Goal: Information Seeking & Learning: Learn about a topic

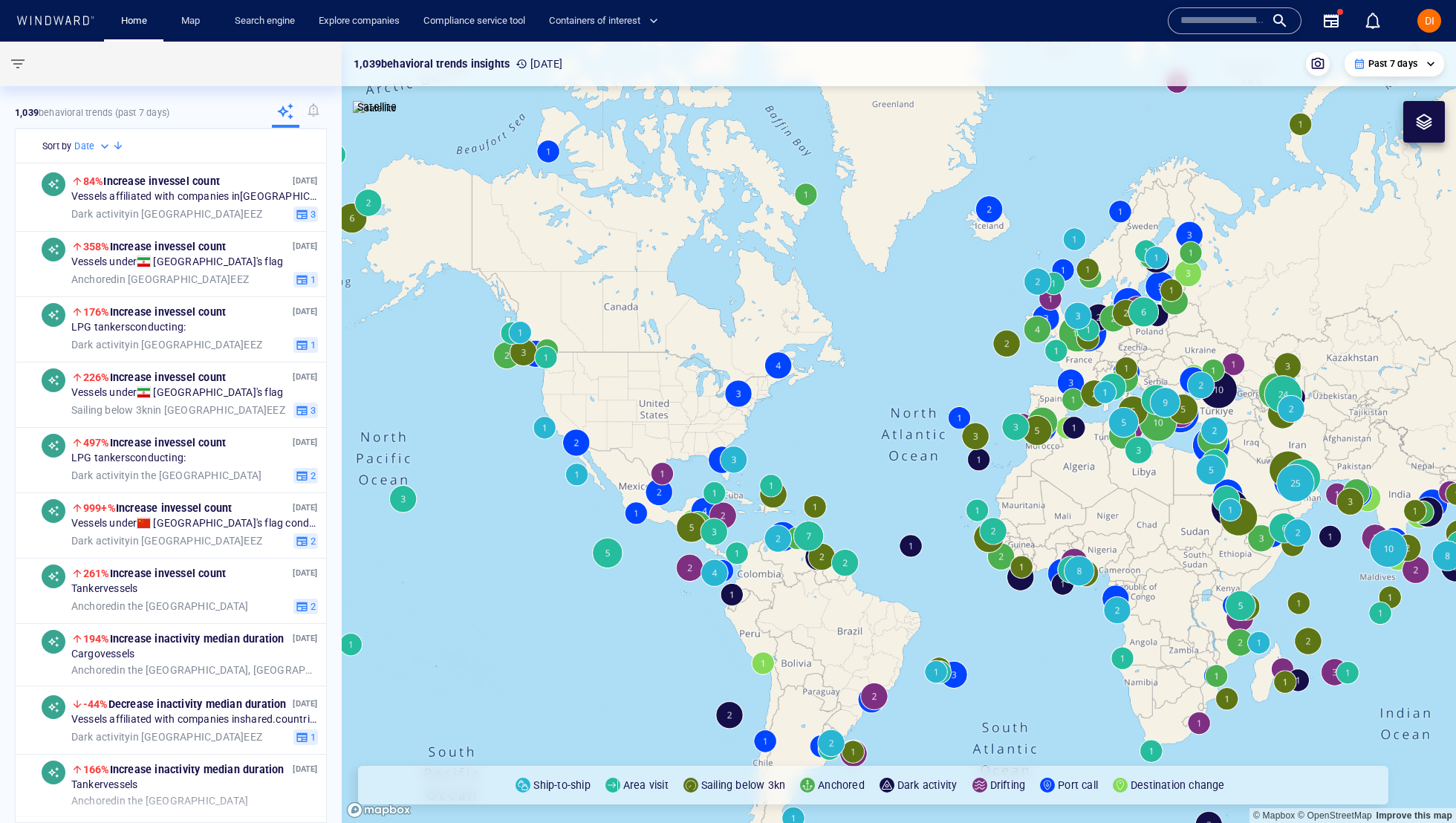
click at [1211, 24] on input "text" at bounding box center [1222, 20] width 85 height 22
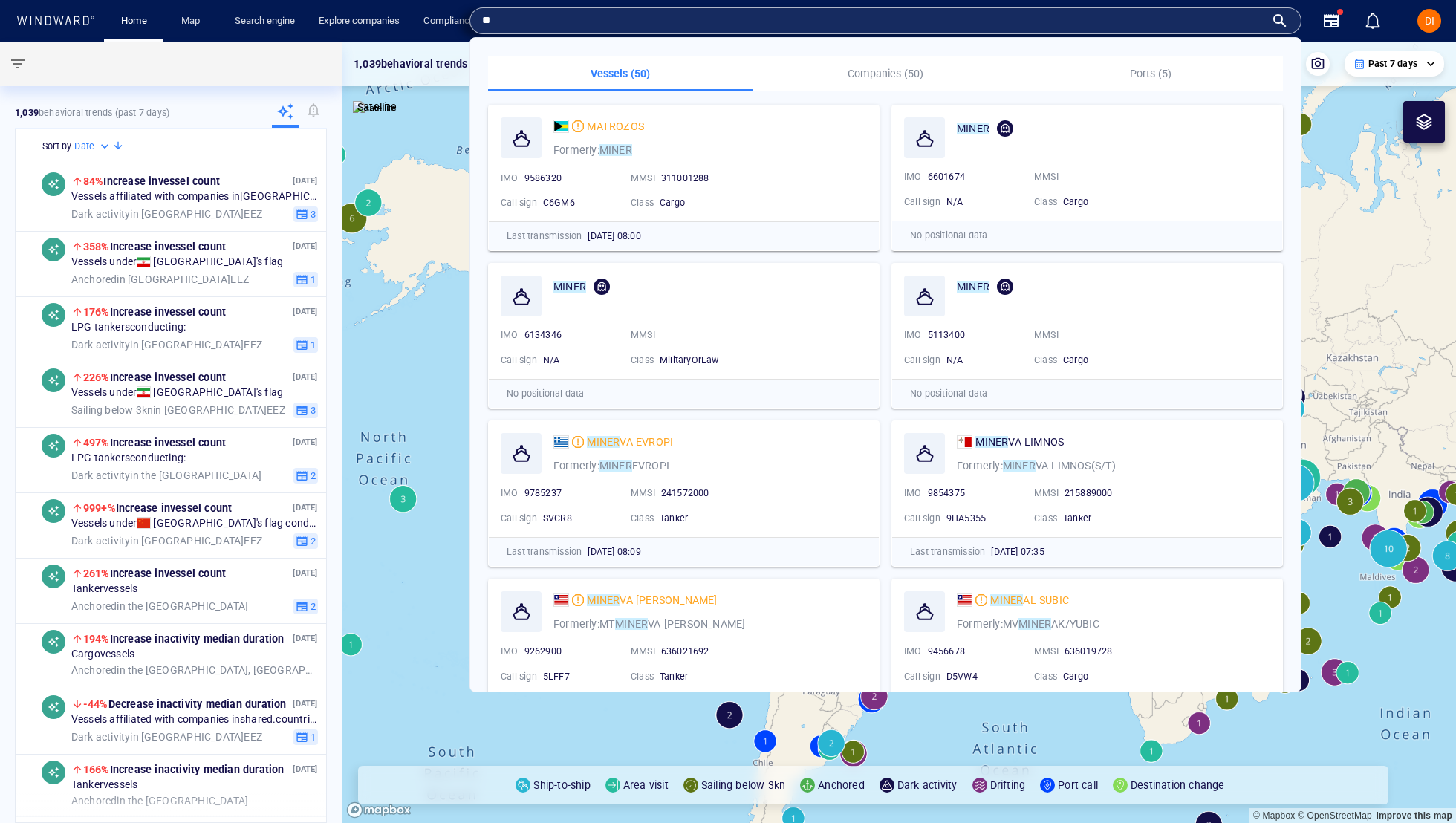
type input "*"
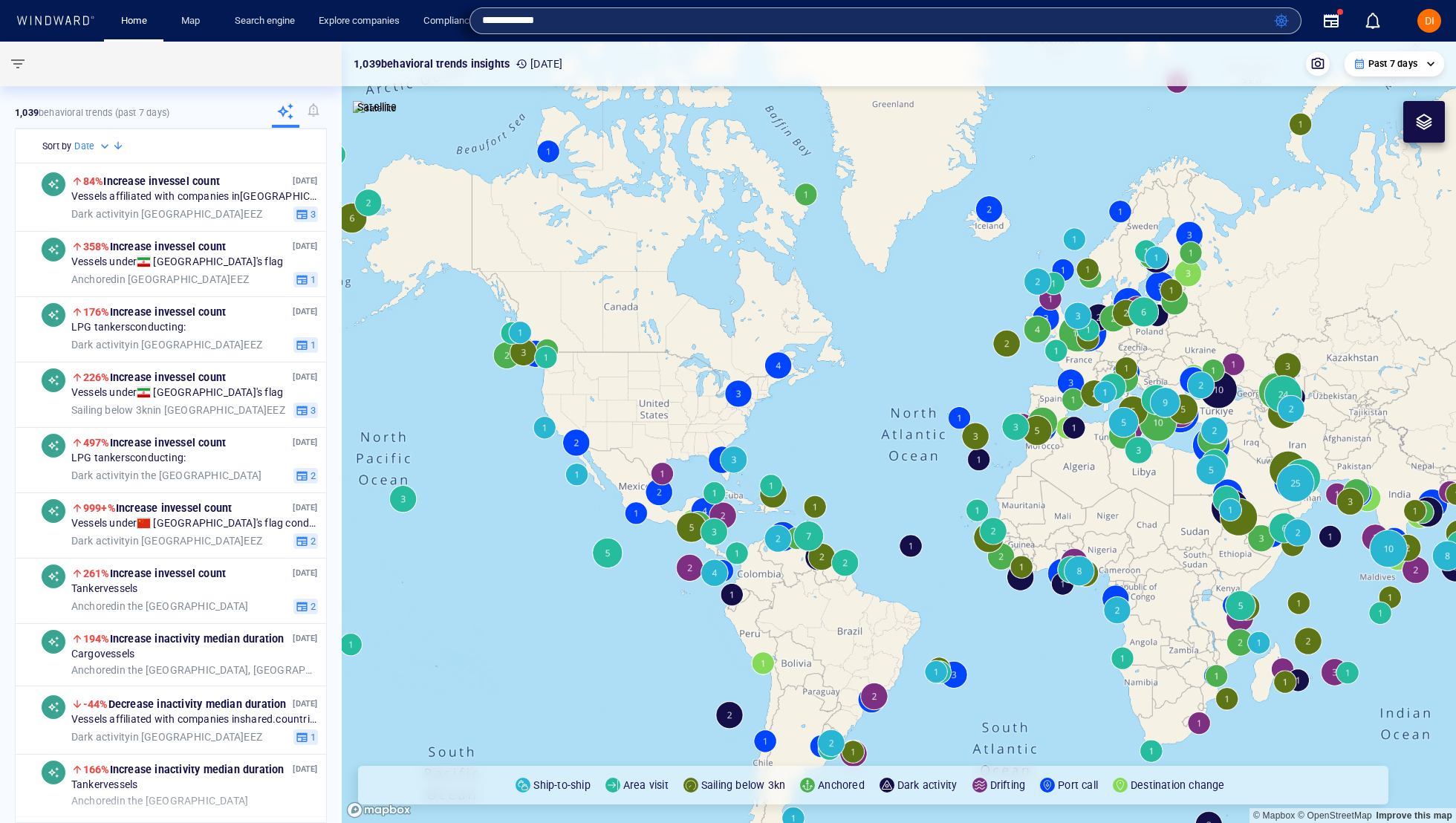
type input "**********"
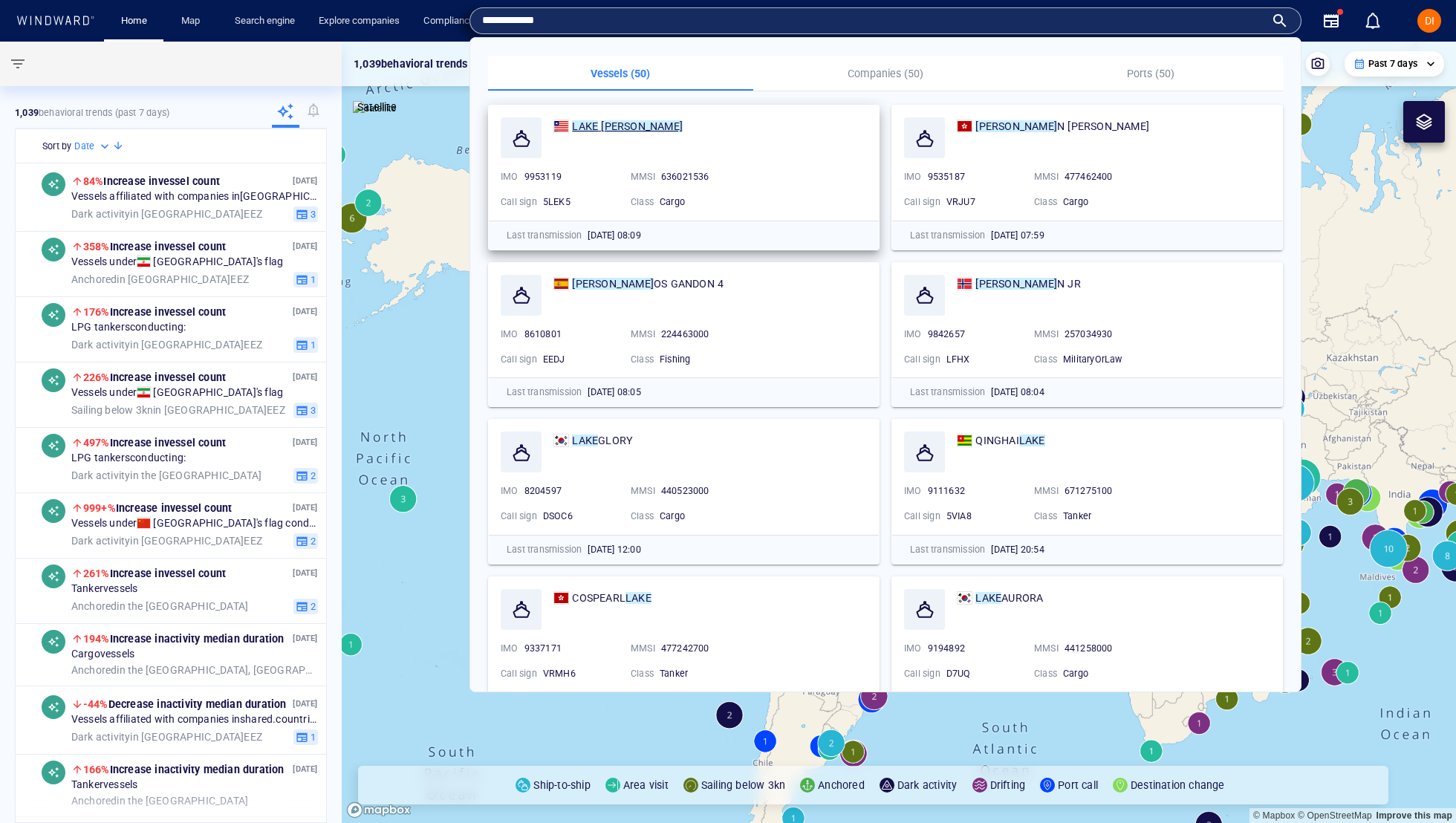
click at [616, 118] on div "LAKE HERMAN" at bounding box center [628, 126] width 111 height 18
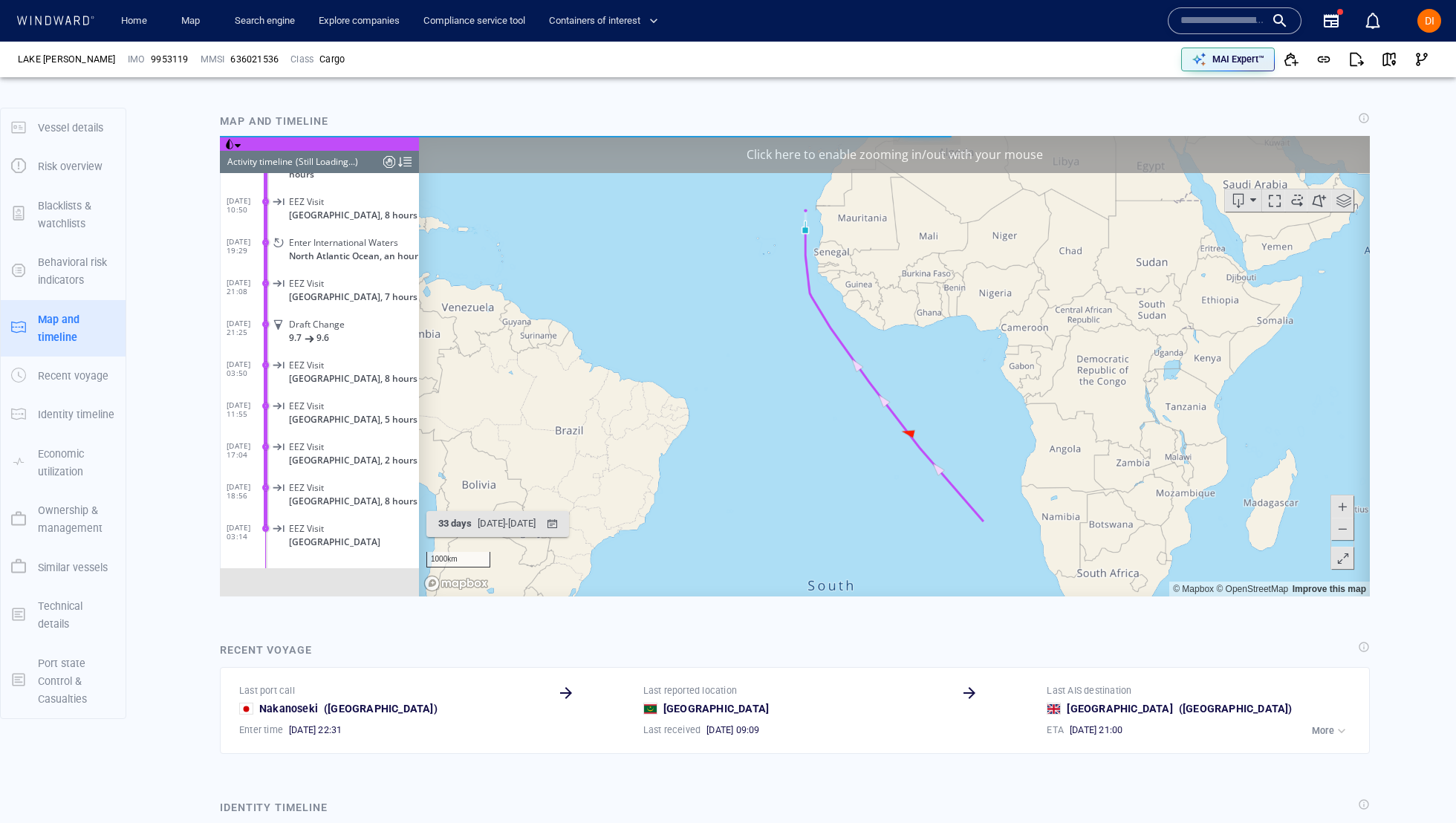
scroll to position [1034, 0]
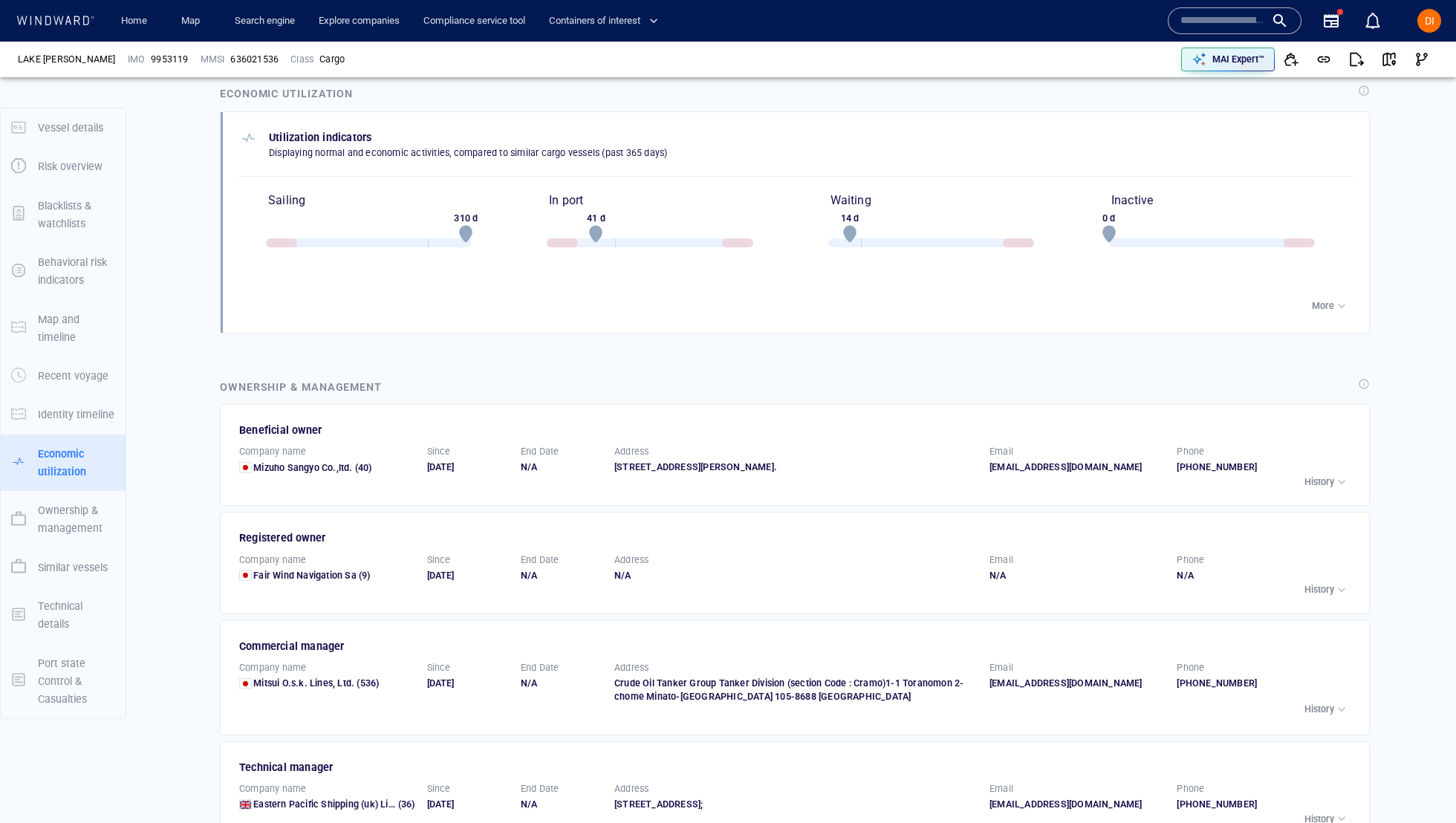
scroll to position [1731, 0]
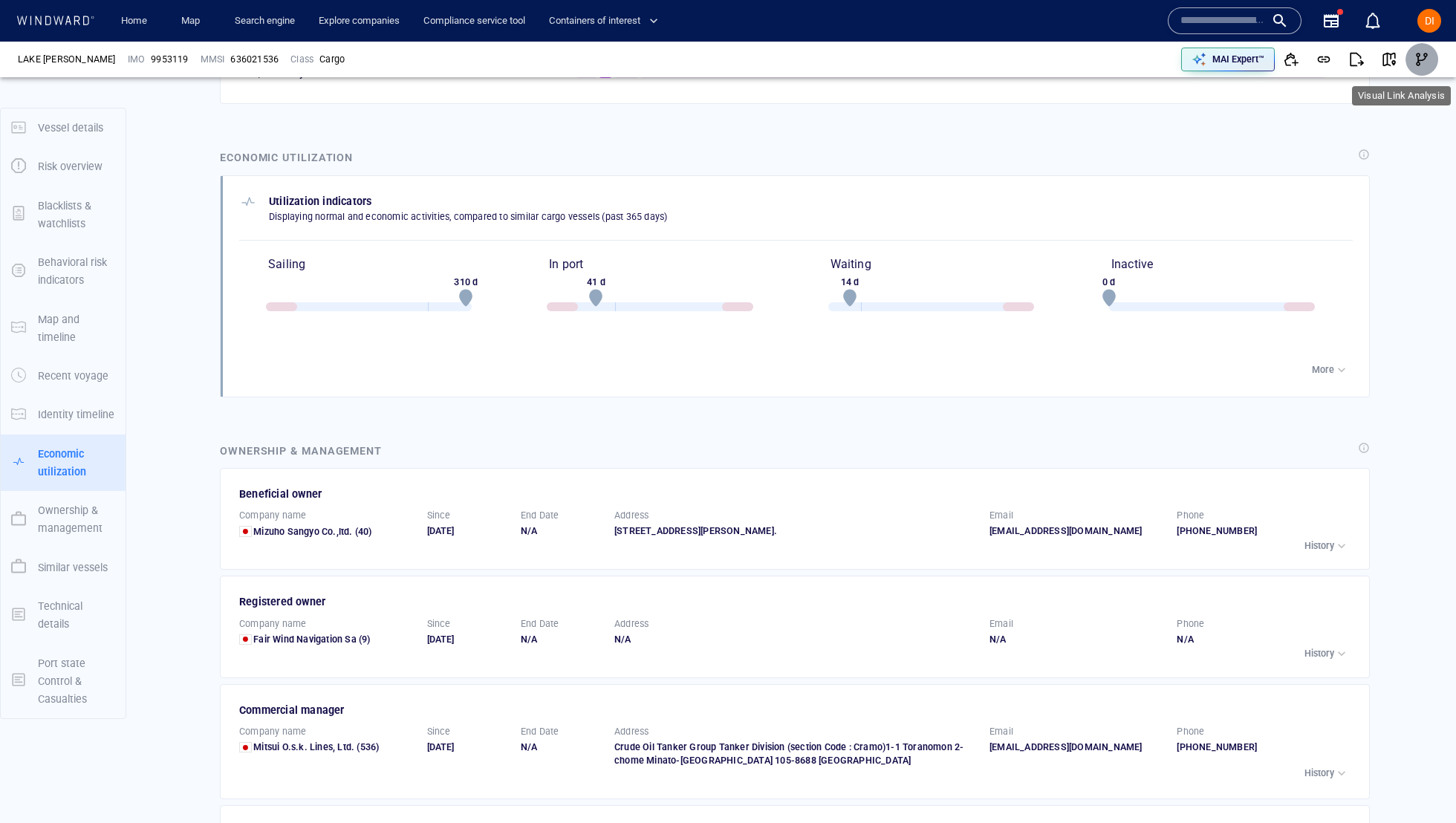
click at [1417, 59] on span "button" at bounding box center [1422, 59] width 15 height 15
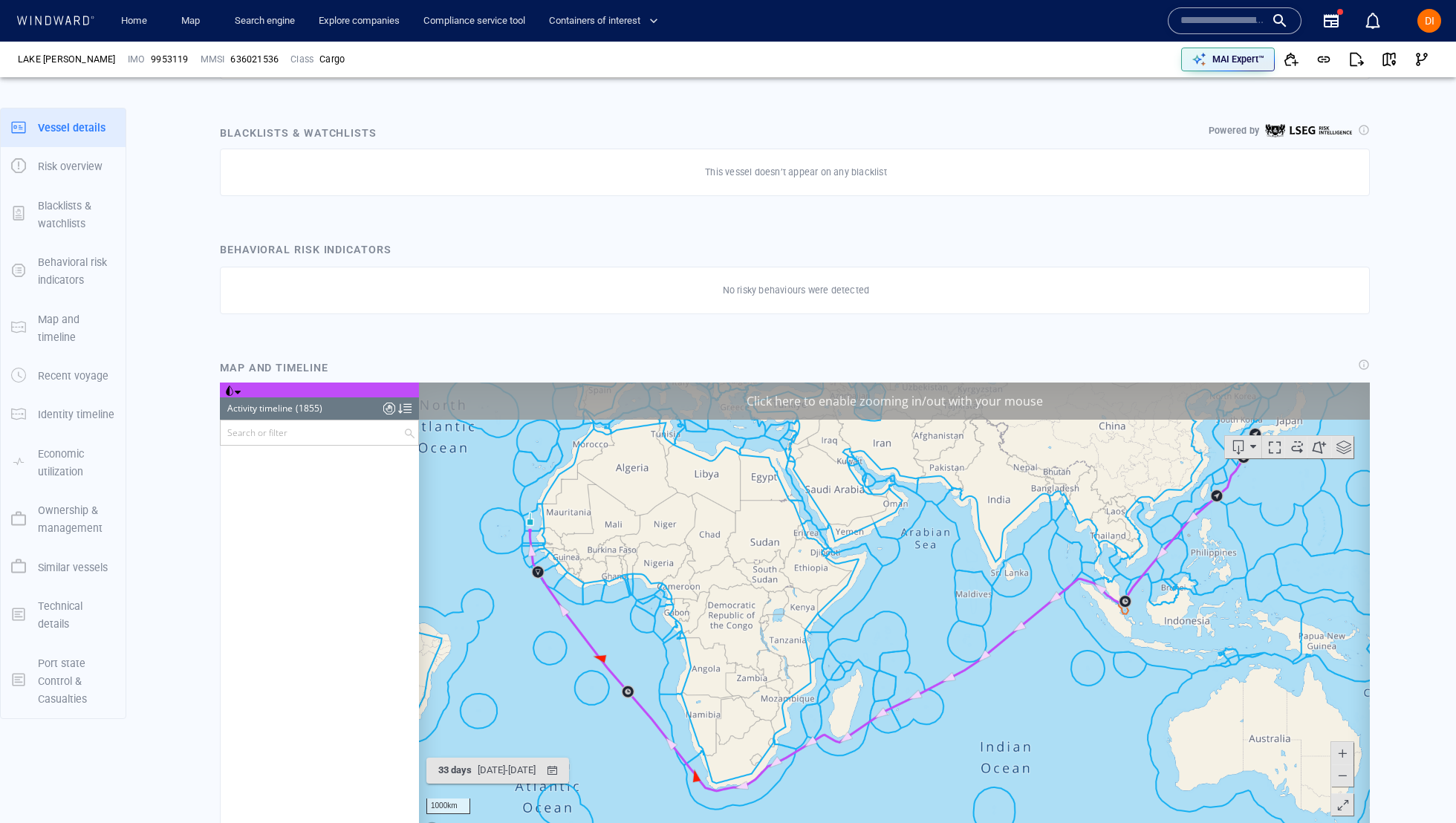
scroll to position [0, 0]
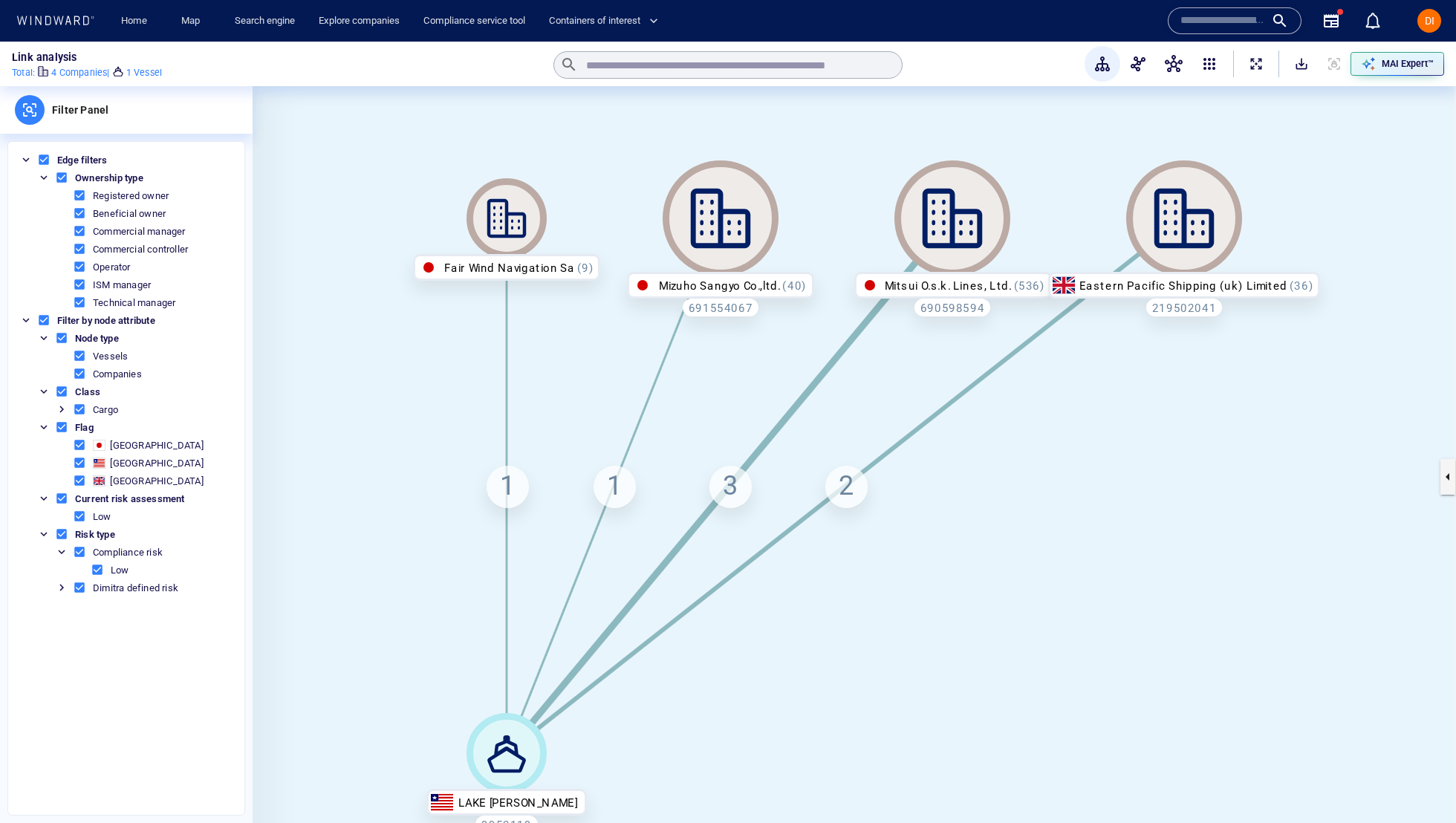
click at [1165, 226] on icon at bounding box center [1184, 218] width 60 height 60
click at [1418, 65] on p "MAI Expert™" at bounding box center [1407, 64] width 52 height 13
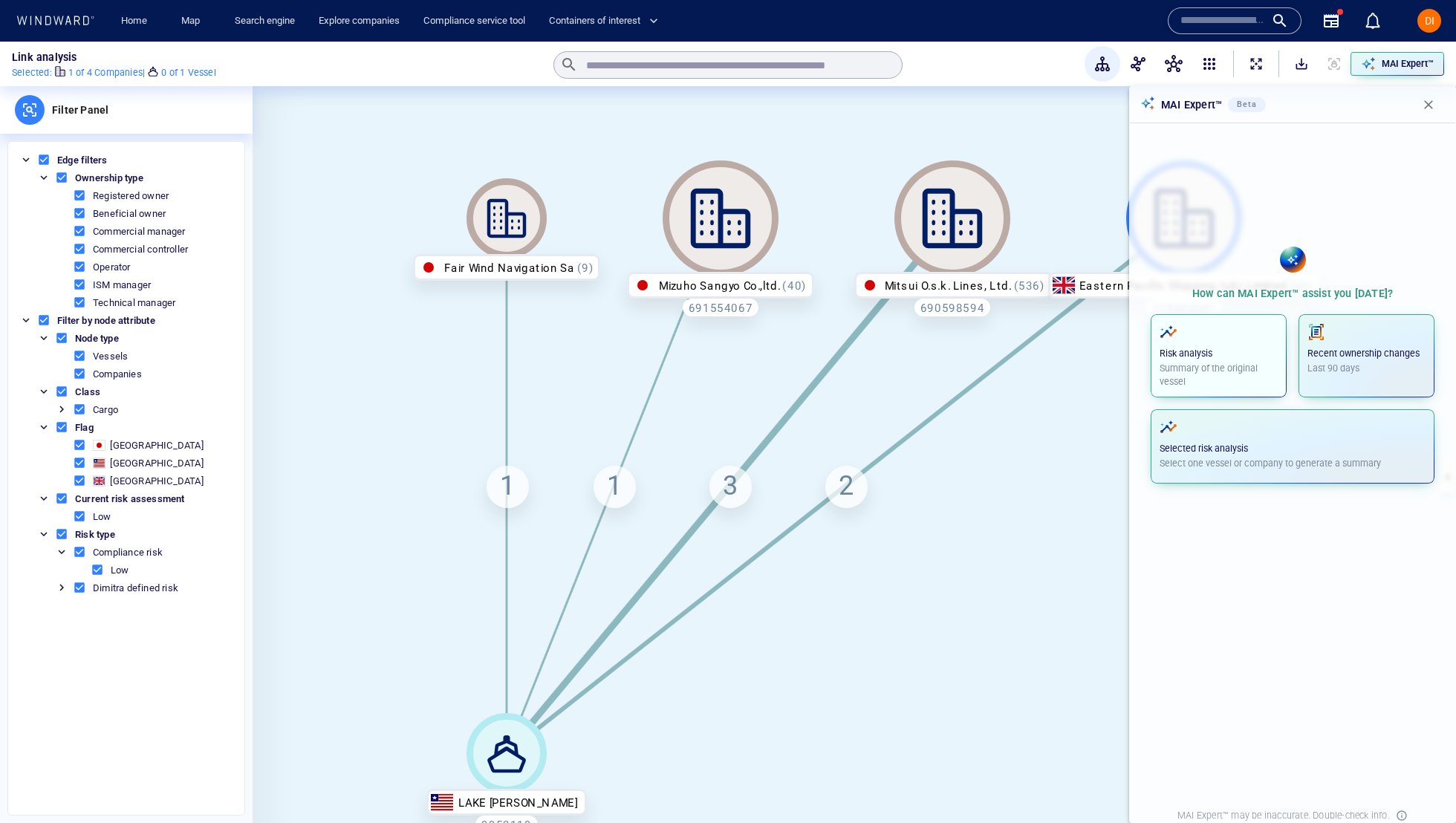
click at [1202, 357] on p "Risk analysis" at bounding box center [1218, 354] width 118 height 13
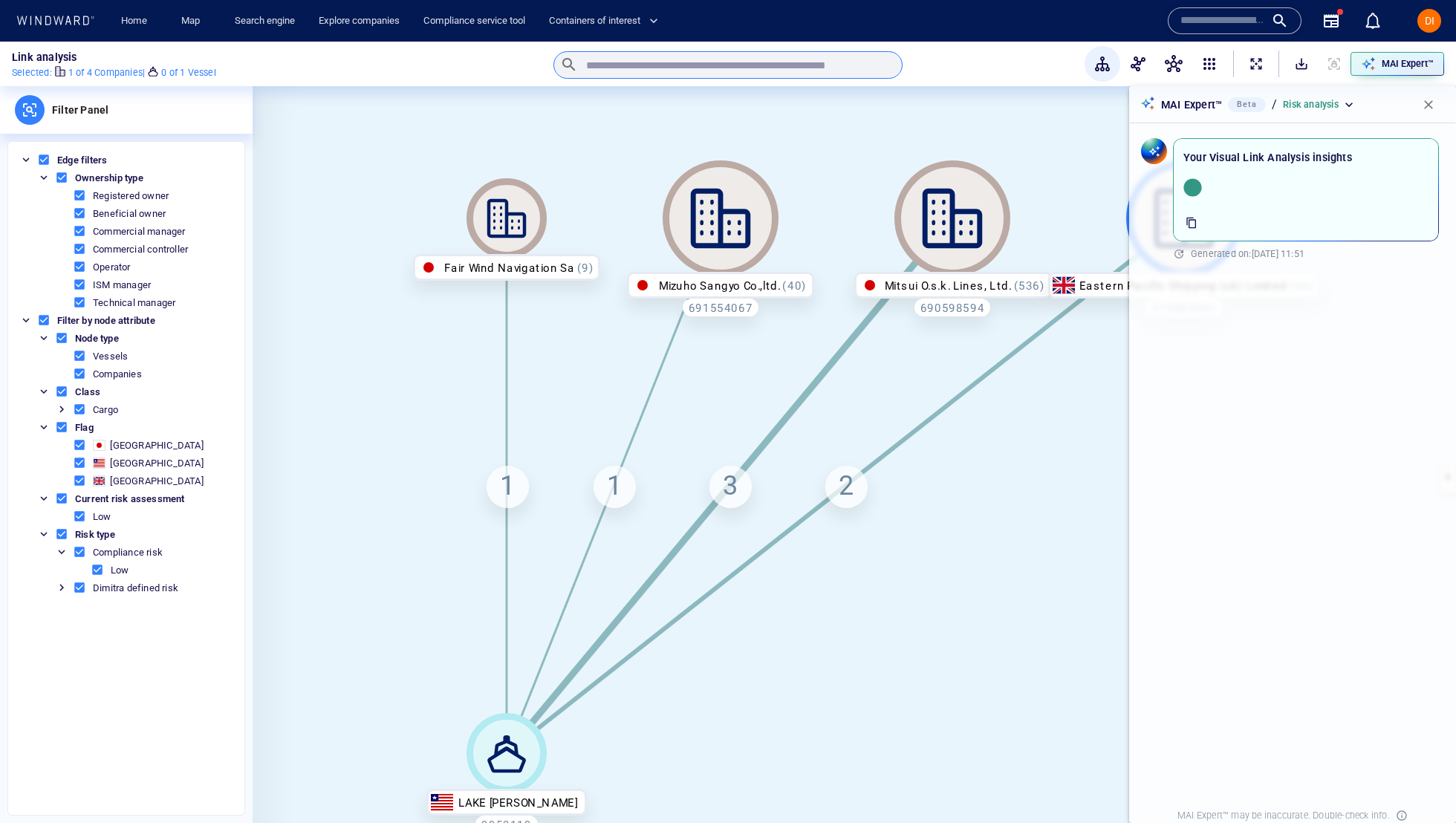
click at [708, 56] on div "​" at bounding box center [727, 65] width 349 height 28
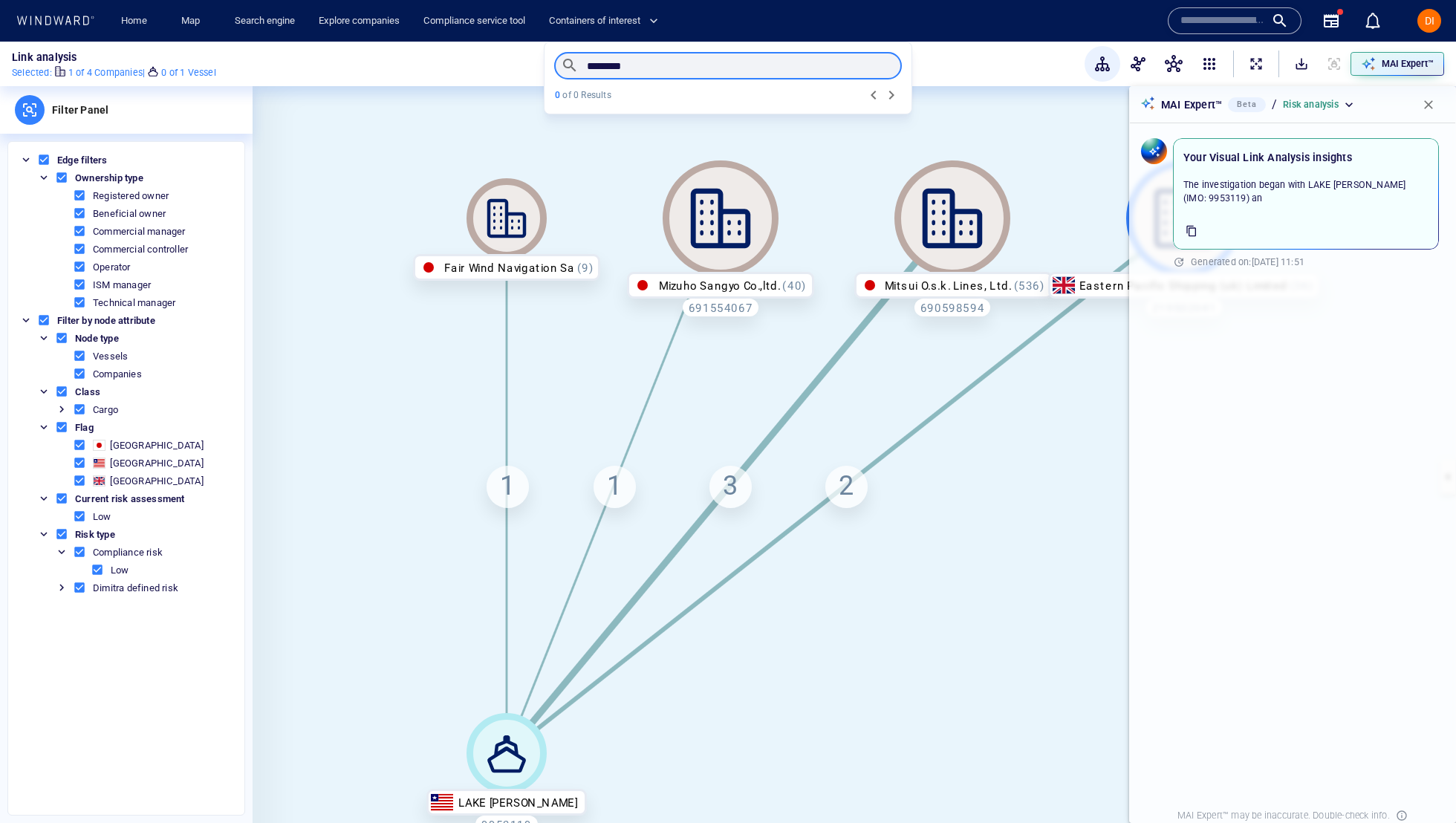
click at [1426, 96] on button "button" at bounding box center [1428, 104] width 32 height 32
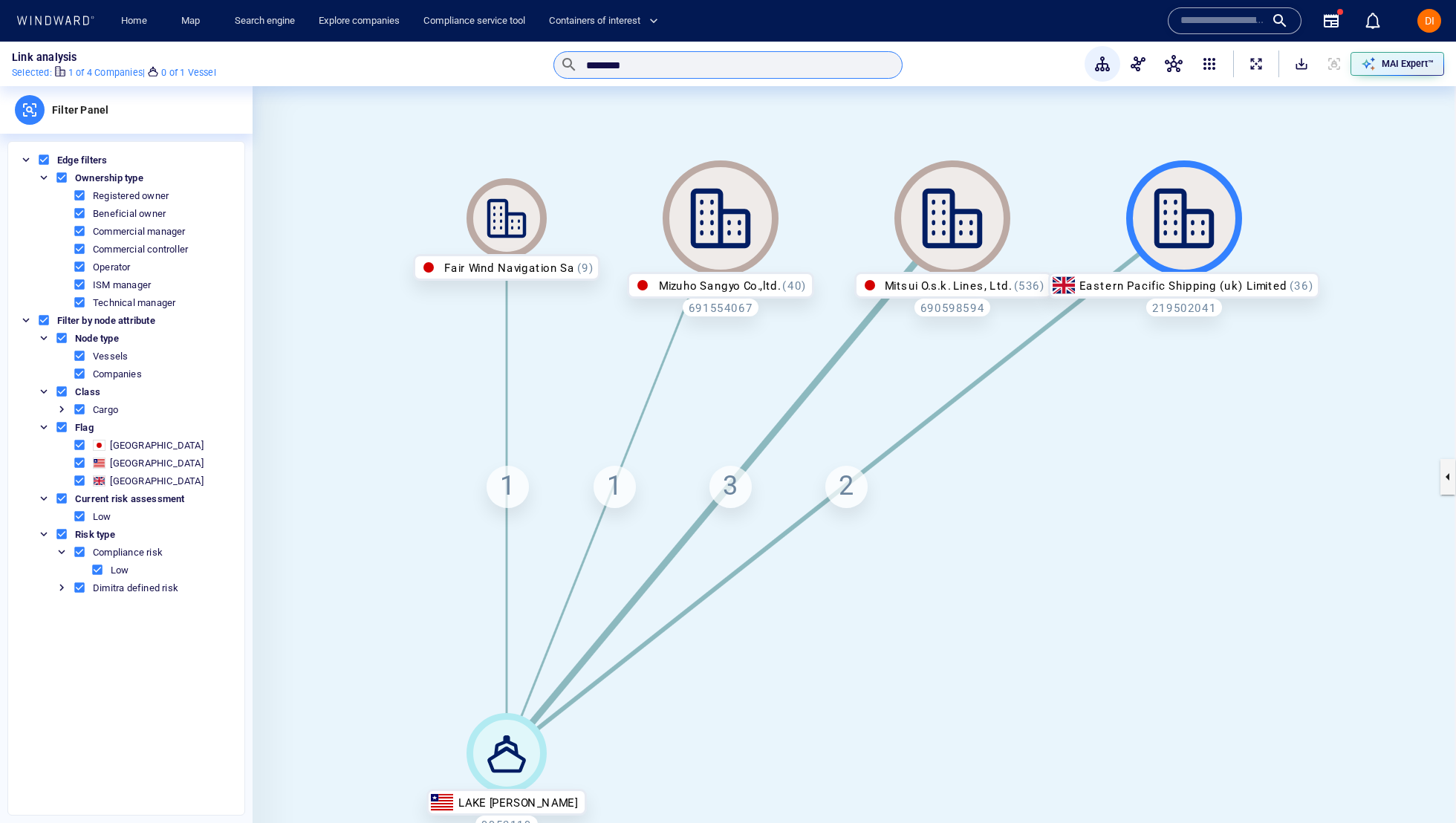
click at [761, 76] on div "******* ​" at bounding box center [727, 65] width 349 height 28
type input "*******"
click at [1198, 18] on input "text" at bounding box center [1222, 20] width 85 height 22
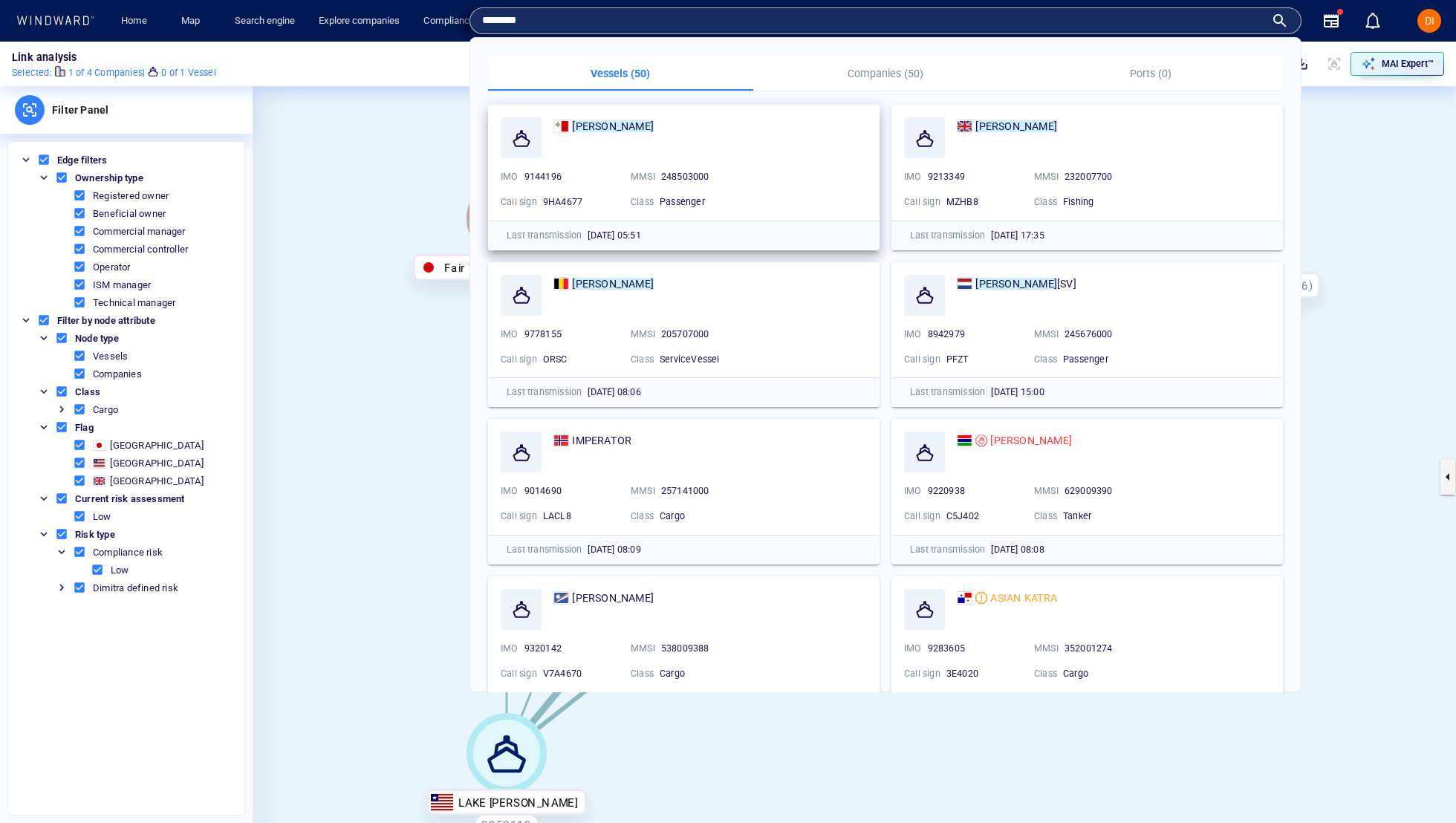
type input "*******"
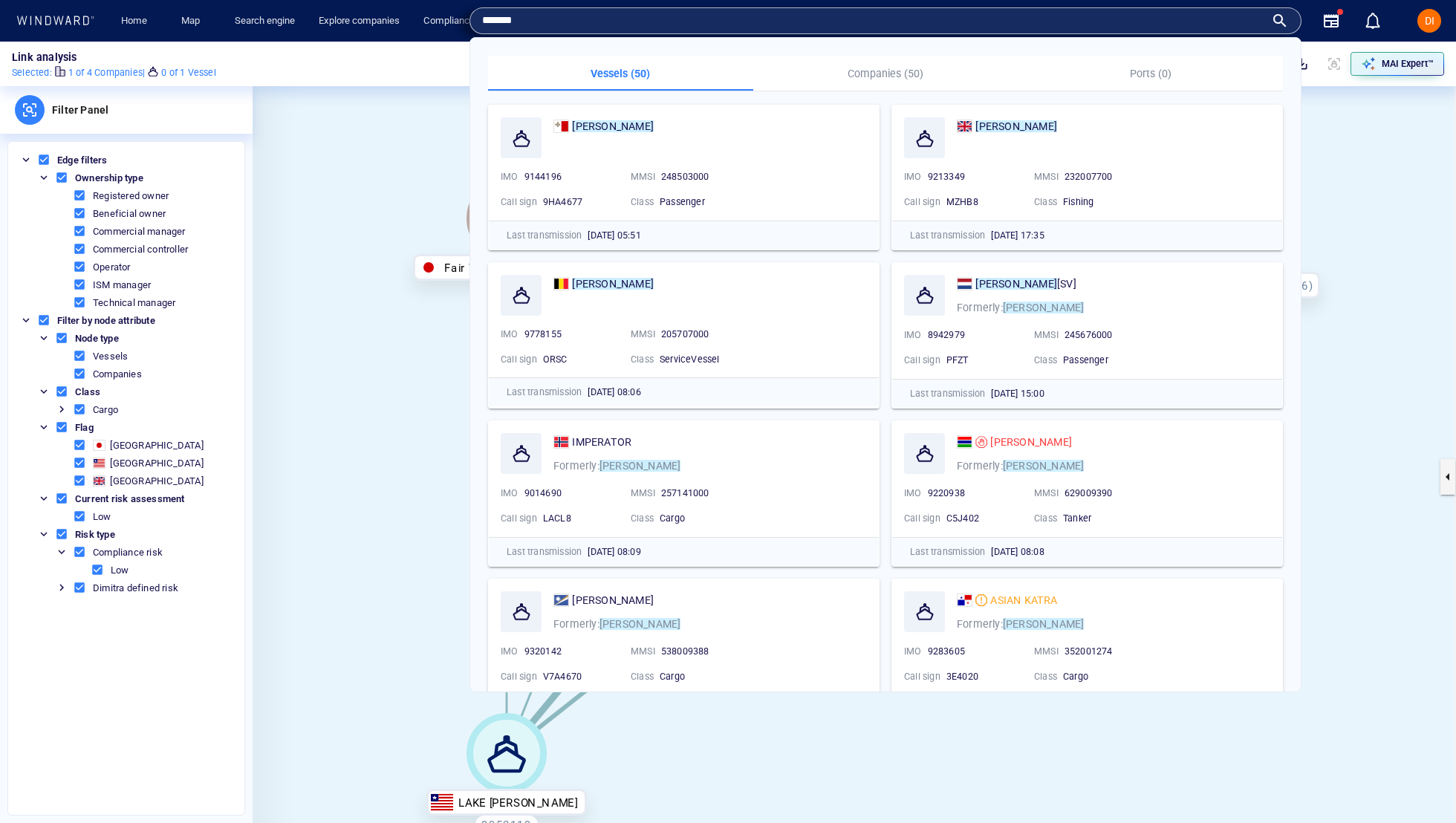
click at [910, 72] on p "Companies (50)" at bounding box center [886, 74] width 247 height 18
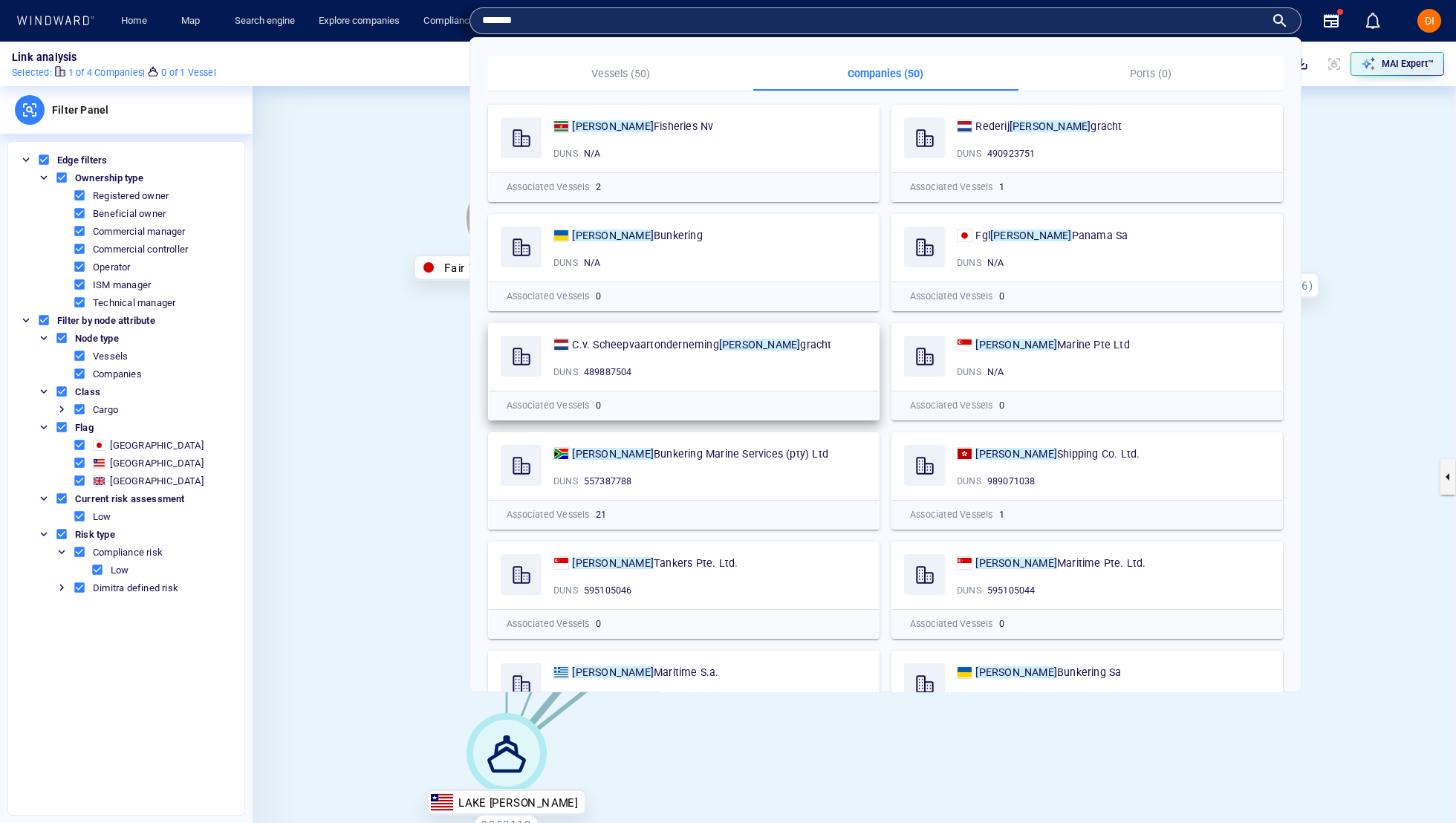
scroll to position [64, 0]
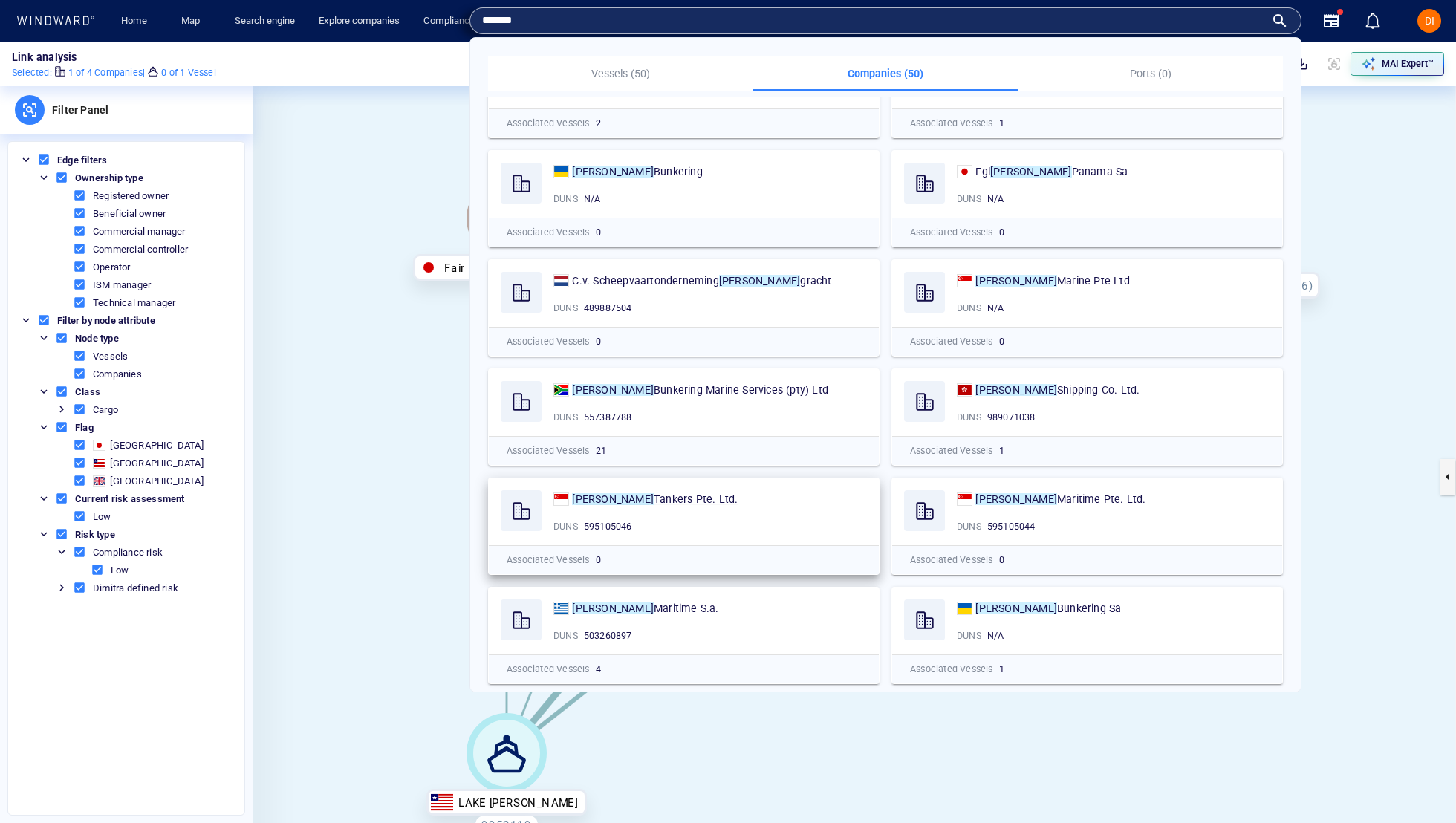
click at [661, 493] on span "Tankers Pte. Ltd." at bounding box center [696, 499] width 84 height 11
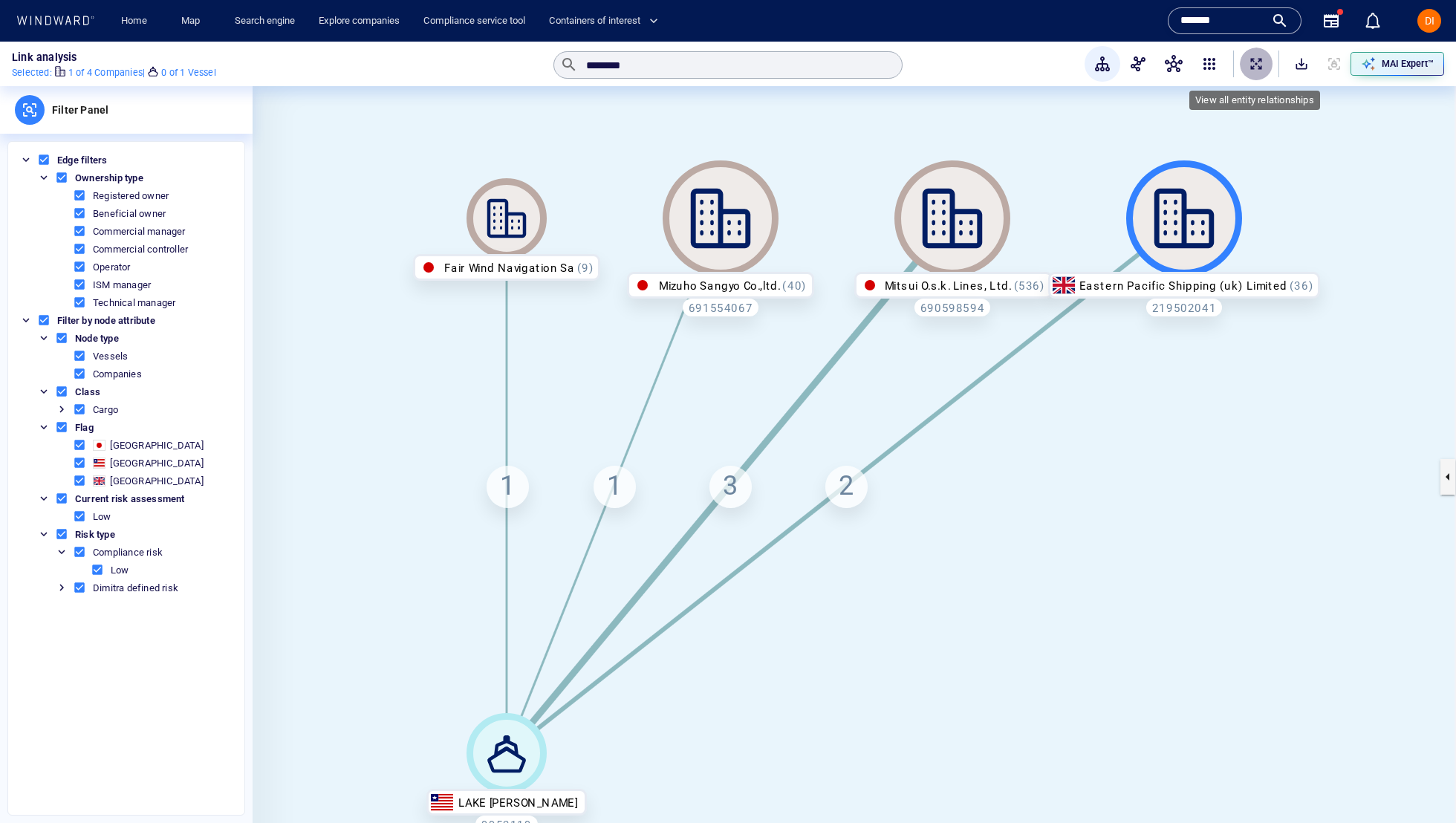
click at [1245, 71] on button "ExpandAllNodes" at bounding box center [1255, 64] width 32 height 32
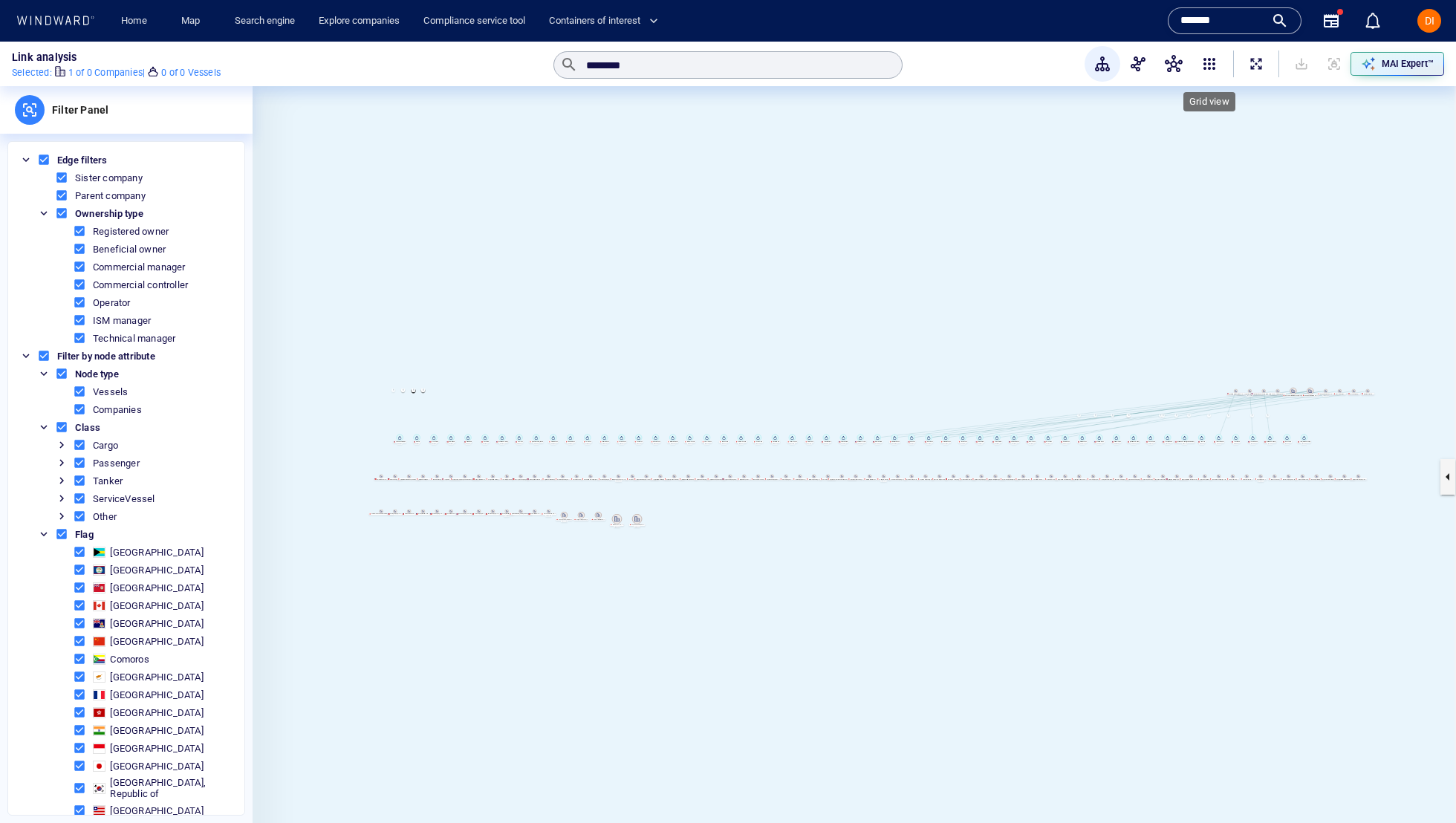
click at [1203, 67] on span "button" at bounding box center [1209, 64] width 18 height 18
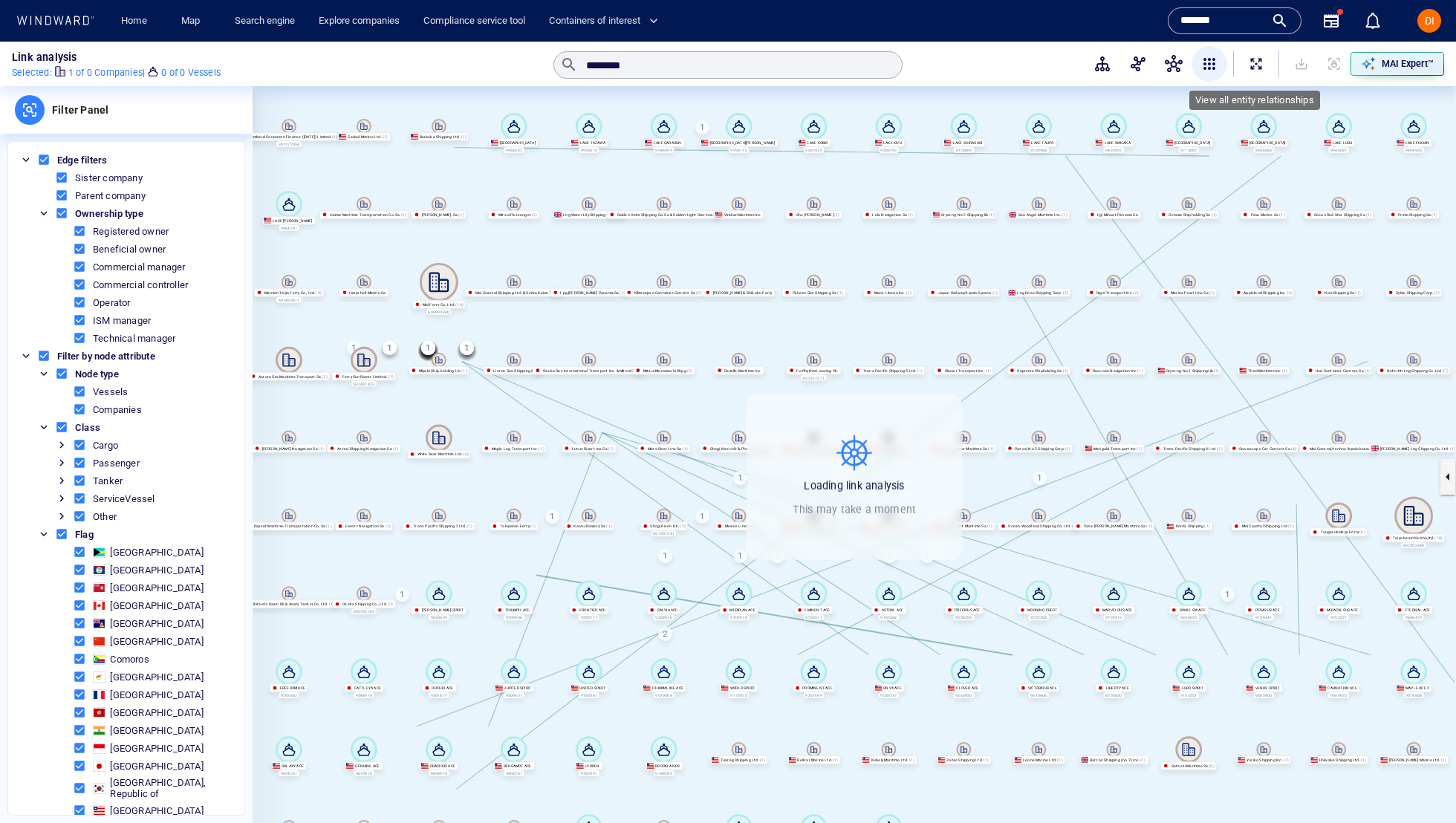
click at [1253, 62] on span "ExpandAllNodes" at bounding box center [1256, 64] width 15 height 15
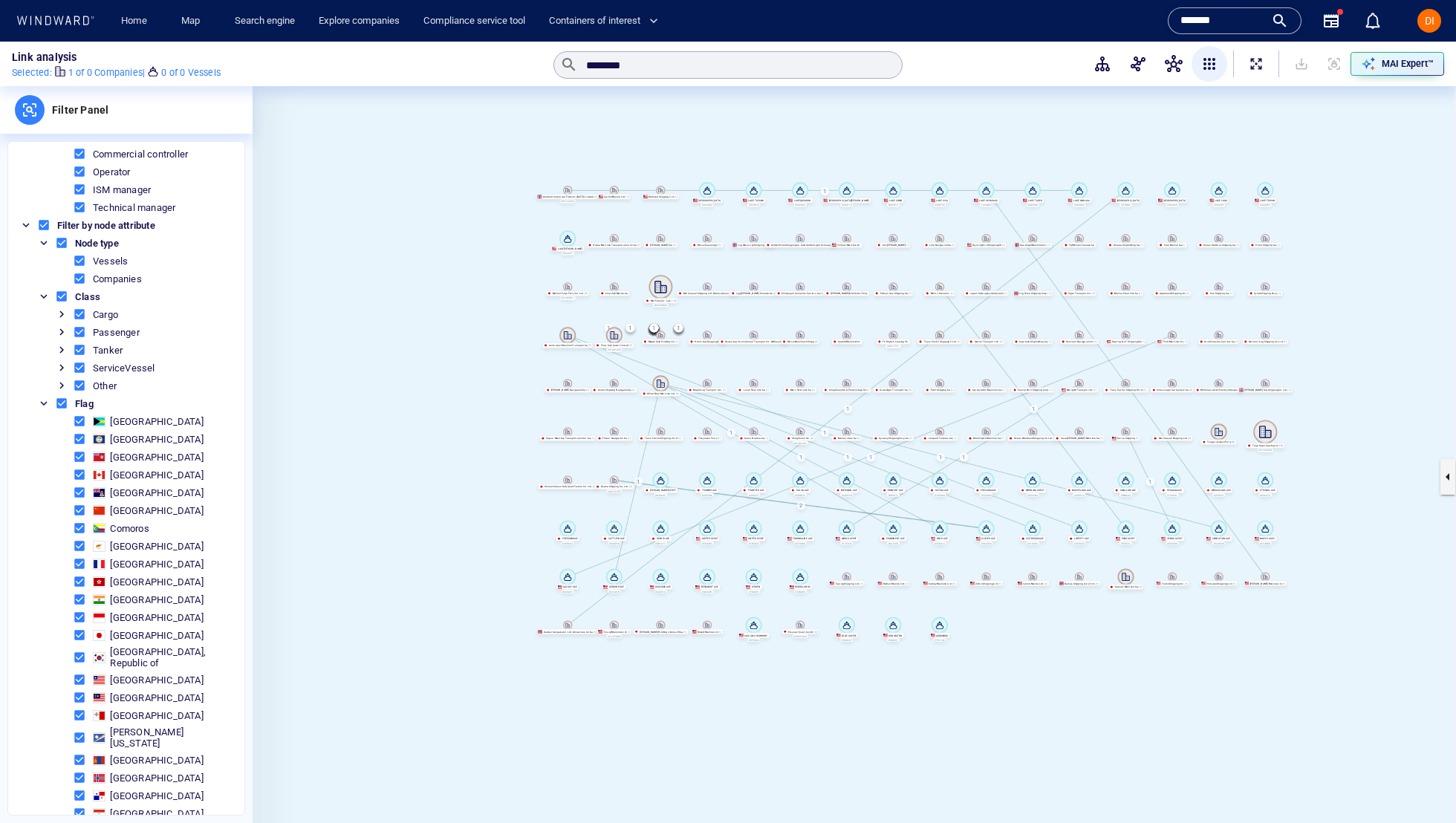
scroll to position [0, 0]
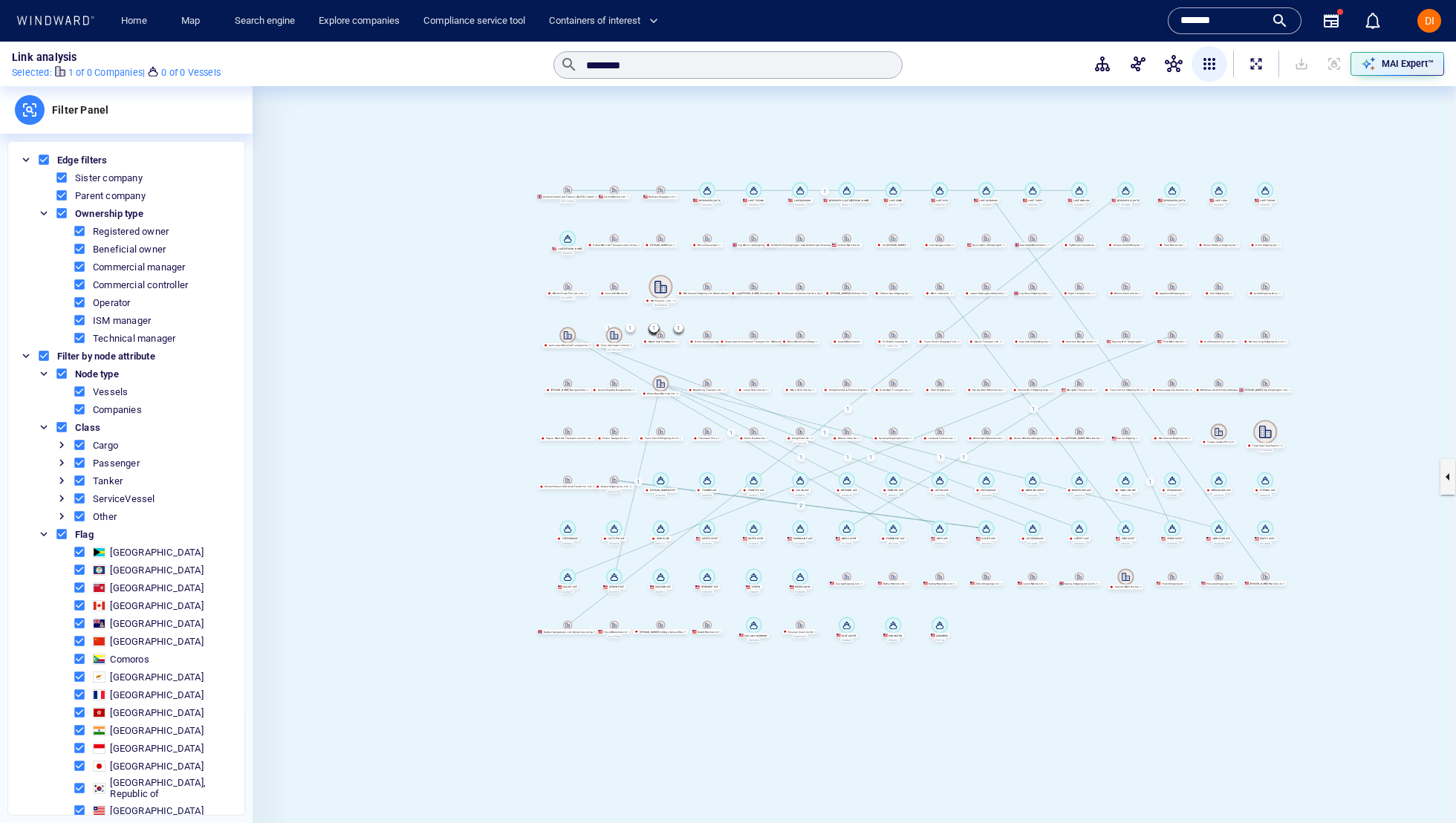
click at [66, 532] on span at bounding box center [62, 534] width 13 height 13
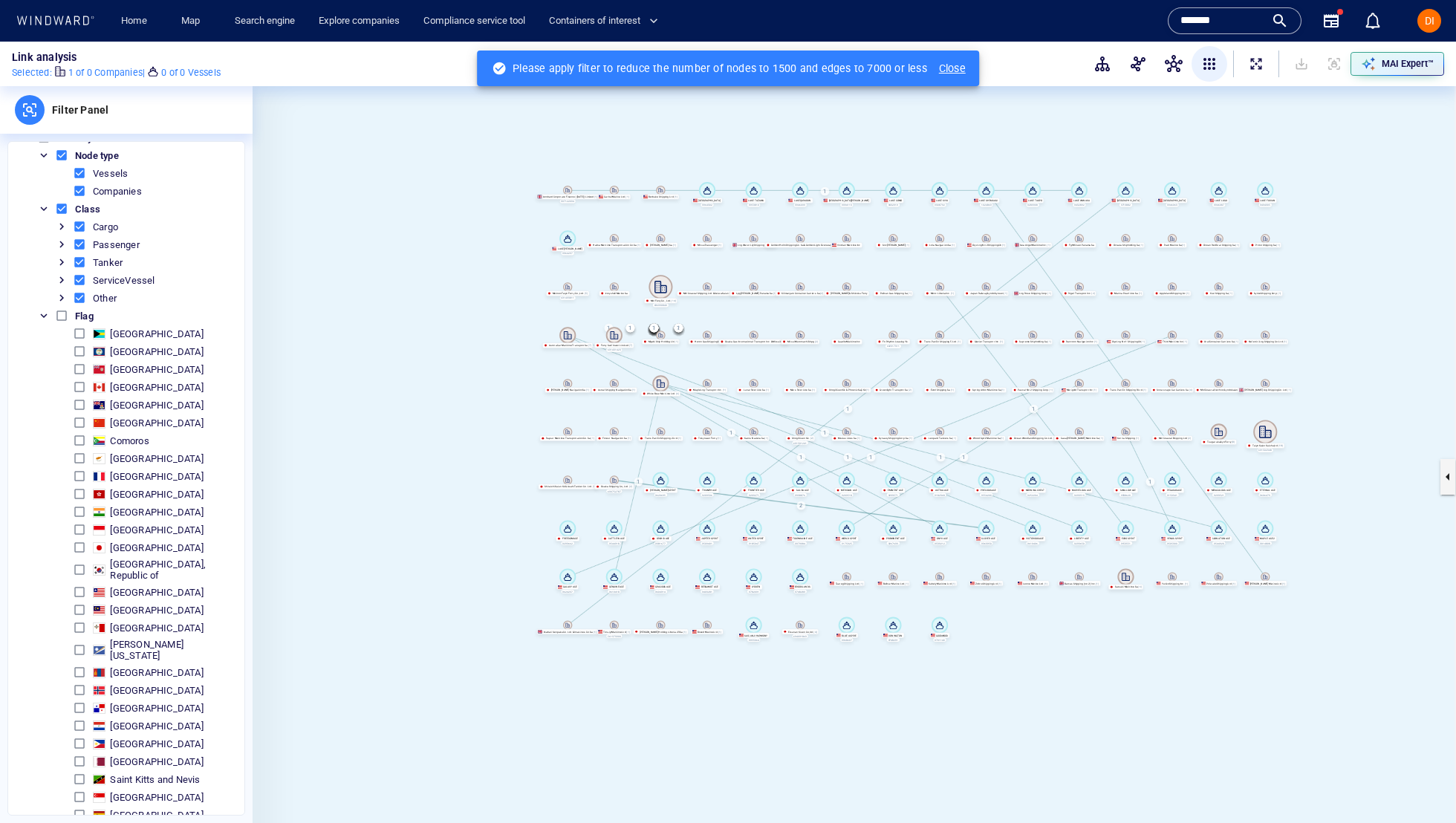
scroll to position [84, 0]
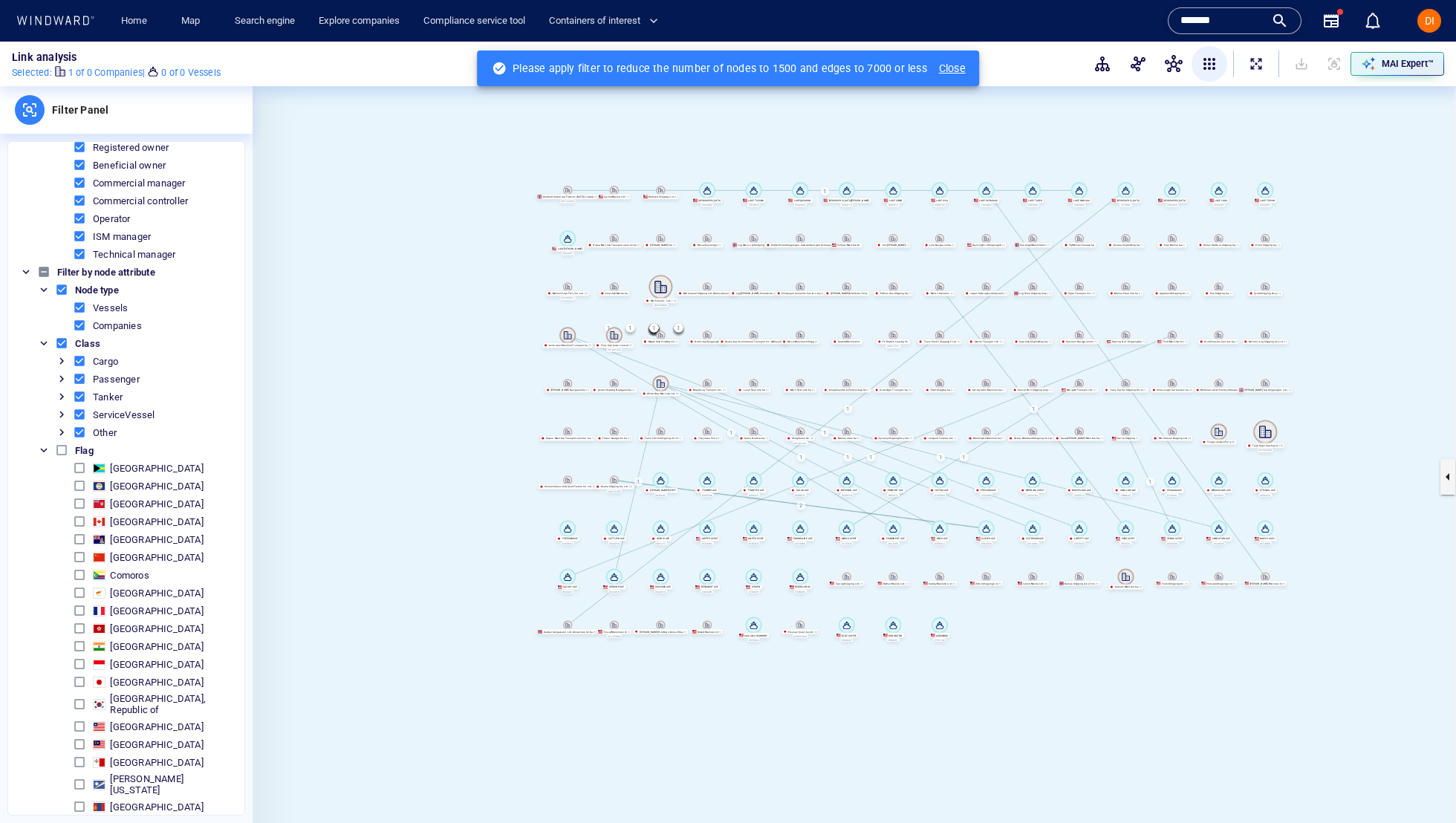
click at [64, 448] on span at bounding box center [62, 450] width 13 height 13
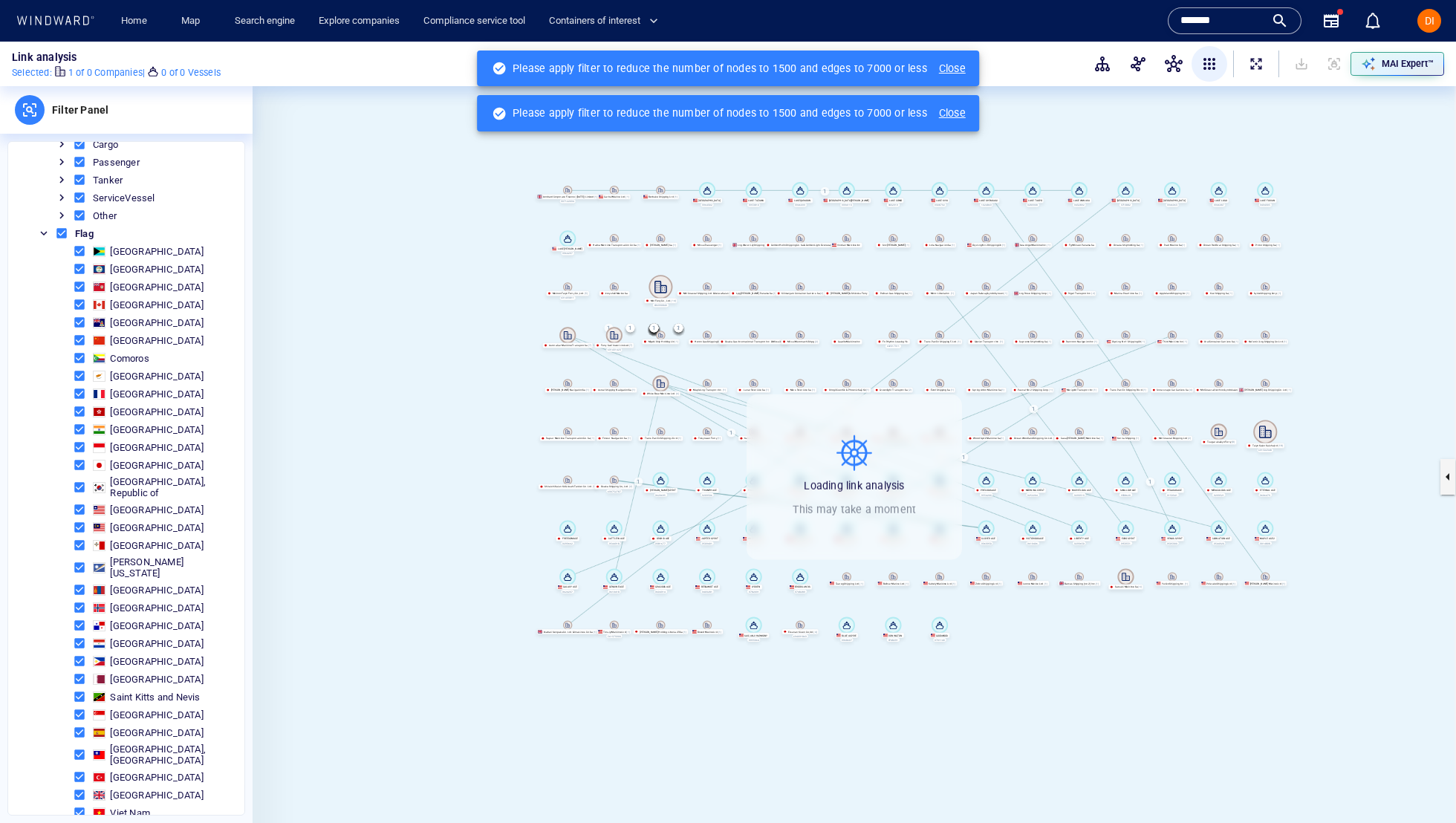
scroll to position [486, 0]
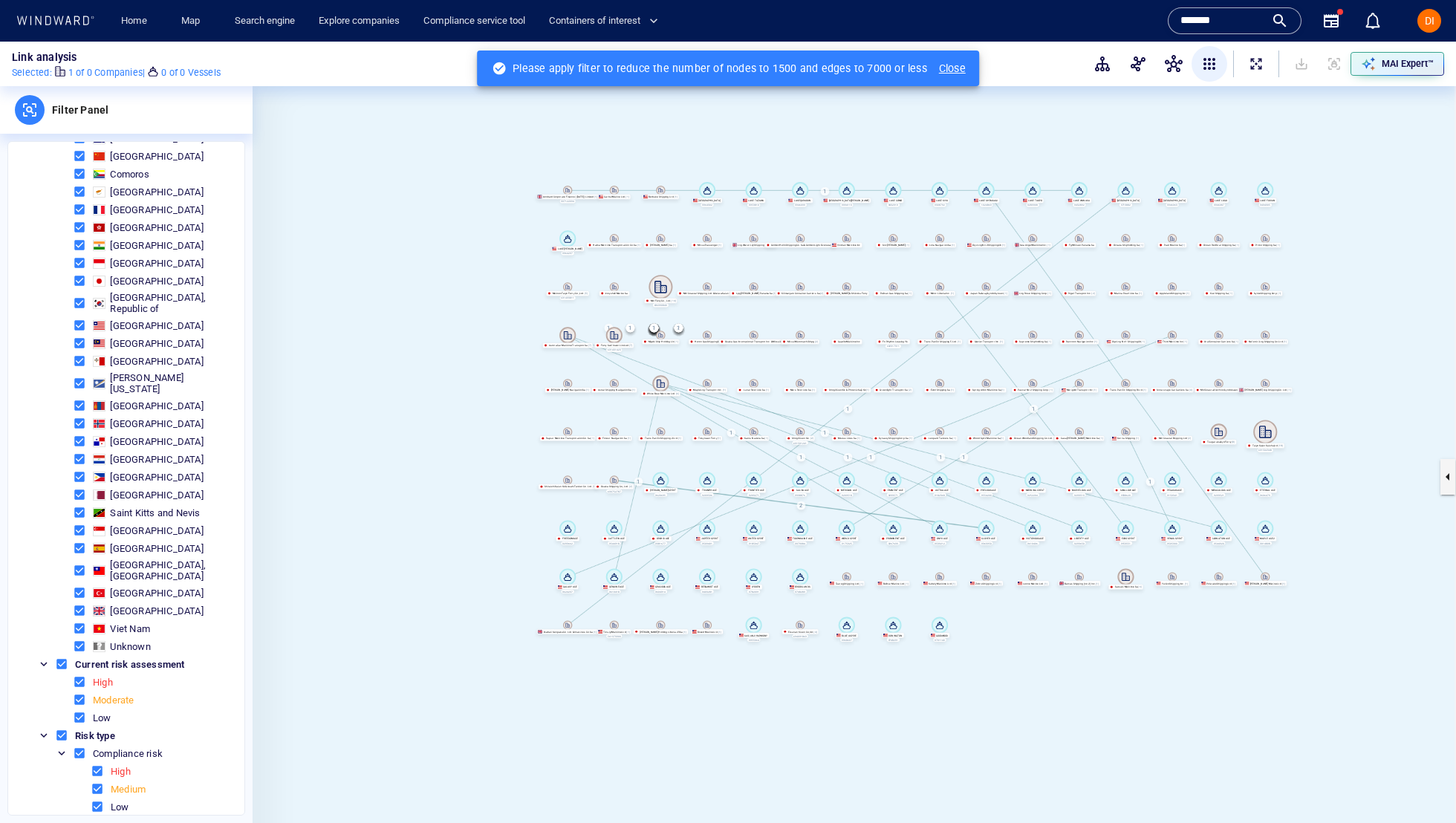
click at [78, 711] on span at bounding box center [79, 718] width 13 height 13
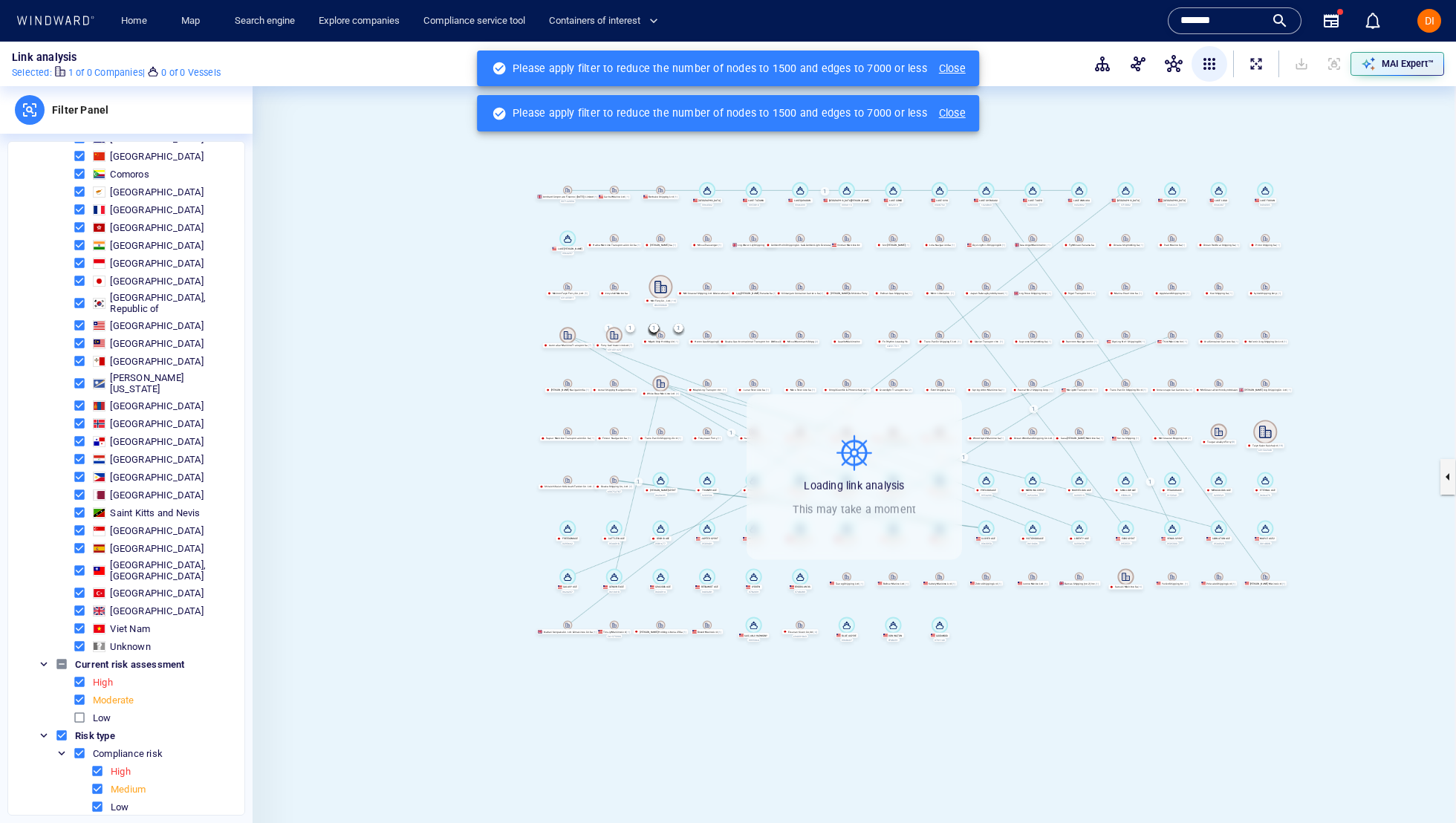
click at [78, 693] on span at bounding box center [79, 700] width 13 height 13
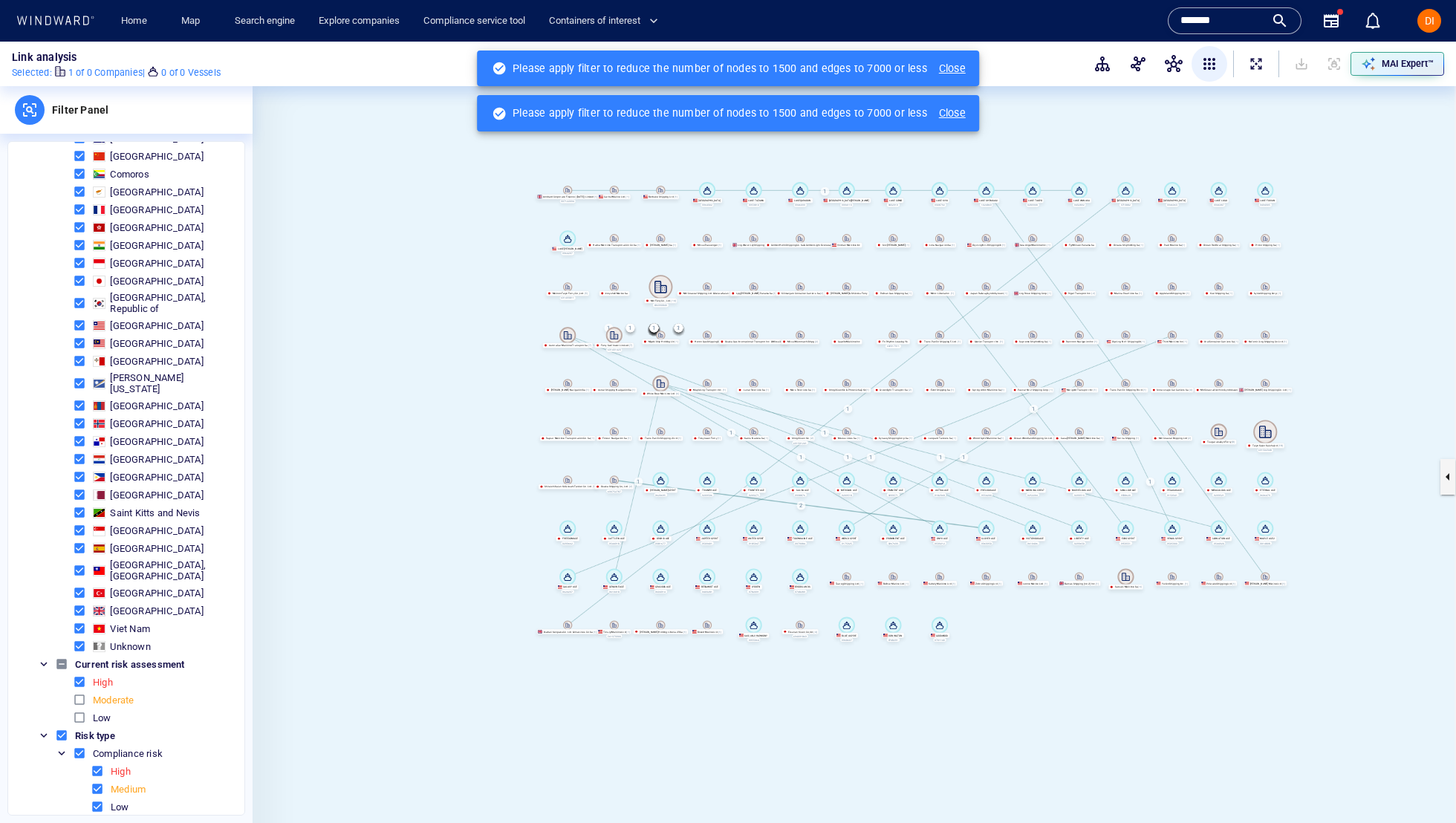
click at [99, 800] on span at bounding box center [97, 807] width 13 height 13
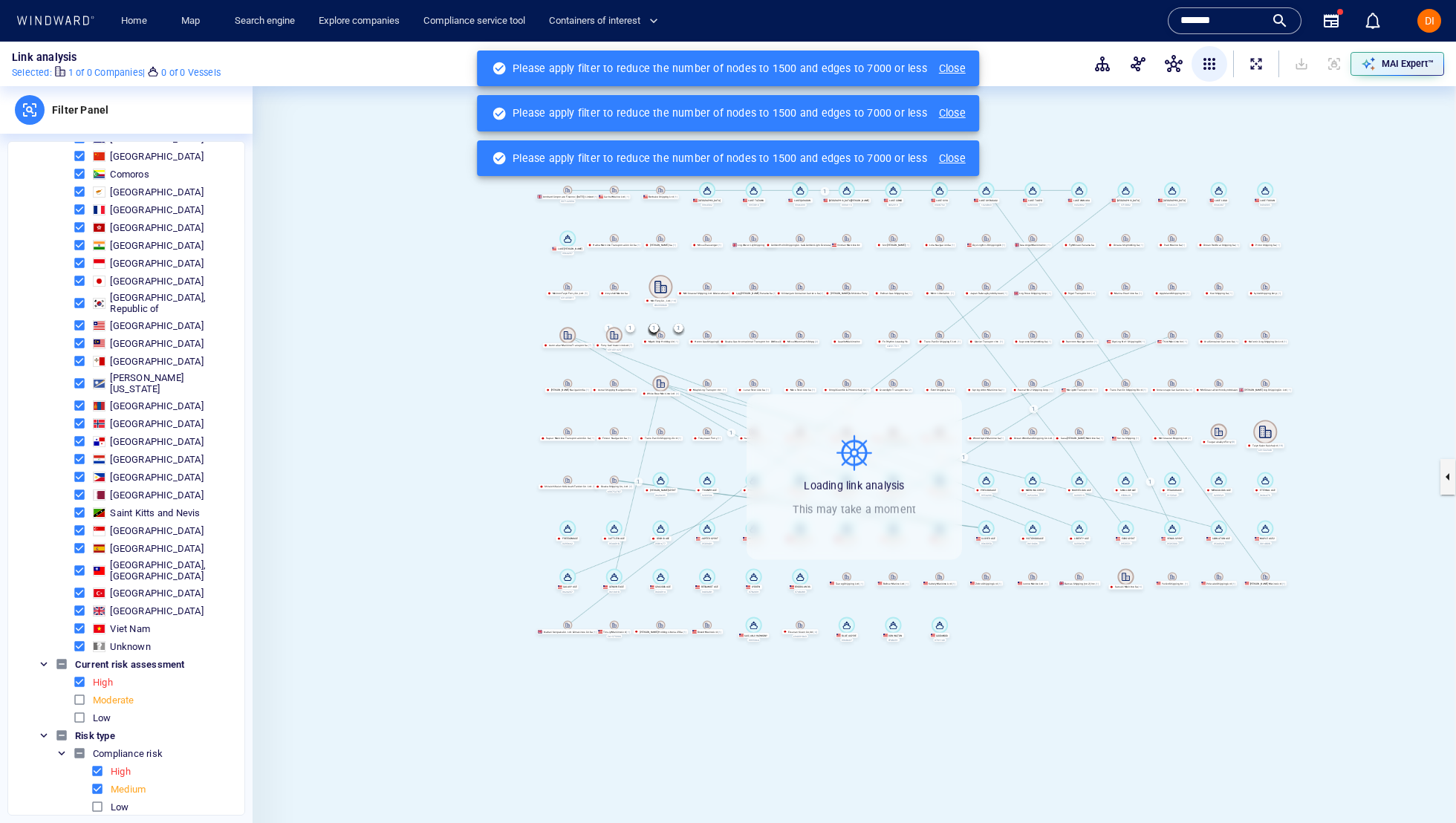
click at [96, 783] on span at bounding box center [97, 790] width 13 height 13
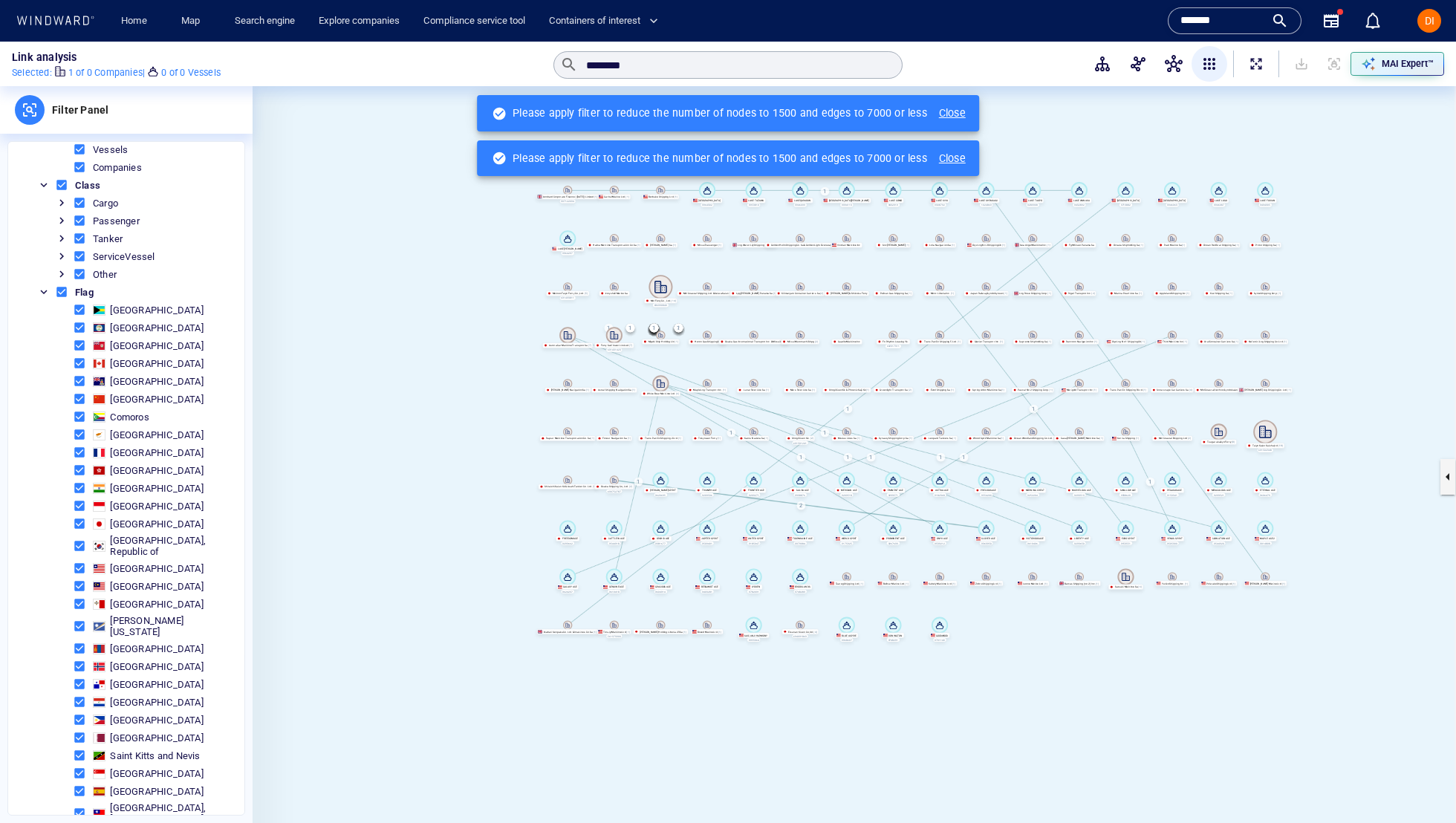
scroll to position [0, 0]
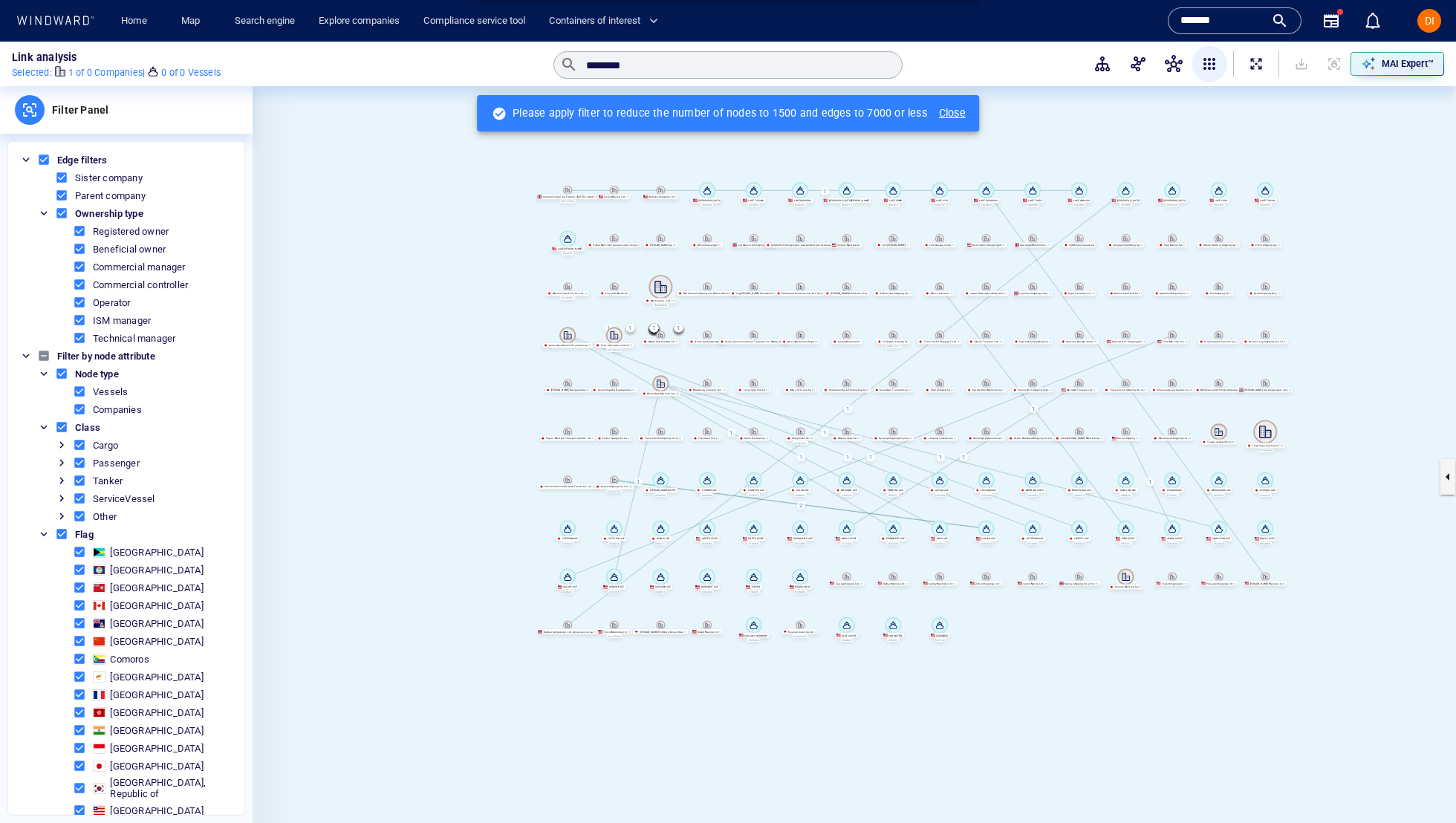
click at [38, 153] on span at bounding box center [44, 160] width 13 height 13
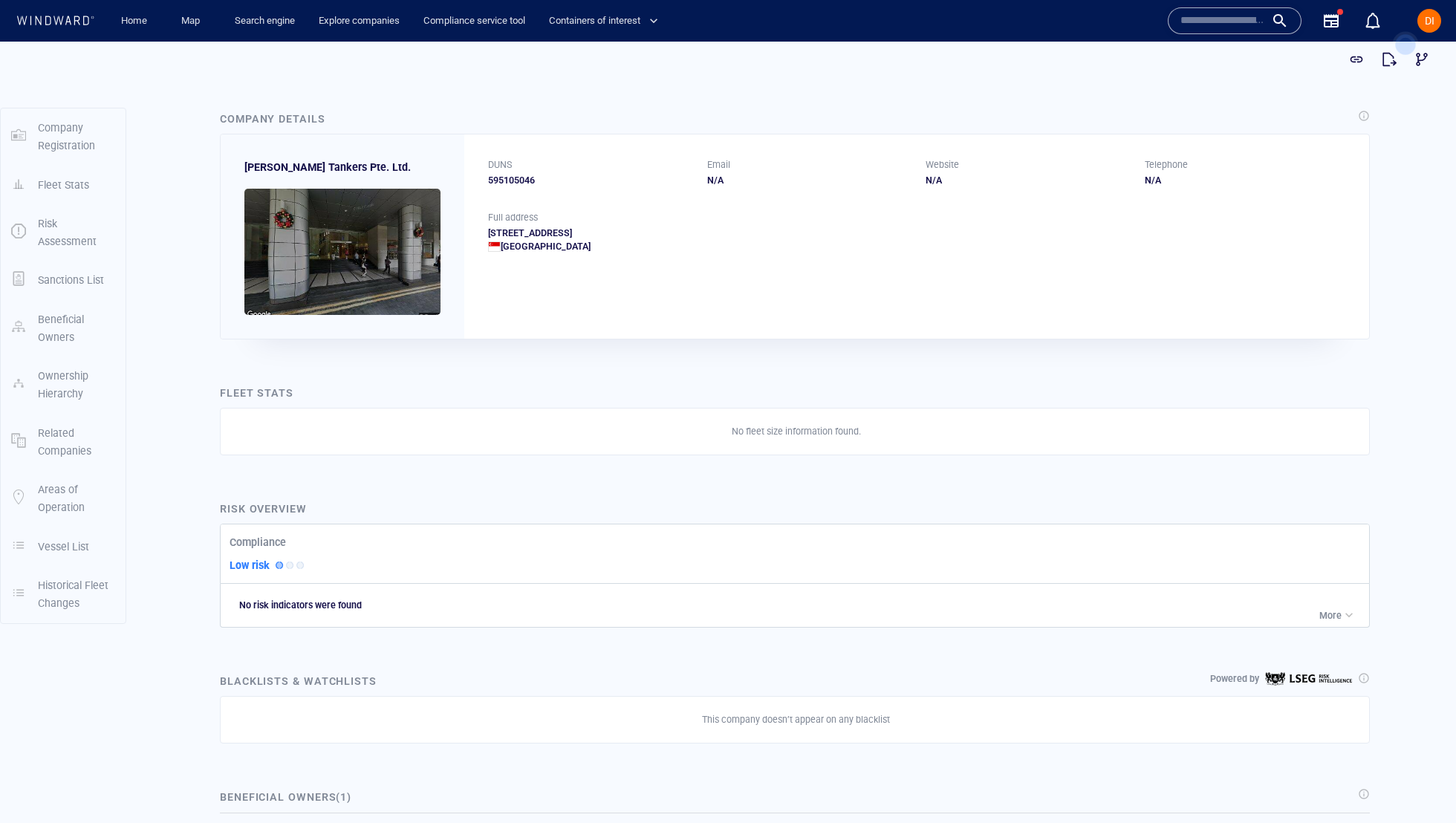
click at [1196, 25] on input "text" at bounding box center [1222, 20] width 85 height 22
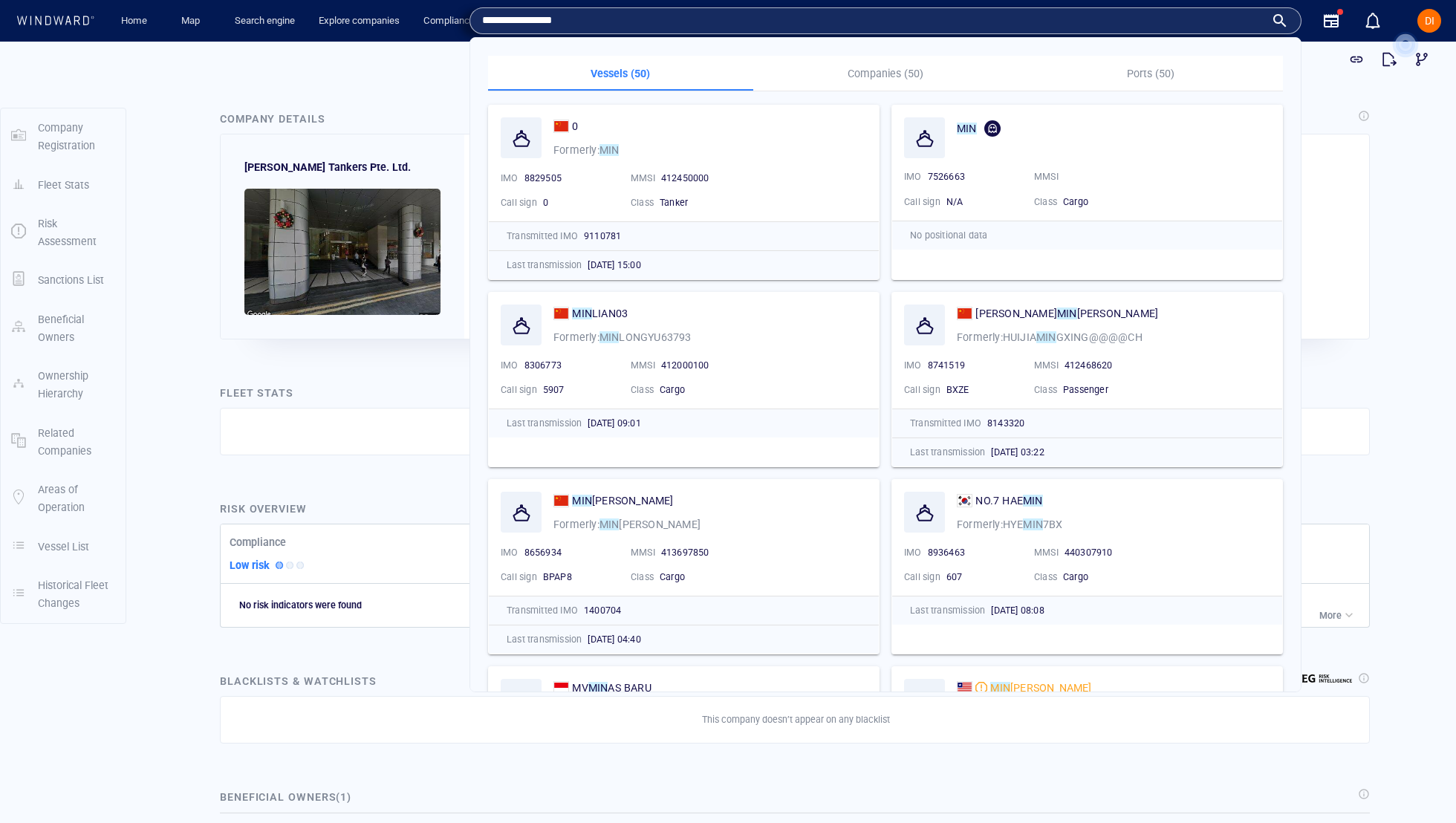
type input "**********"
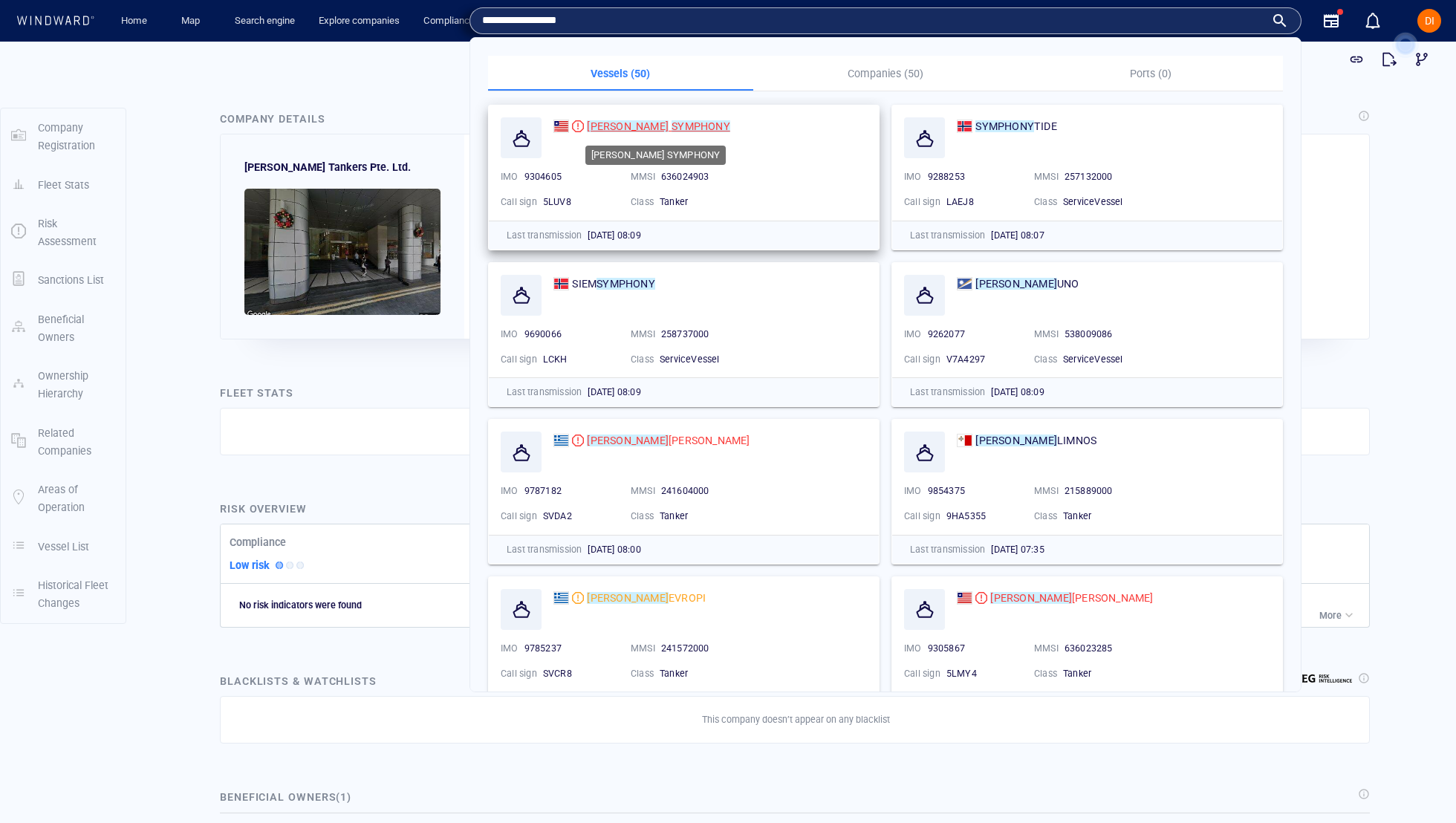
click at [672, 125] on mark "SYMPHONY" at bounding box center [700, 126] width 58 height 11
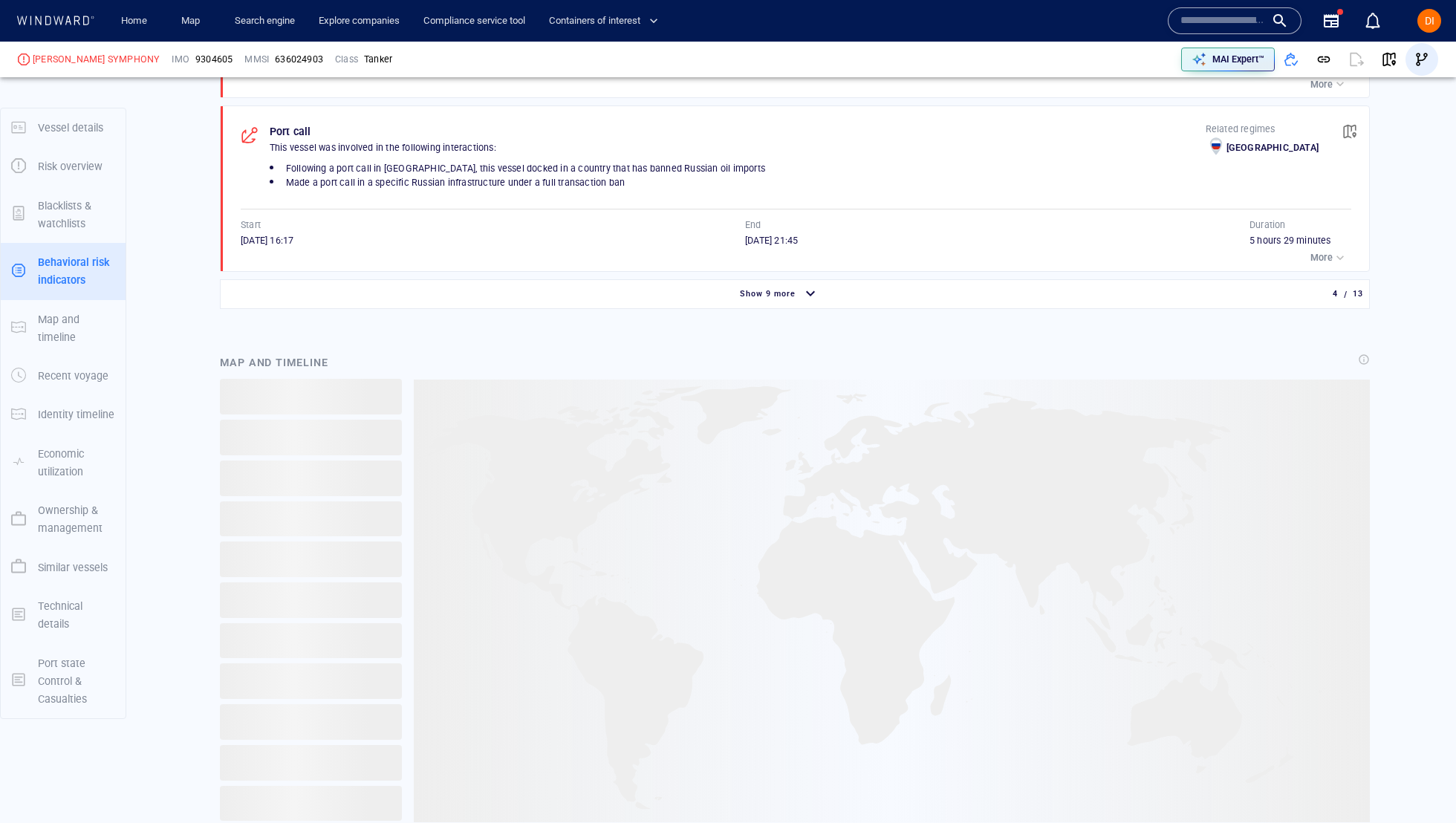
scroll to position [12886, 0]
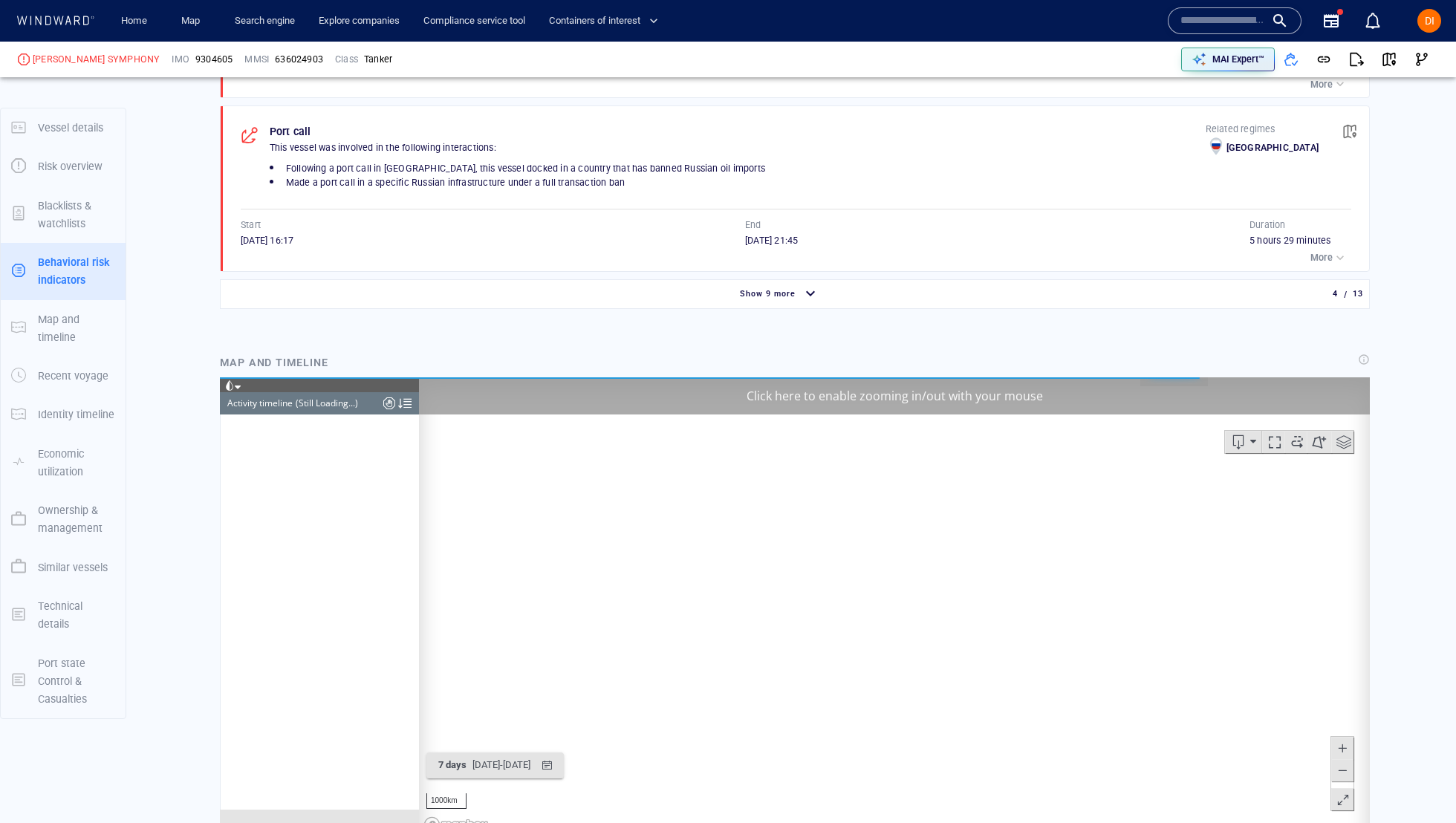
click at [1420, 42] on div "MINERVA SYMPHONY IMO 9304605 MMSI 636024903 Class Tanker MAI Expert™" at bounding box center [728, 59] width 1456 height 35
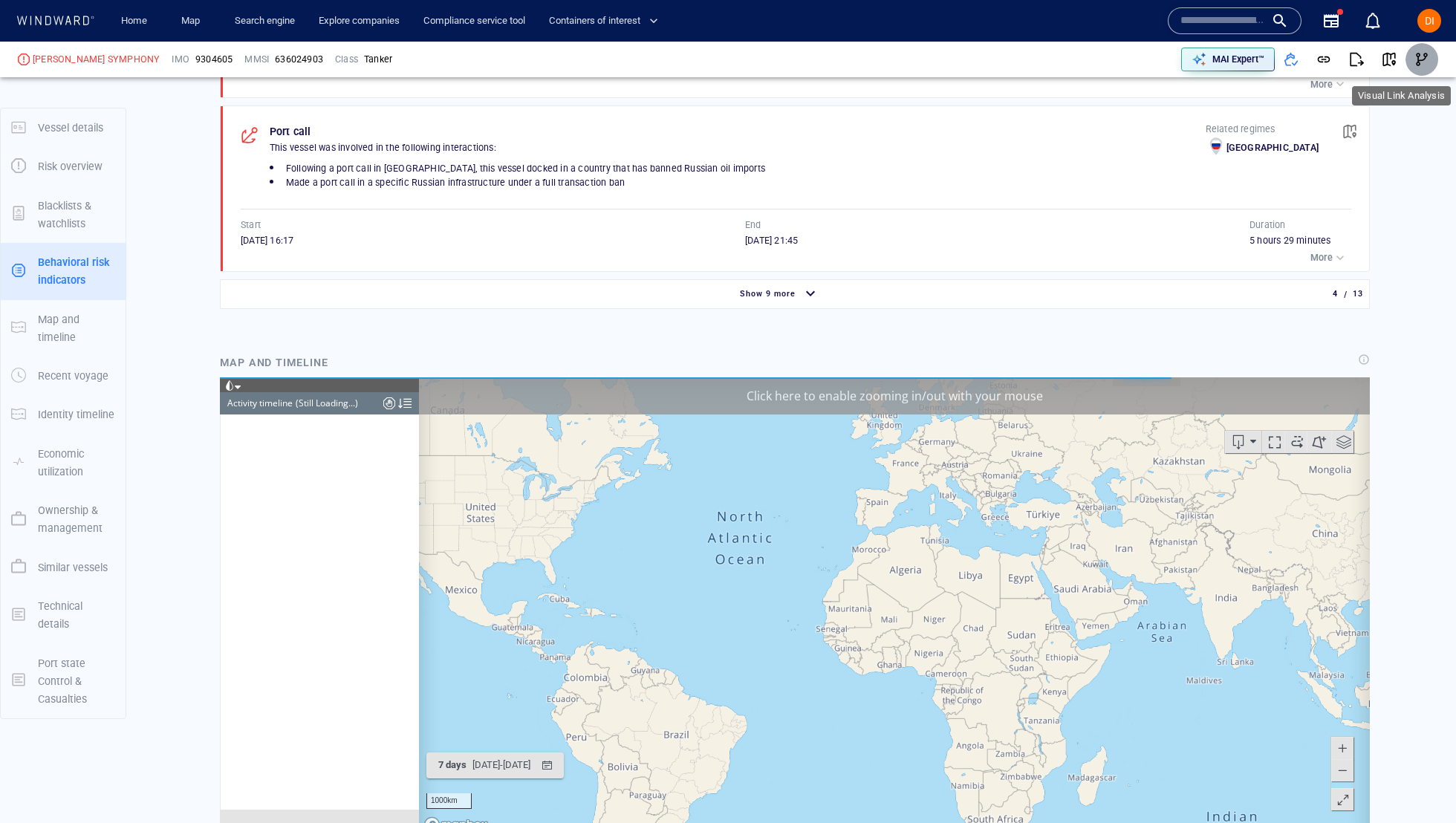
click at [1420, 71] on button "button" at bounding box center [1422, 59] width 32 height 32
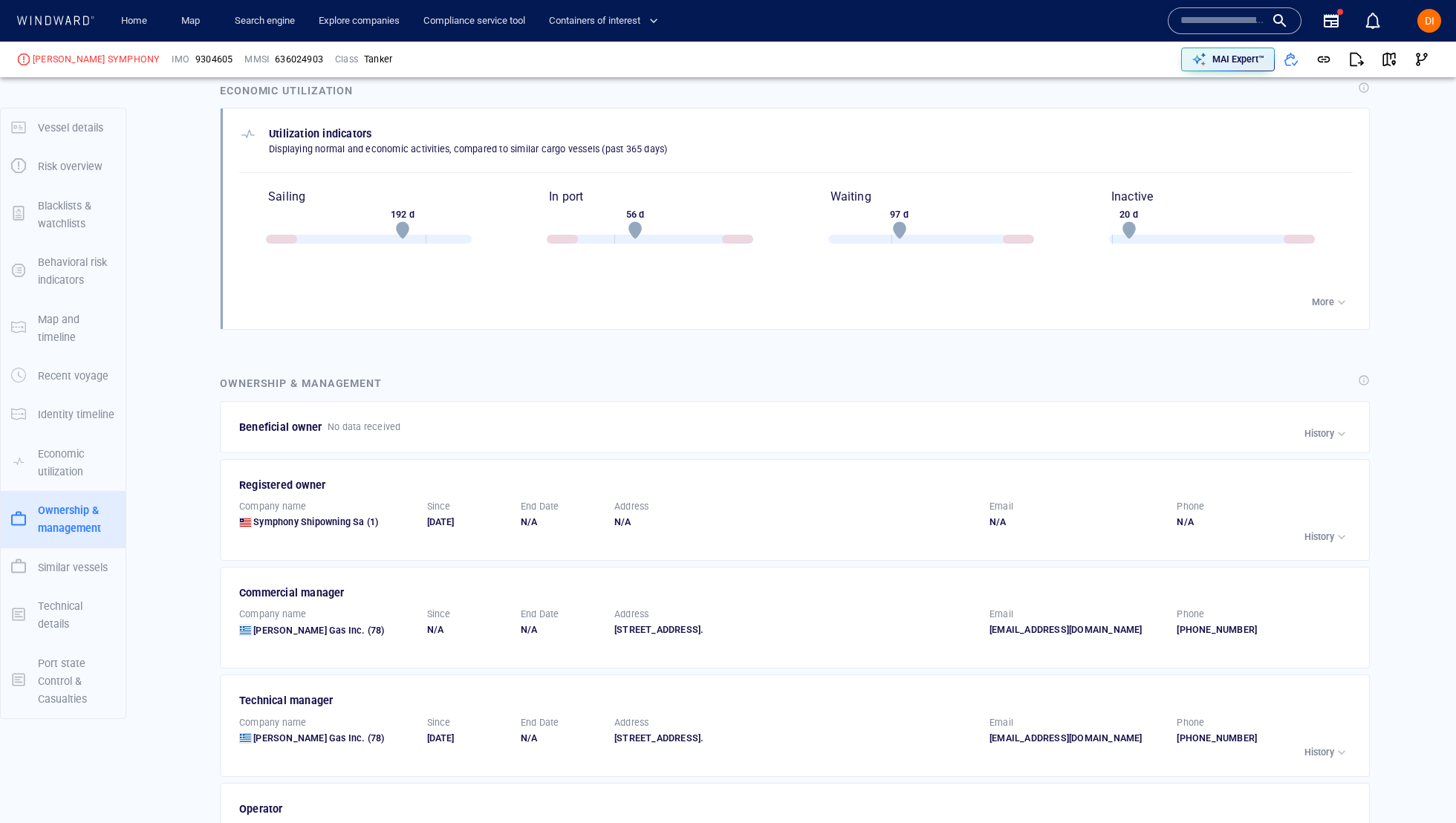
scroll to position [2816, 0]
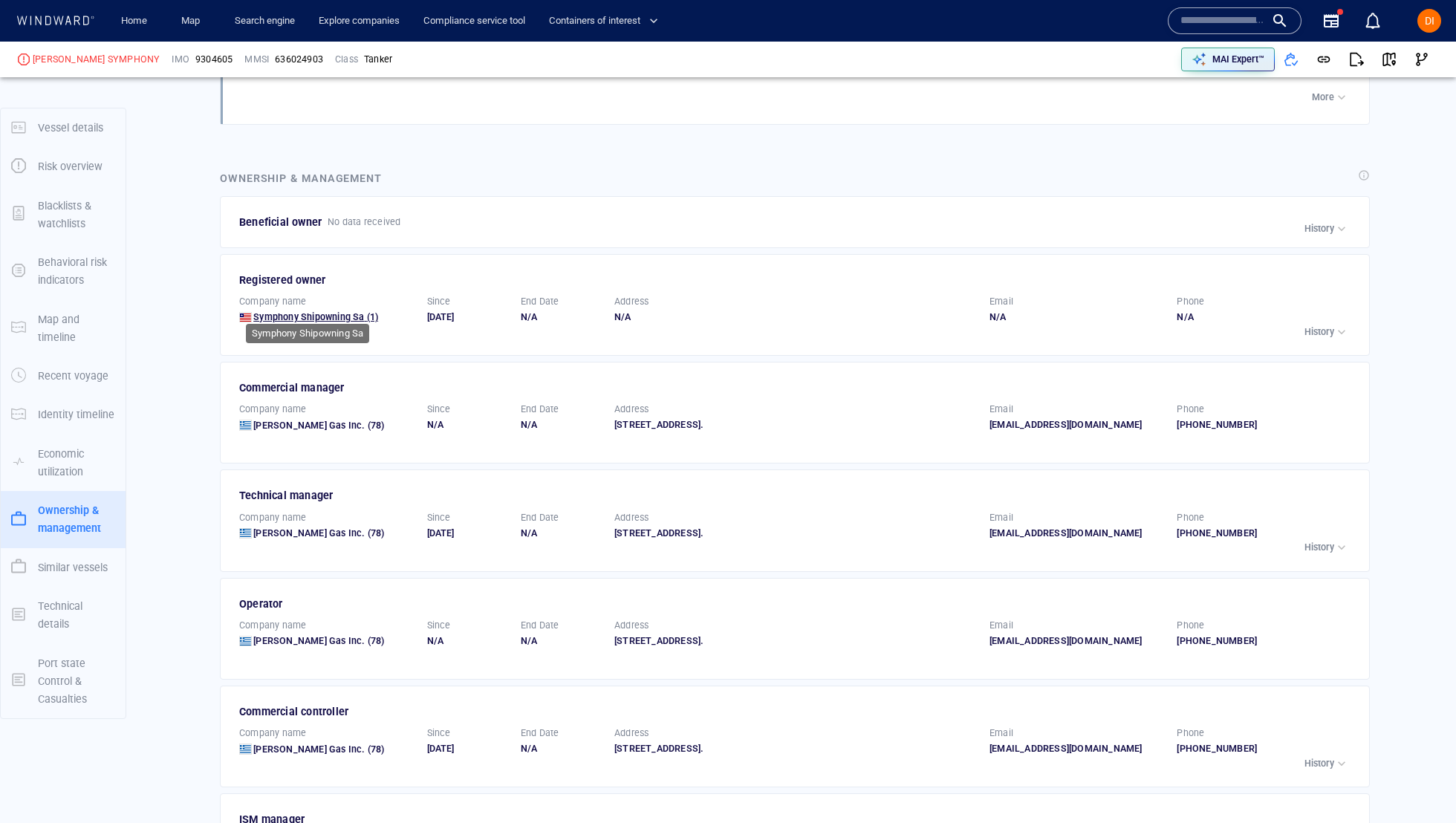
click at [316, 312] on span "Symphony Shipowning Sa" at bounding box center [309, 317] width 111 height 11
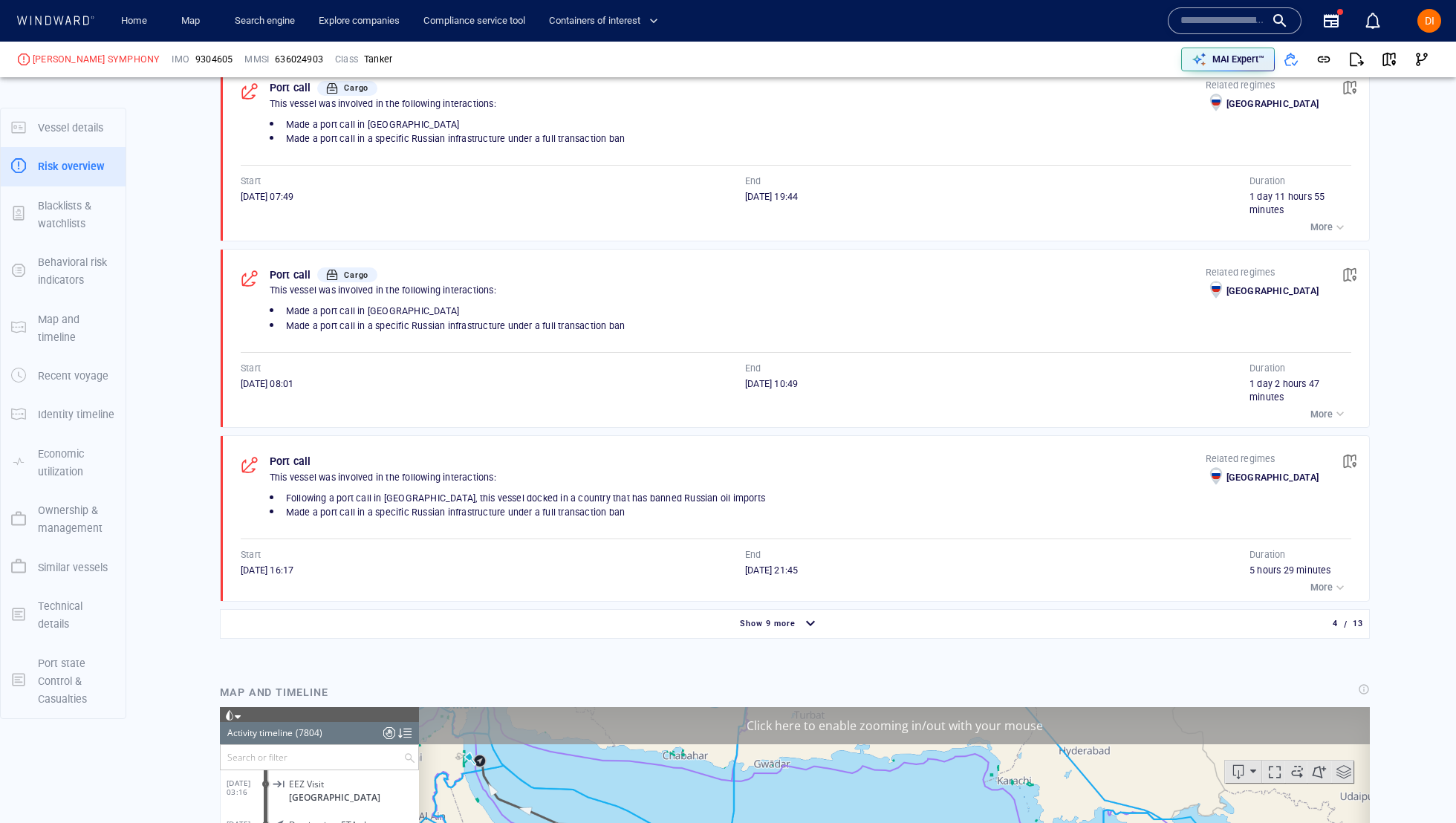
scroll to position [1630, 0]
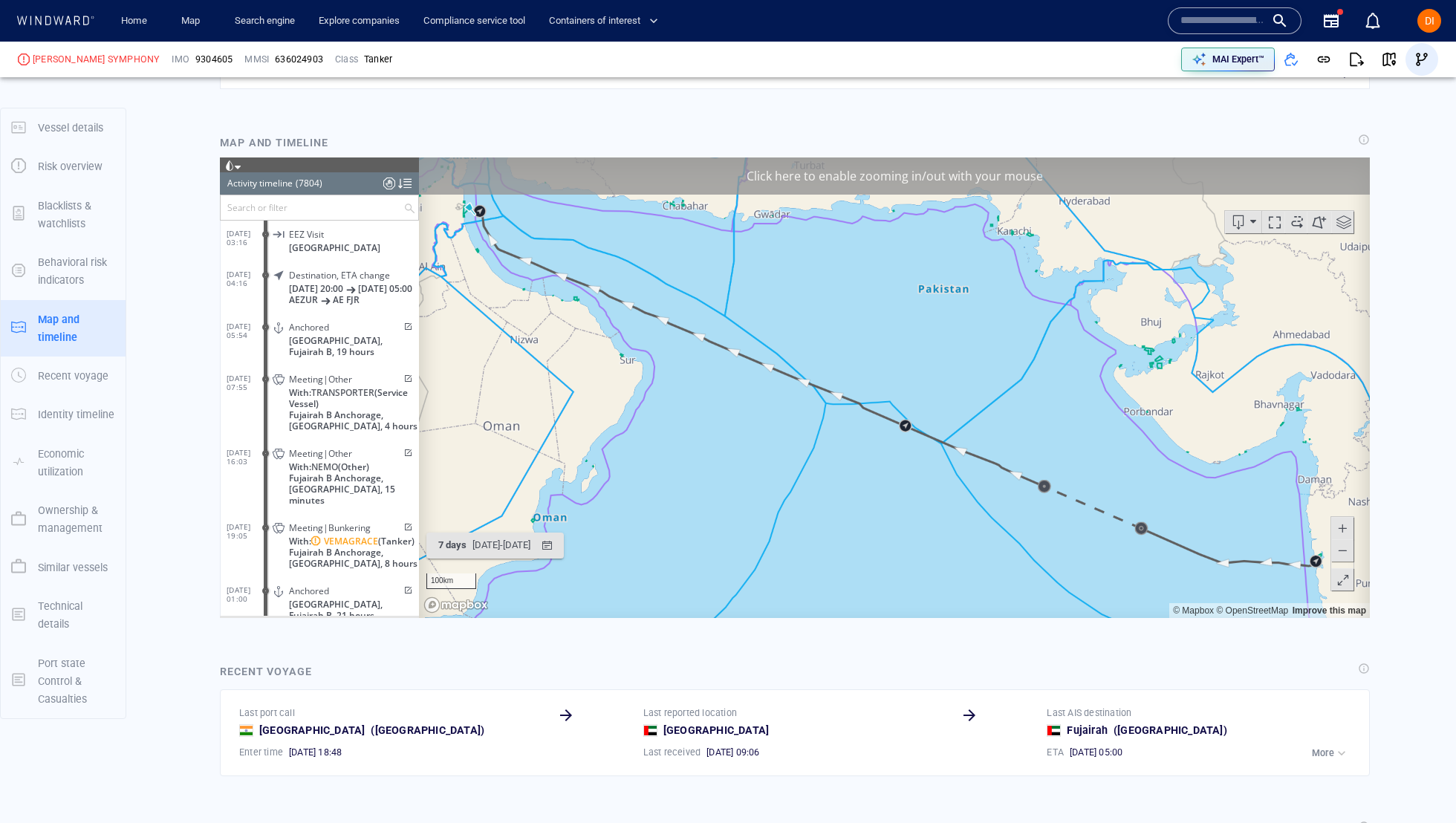
click at [1429, 54] on button "button" at bounding box center [1422, 59] width 32 height 32
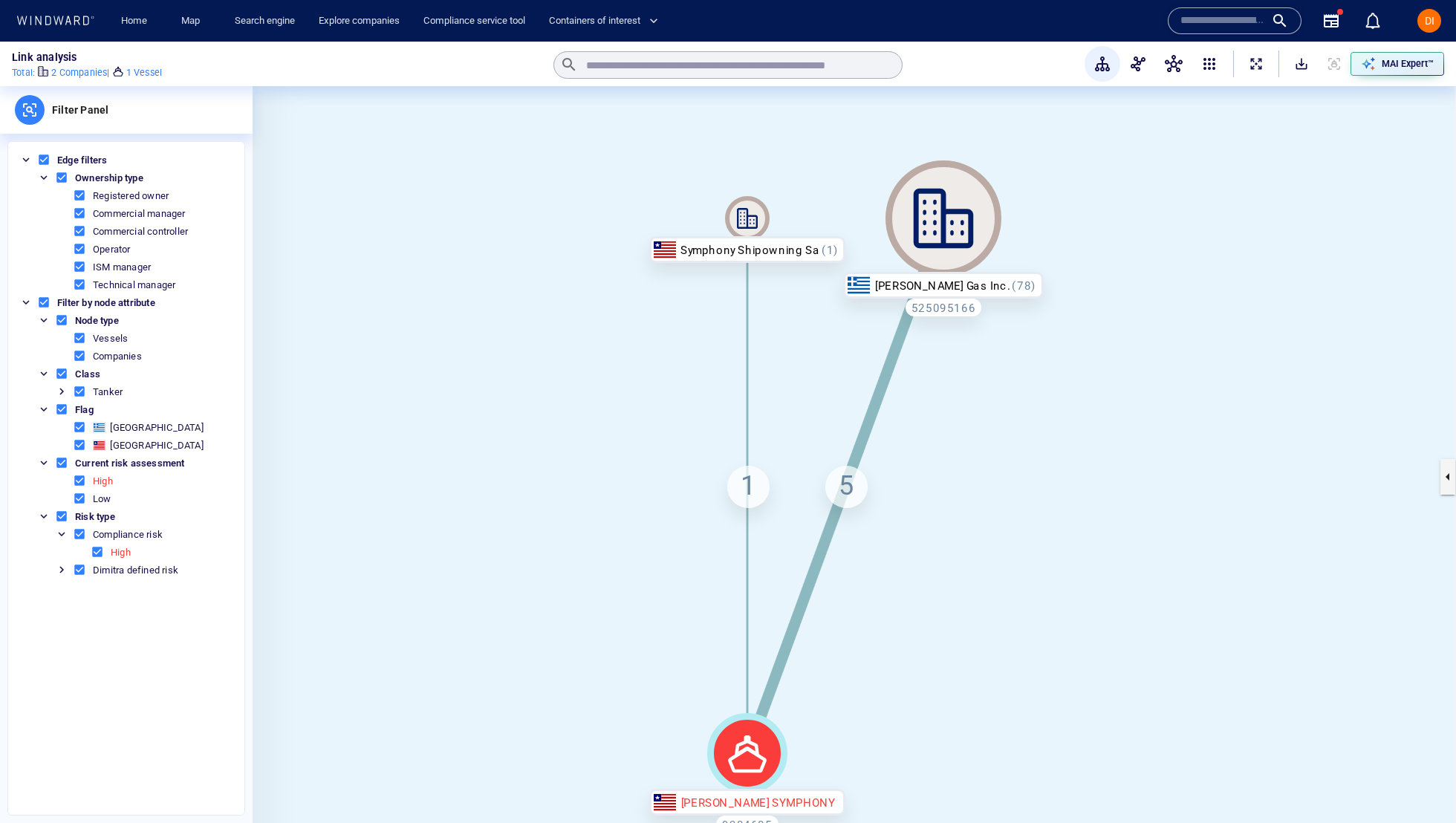
click at [846, 475] on div "5" at bounding box center [846, 487] width 42 height 42
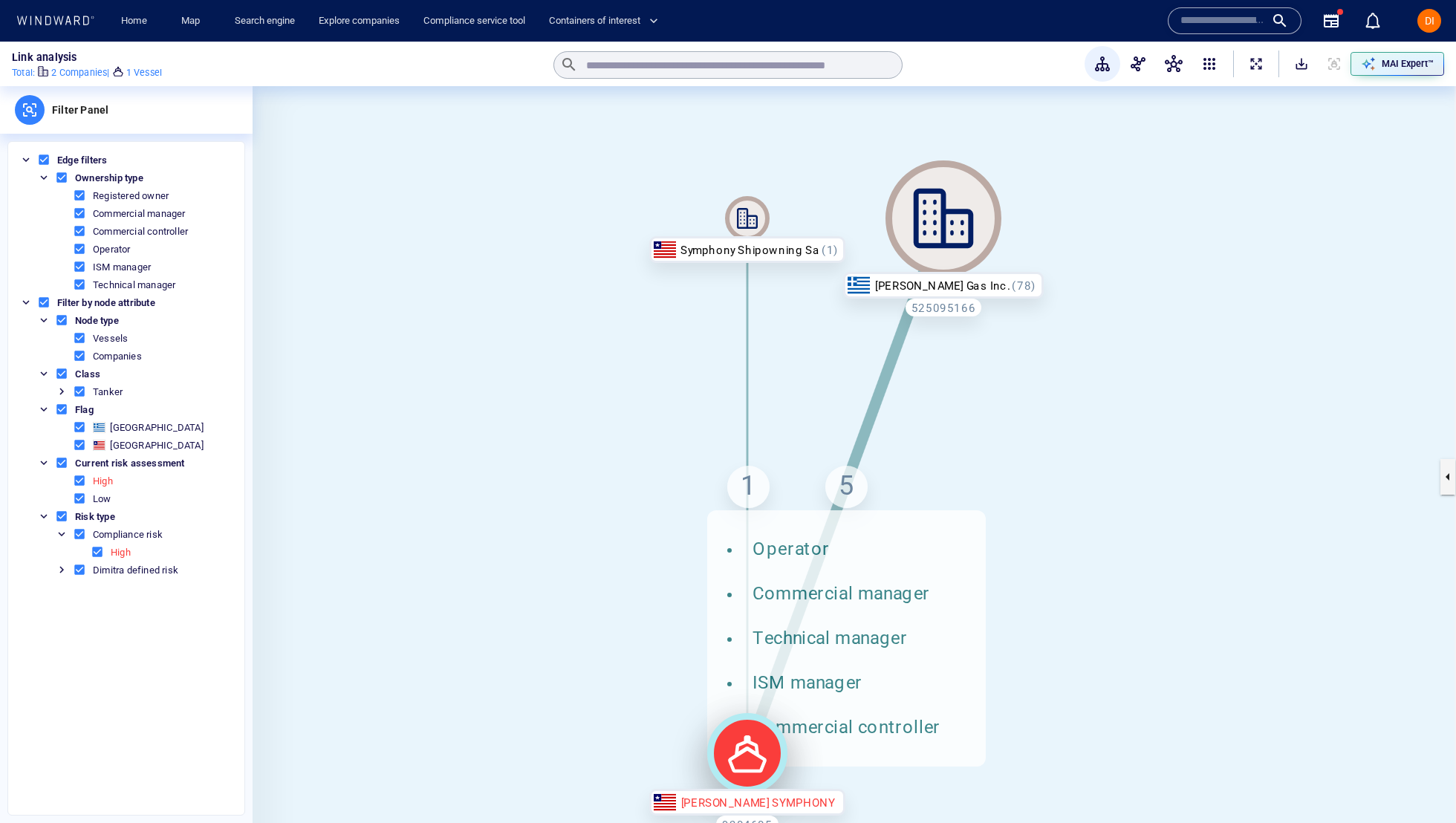
click at [739, 747] on icon at bounding box center [747, 753] width 80 height 80
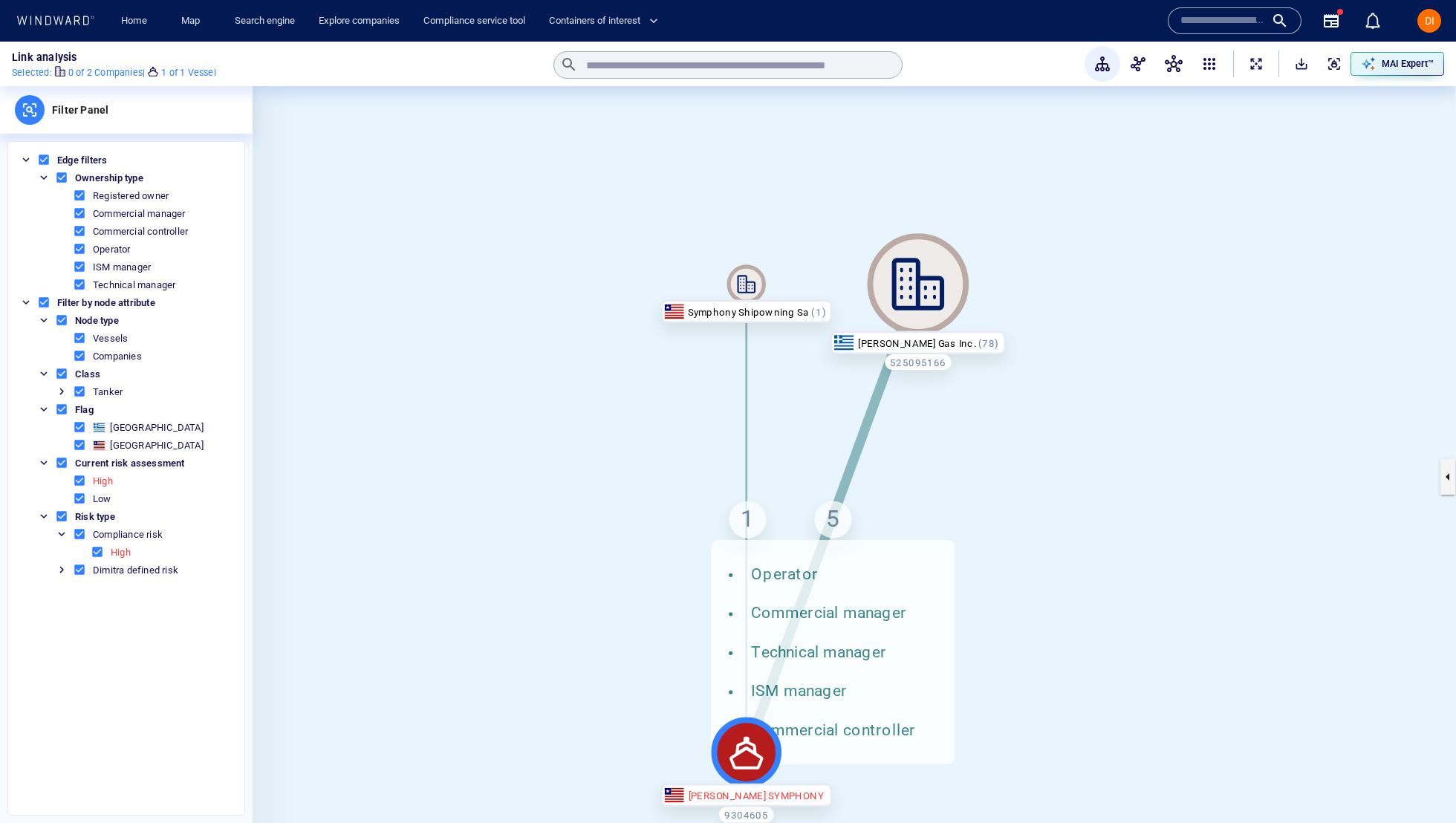
drag, startPoint x: 848, startPoint y: 696, endPoint x: 845, endPoint y: 468, distance: 228.0
click at [845, 468] on div "MINERVA SYMPHONY 9304605 Symphony Shipowning Sa Minerva Gas Inc. 525095166 1 5 …" at bounding box center [853, 477] width 1203 height 782
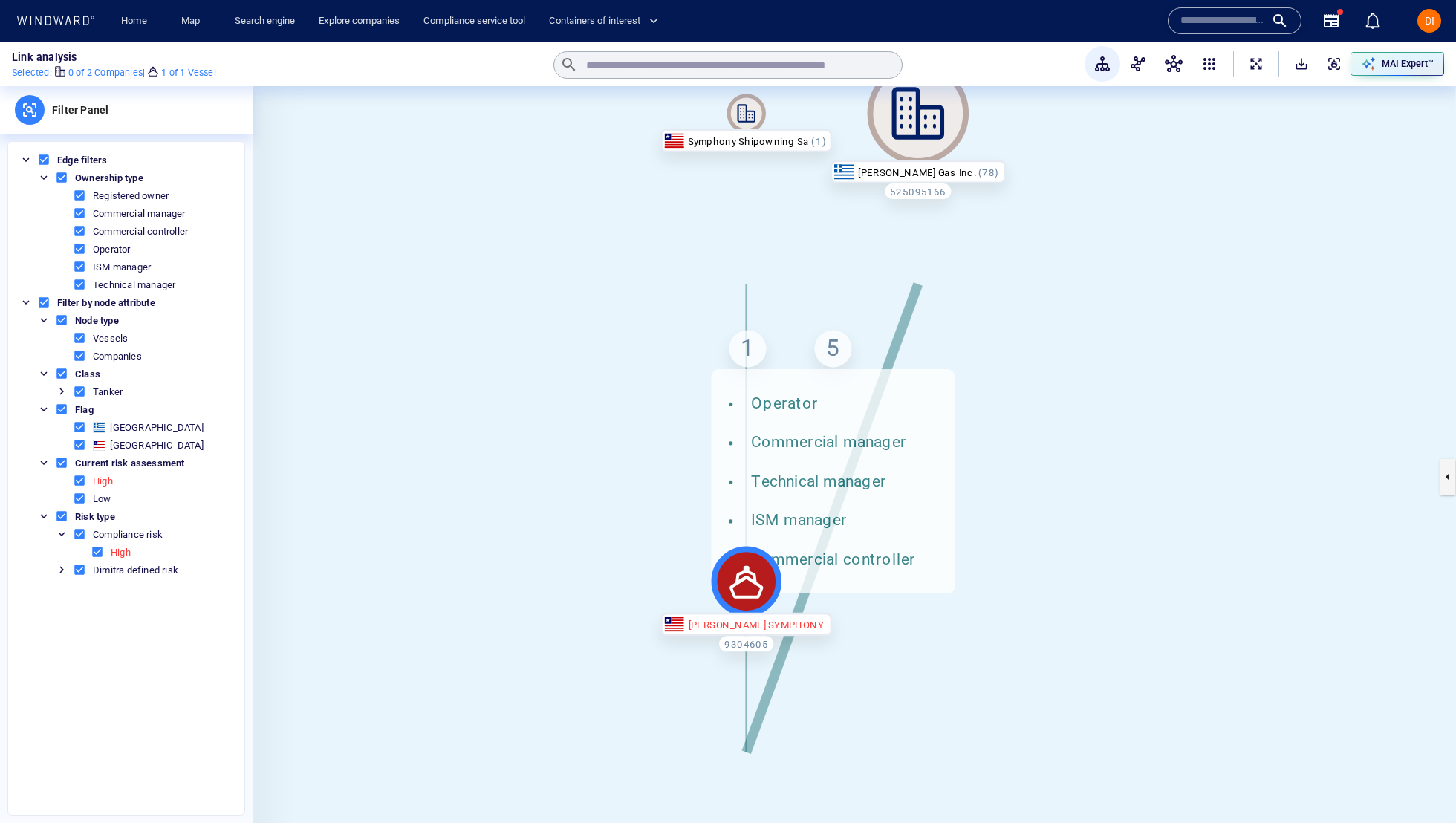
drag, startPoint x: 1060, startPoint y: 544, endPoint x: 1055, endPoint y: 382, distance: 162.1
click at [1060, 376] on canvas at bounding box center [853, 477] width 1203 height 782
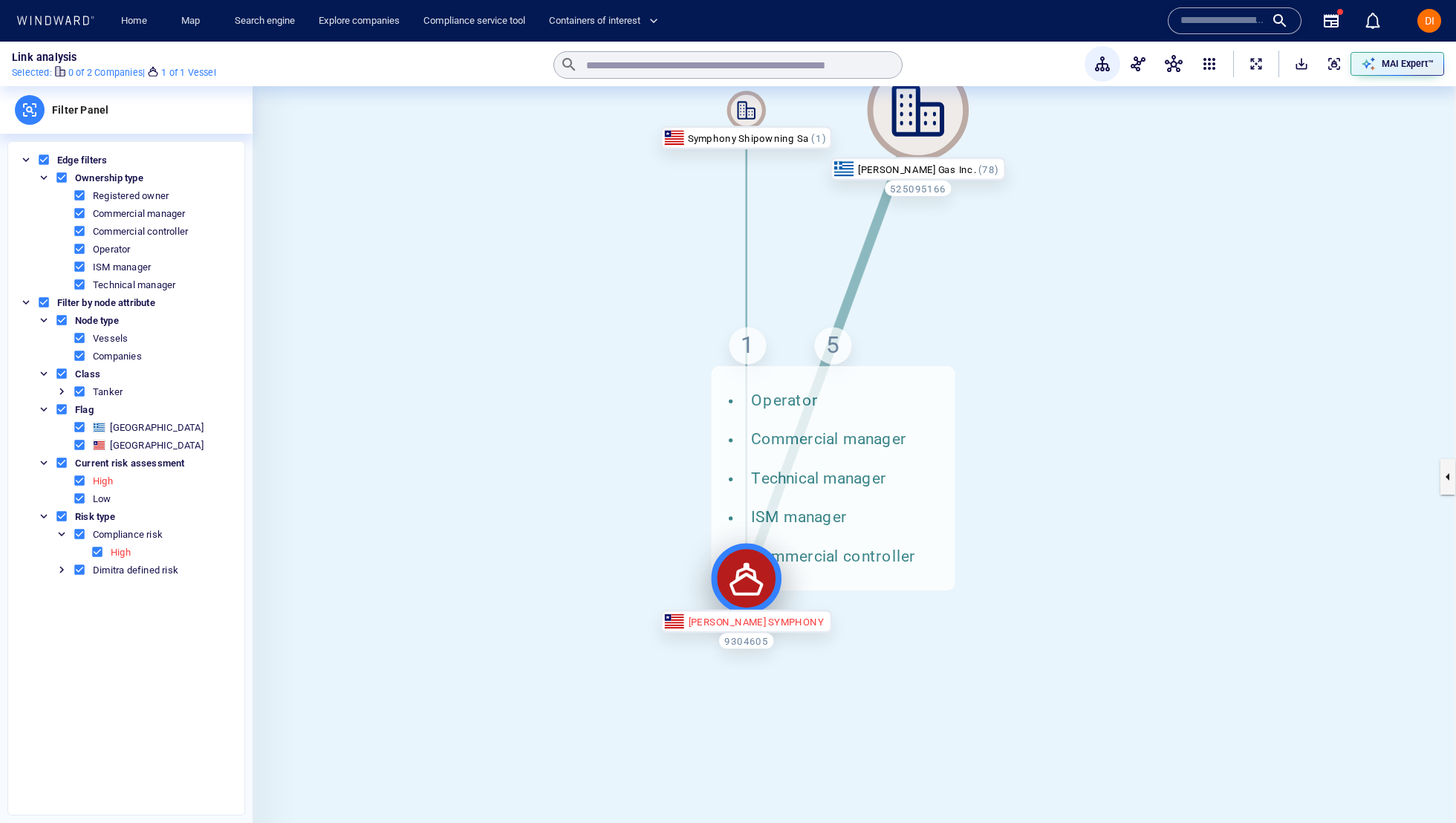
click at [745, 564] on icon at bounding box center [745, 579] width 33 height 32
click at [1179, 54] on button "button" at bounding box center [1172, 63] width 35 height 35
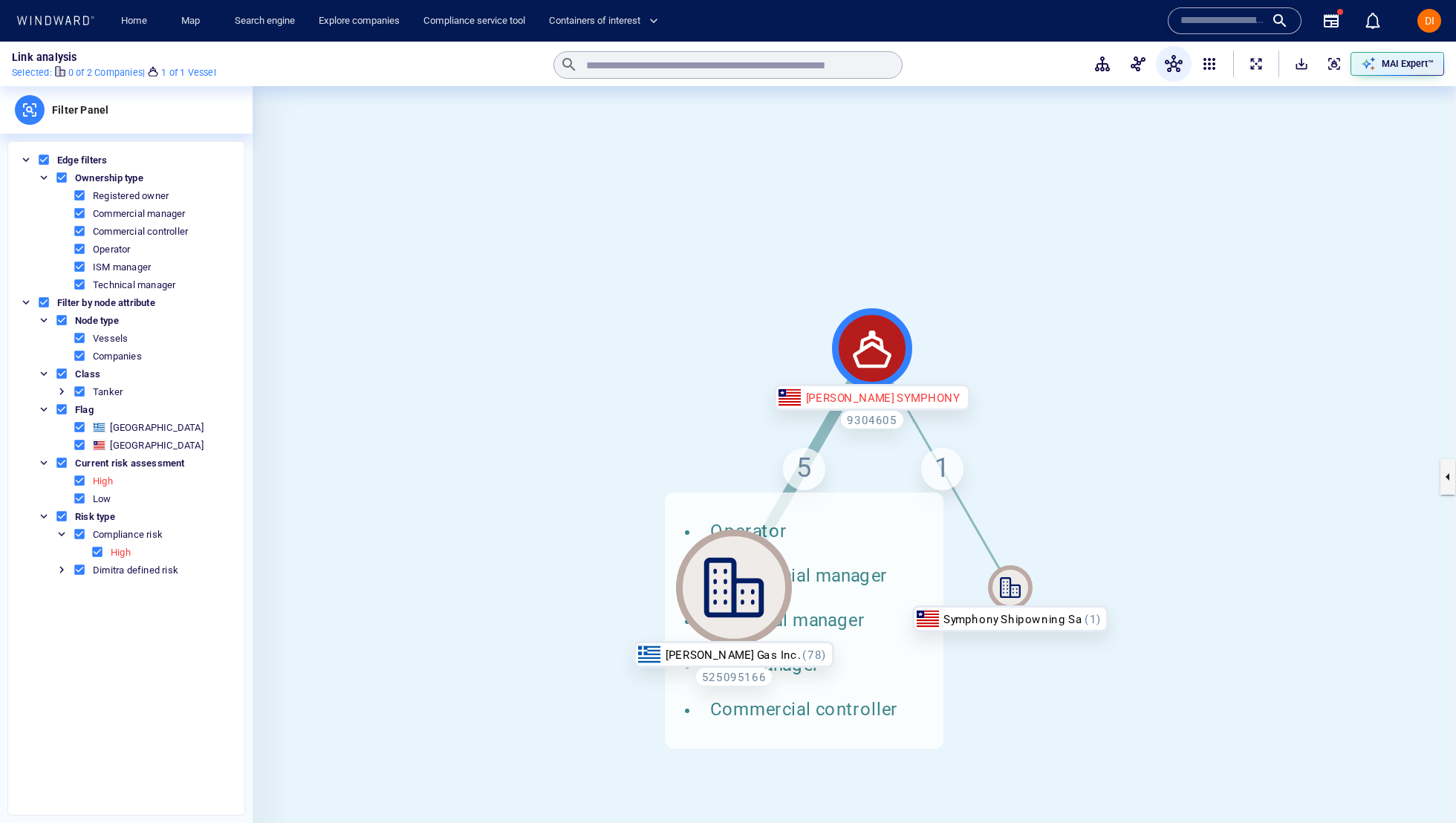
click at [800, 459] on div "5 Operator Commercial manager Technical manager ISM manager Commercial controll…" at bounding box center [803, 469] width 42 height 42
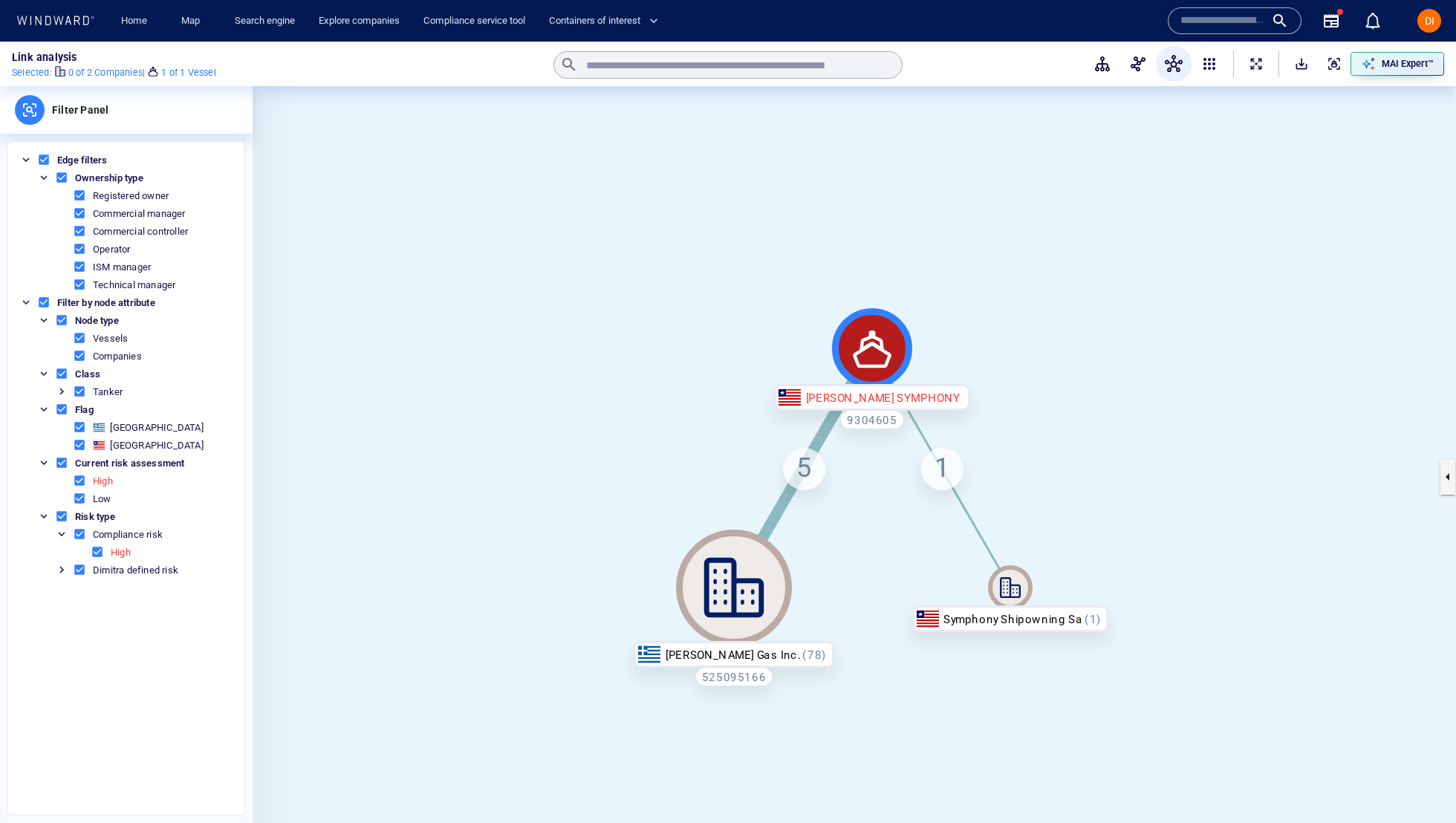
click at [800, 459] on div "5" at bounding box center [803, 469] width 42 height 42
click at [132, 69] on p "0 of 2 Companies |" at bounding box center [107, 73] width 76 height 13
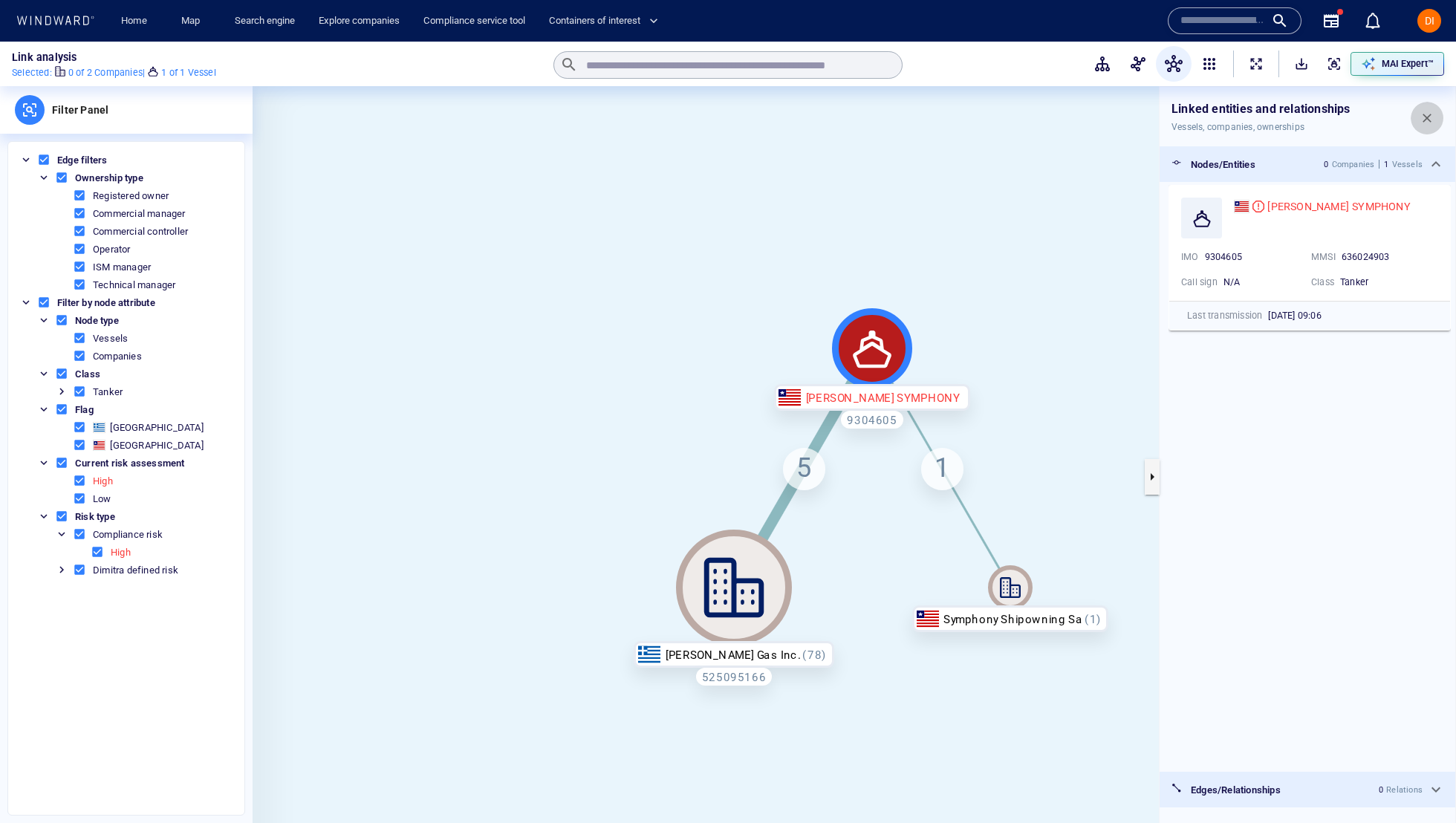
click at [1429, 115] on span "button" at bounding box center [1426, 119] width 15 height 15
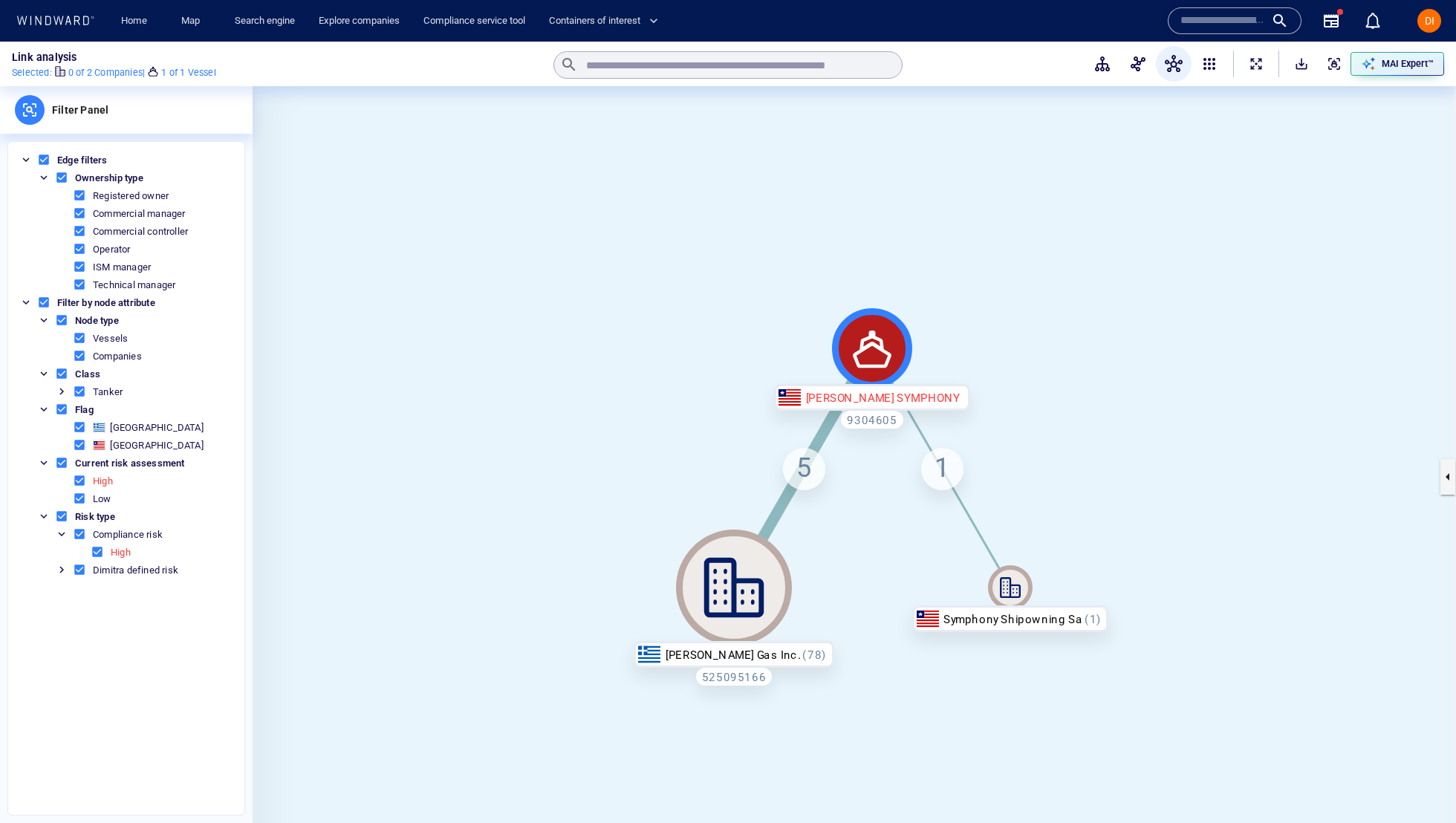
click at [808, 469] on div "5" at bounding box center [803, 469] width 42 height 42
click at [738, 609] on icon at bounding box center [733, 587] width 116 height 116
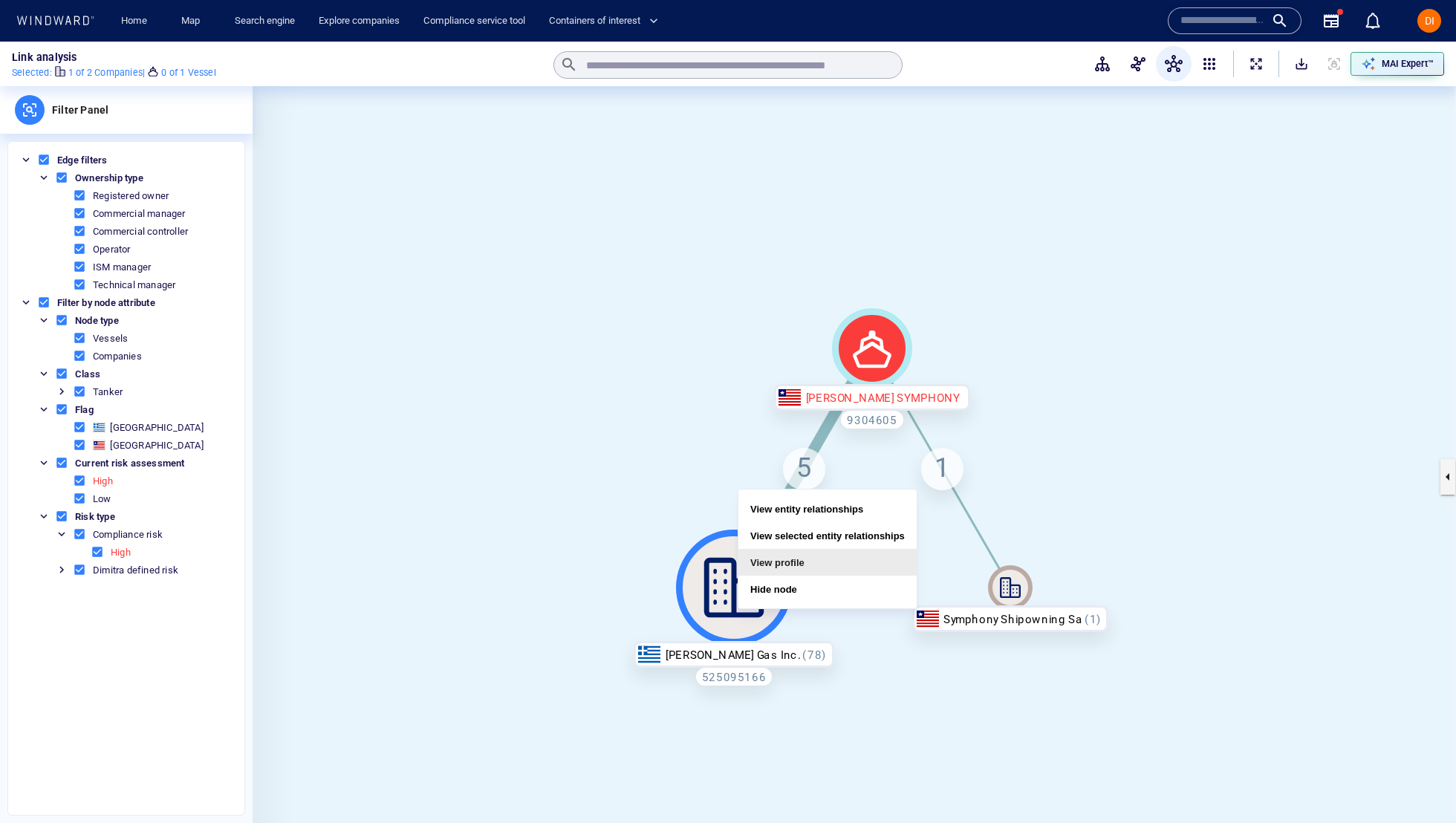
click at [798, 566] on button "View profile" at bounding box center [827, 562] width 179 height 27
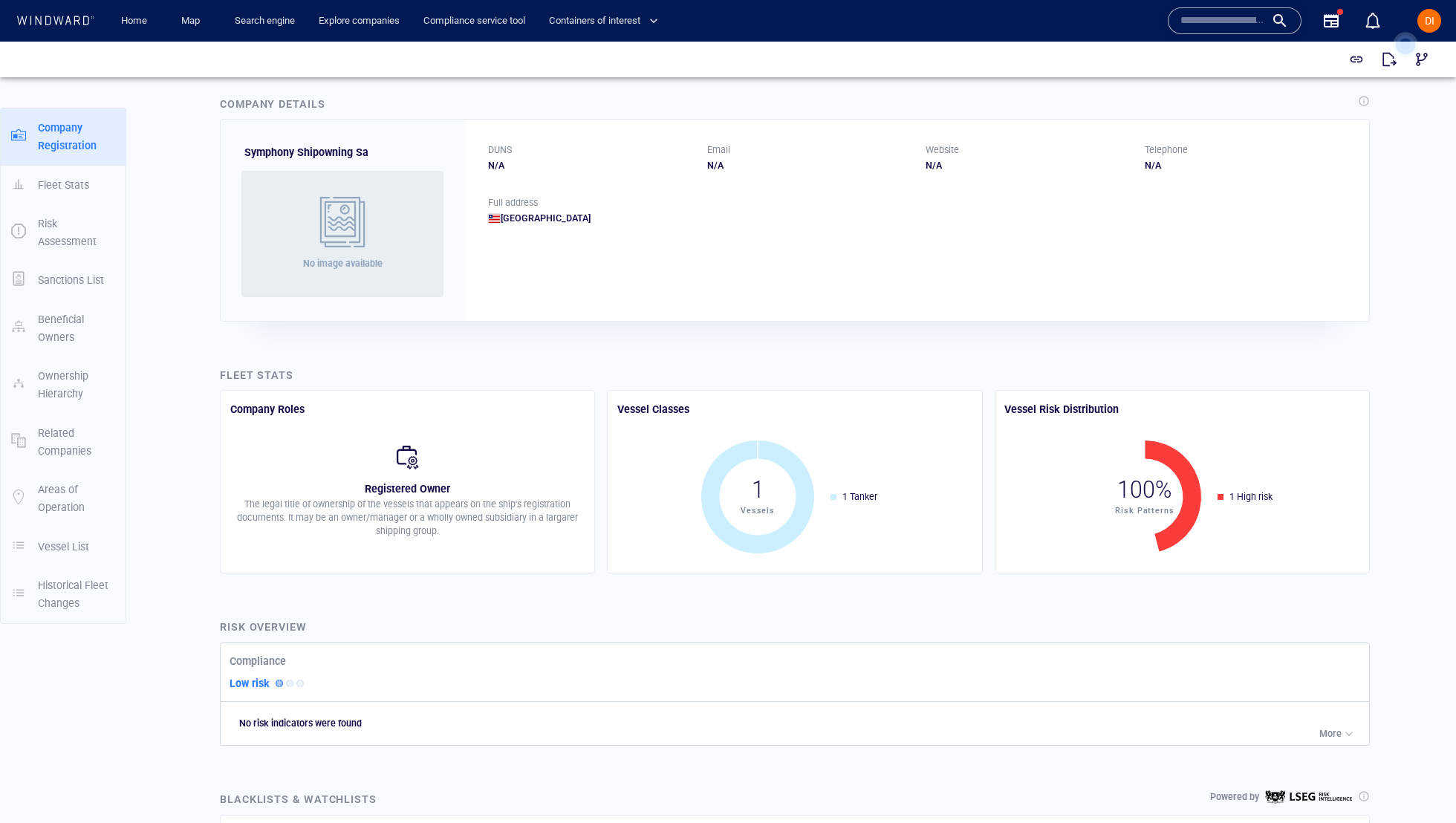
scroll to position [22, 0]
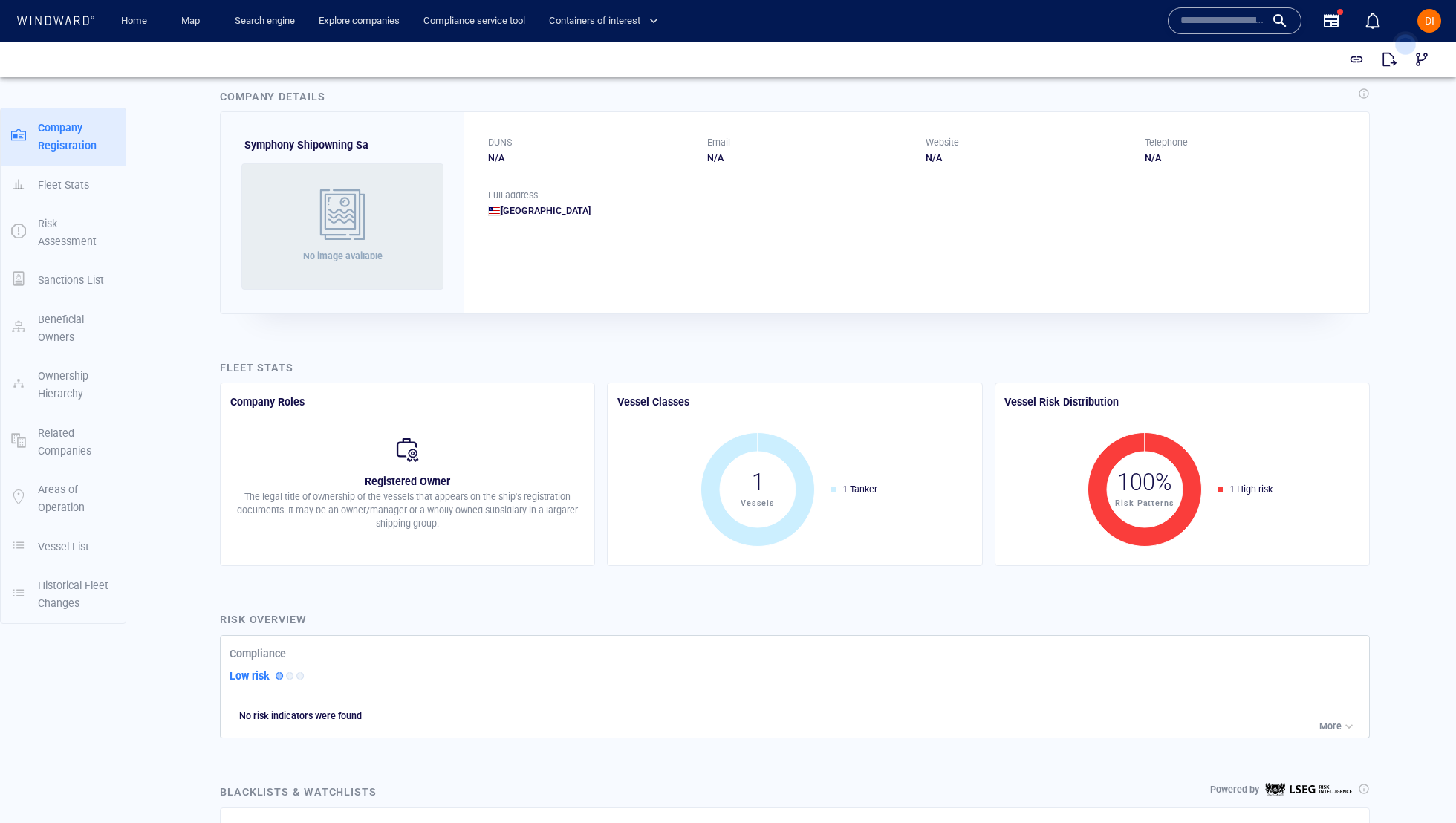
click at [1416, 54] on icon at bounding box center [1405, 45] width 42 height 42
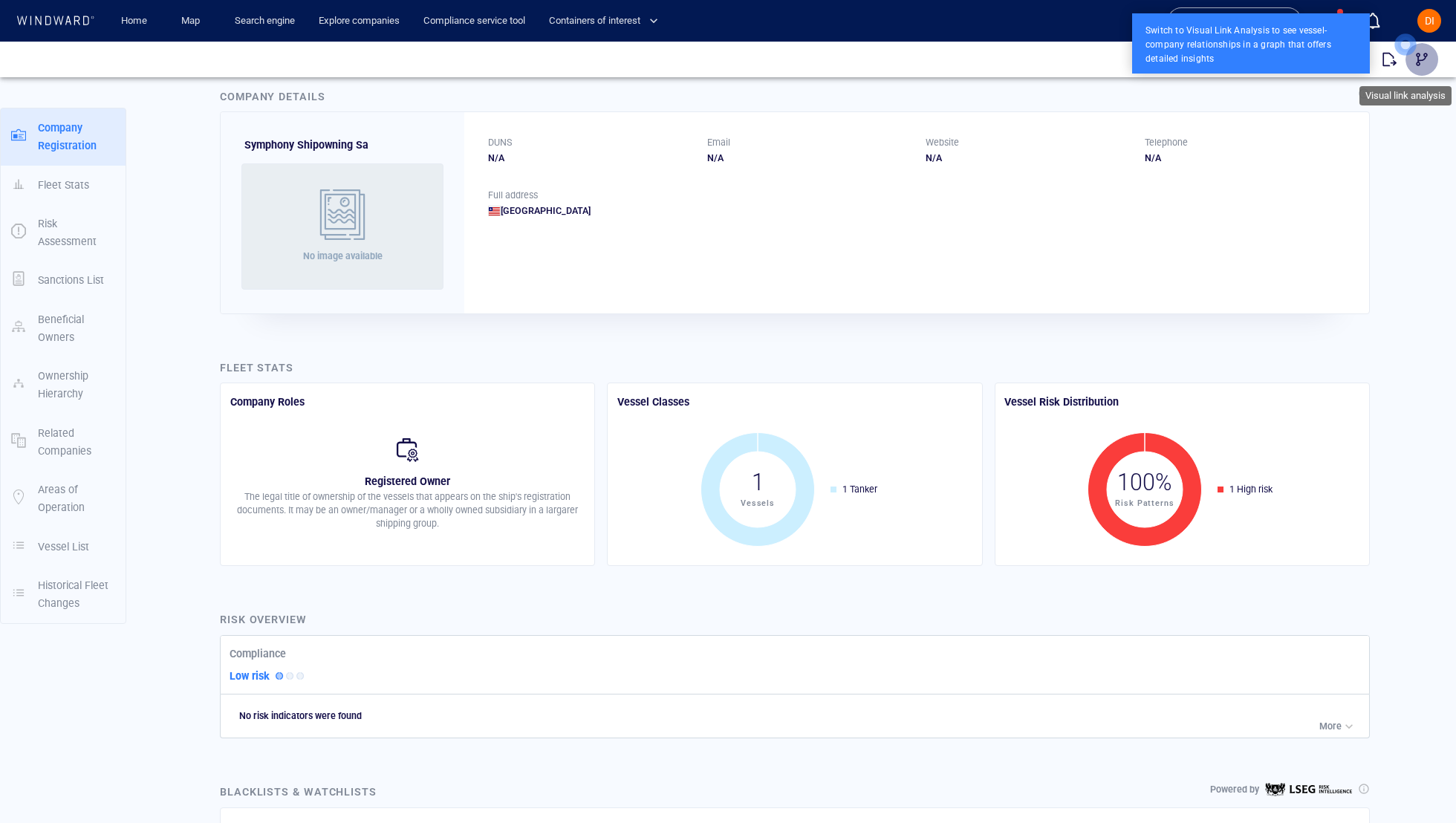
drag, startPoint x: 1425, startPoint y: 100, endPoint x: 1425, endPoint y: 59, distance: 41.0
click at [1425, 59] on span "button" at bounding box center [1422, 59] width 15 height 15
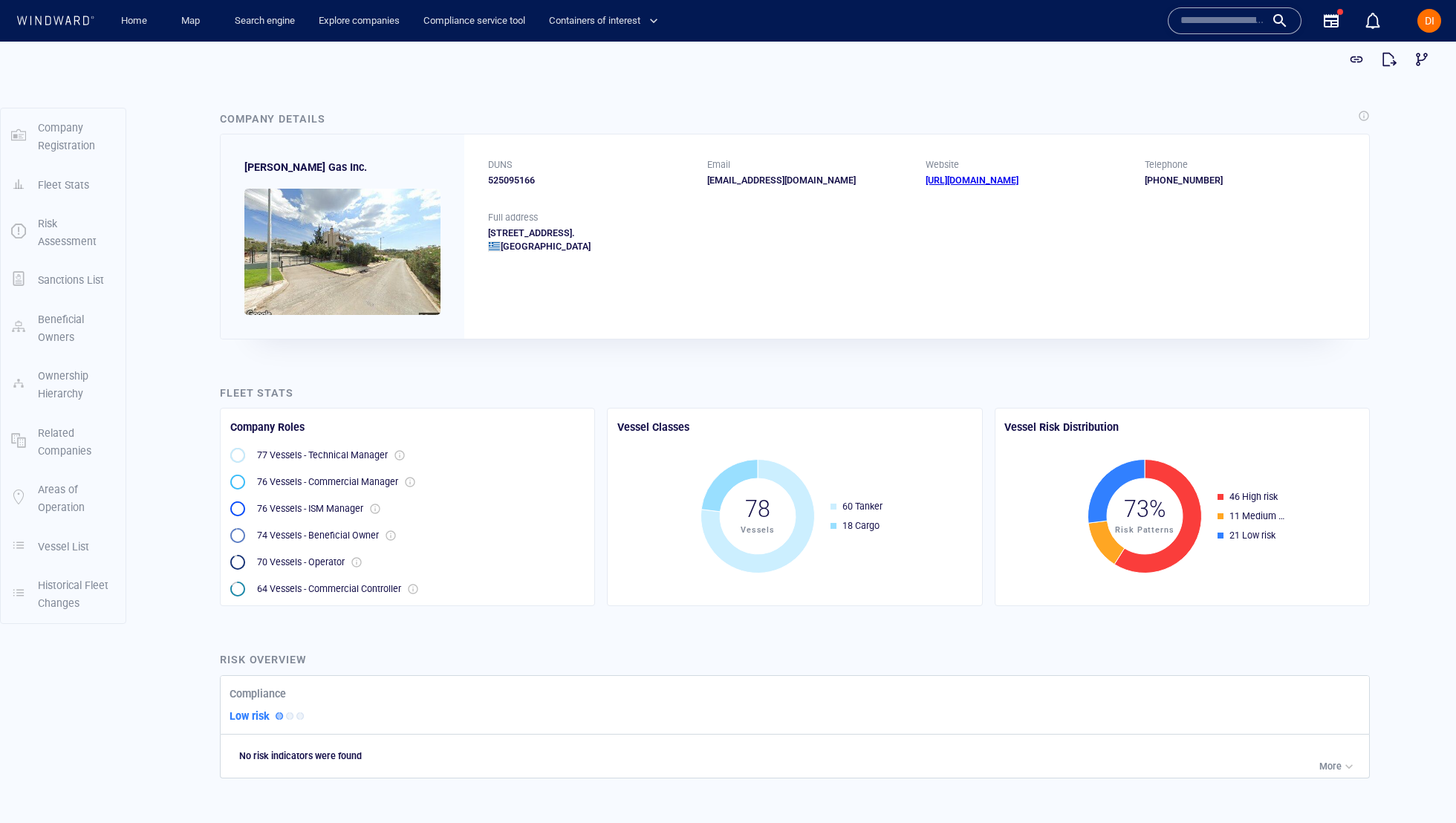
click at [1226, 19] on input "text" at bounding box center [1222, 20] width 85 height 22
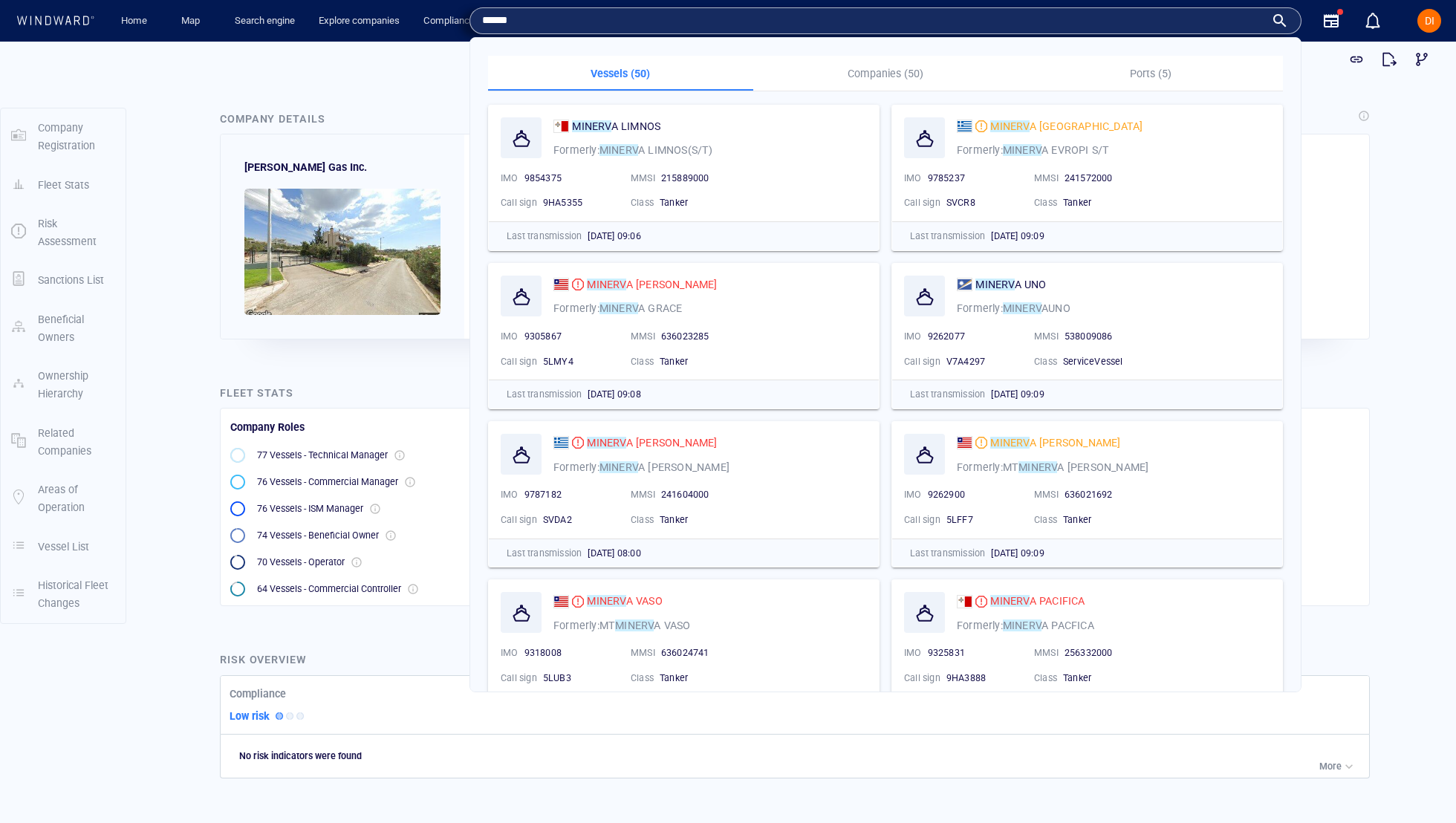
click at [574, 18] on input "******" at bounding box center [872, 20] width 782 height 22
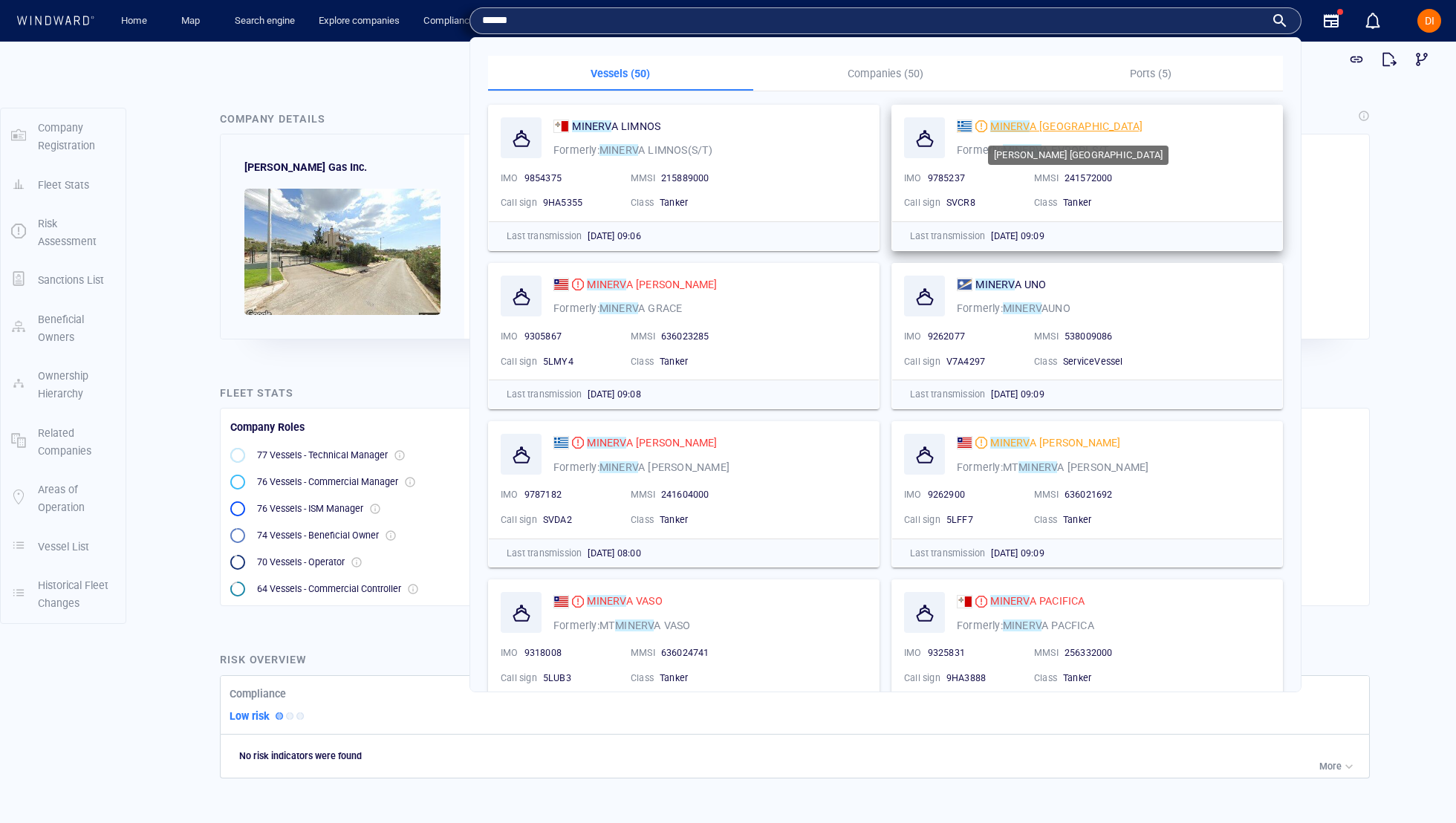
type input "******"
click at [1012, 125] on mark "MINERV" at bounding box center [1009, 126] width 38 height 11
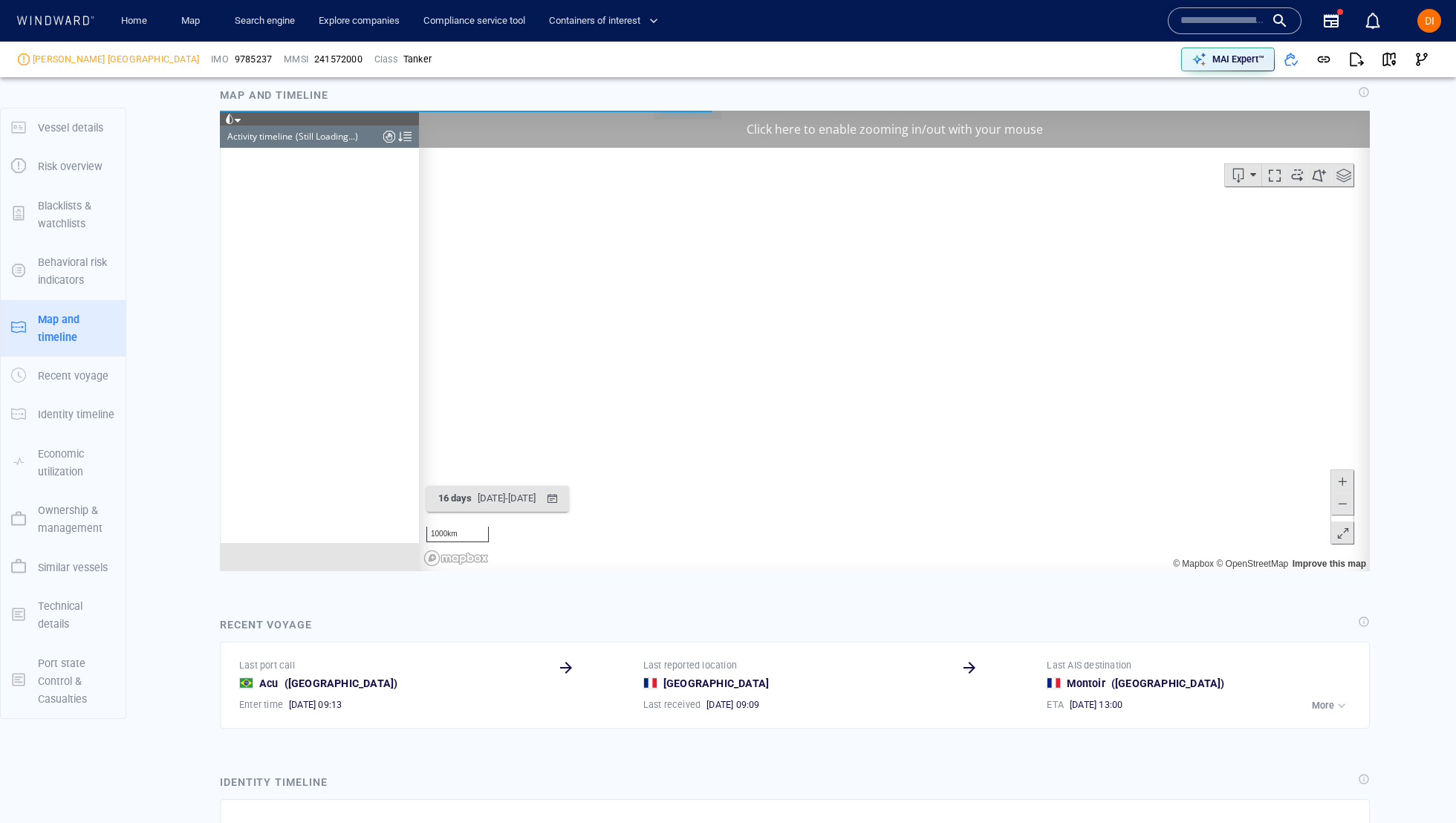
scroll to position [1098, 0]
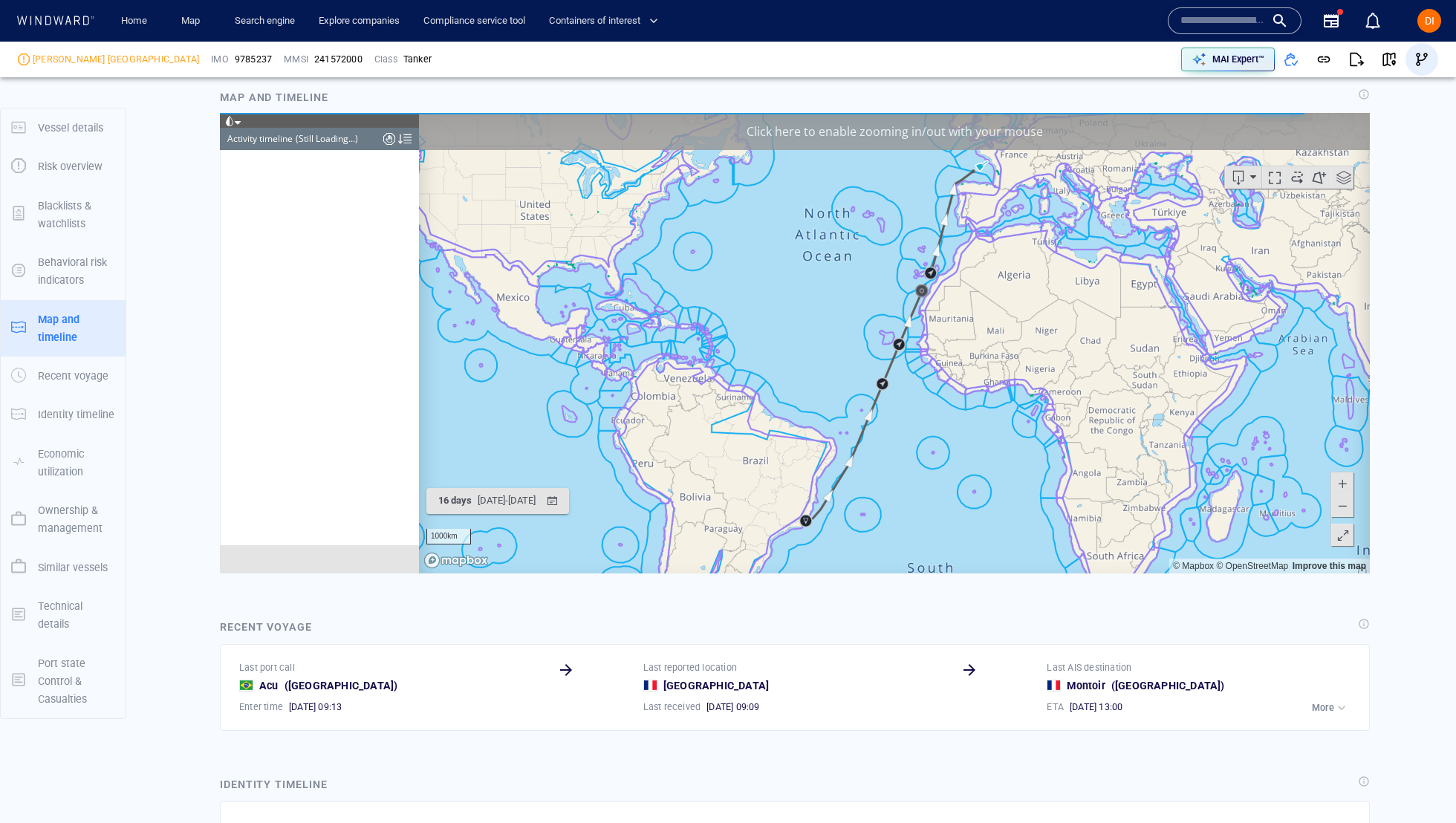
click at [1421, 62] on span "button" at bounding box center [1422, 59] width 15 height 15
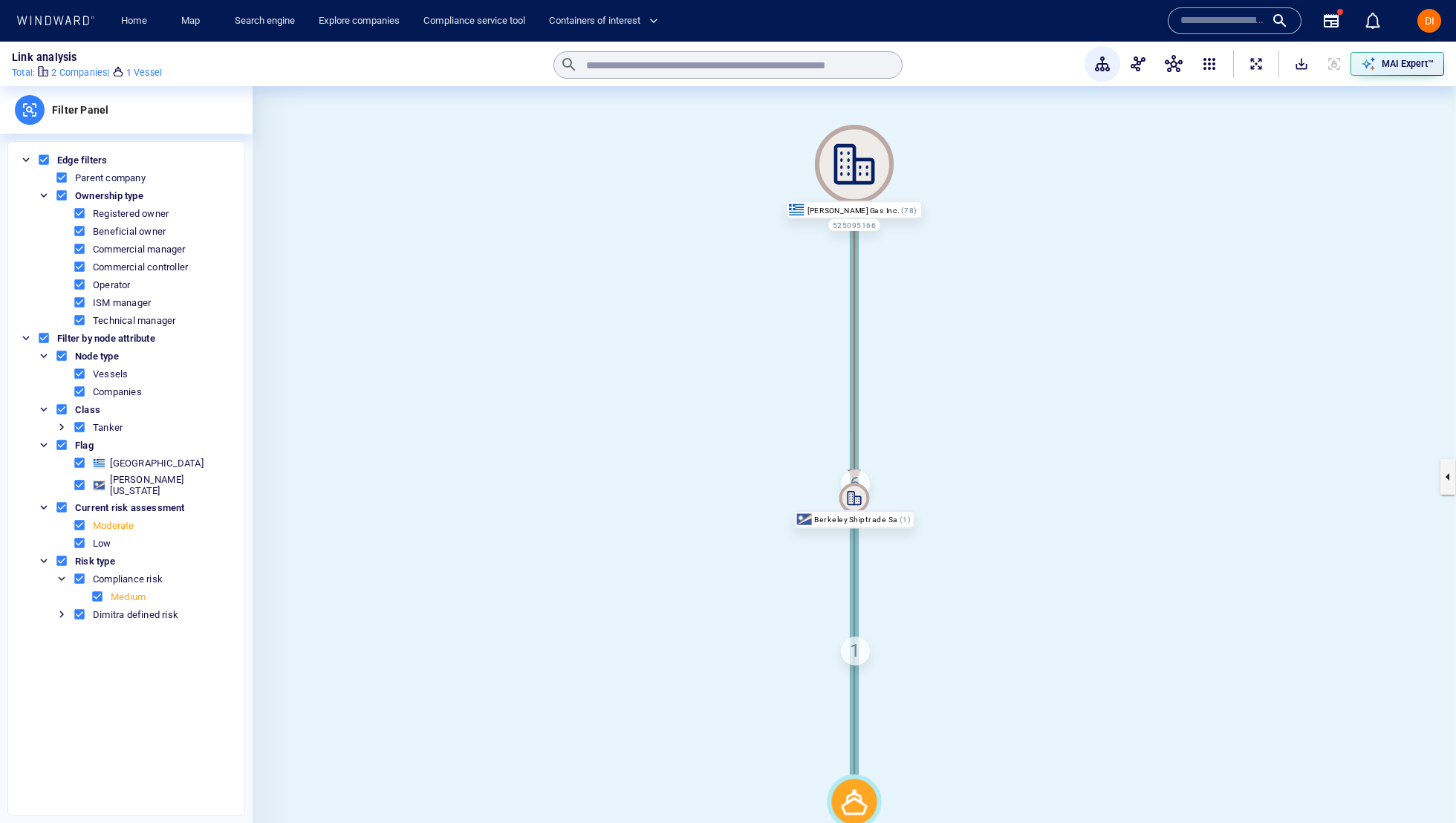
click at [855, 492] on icon at bounding box center [854, 498] width 31 height 31
click at [855, 482] on div "6" at bounding box center [855, 484] width 29 height 29
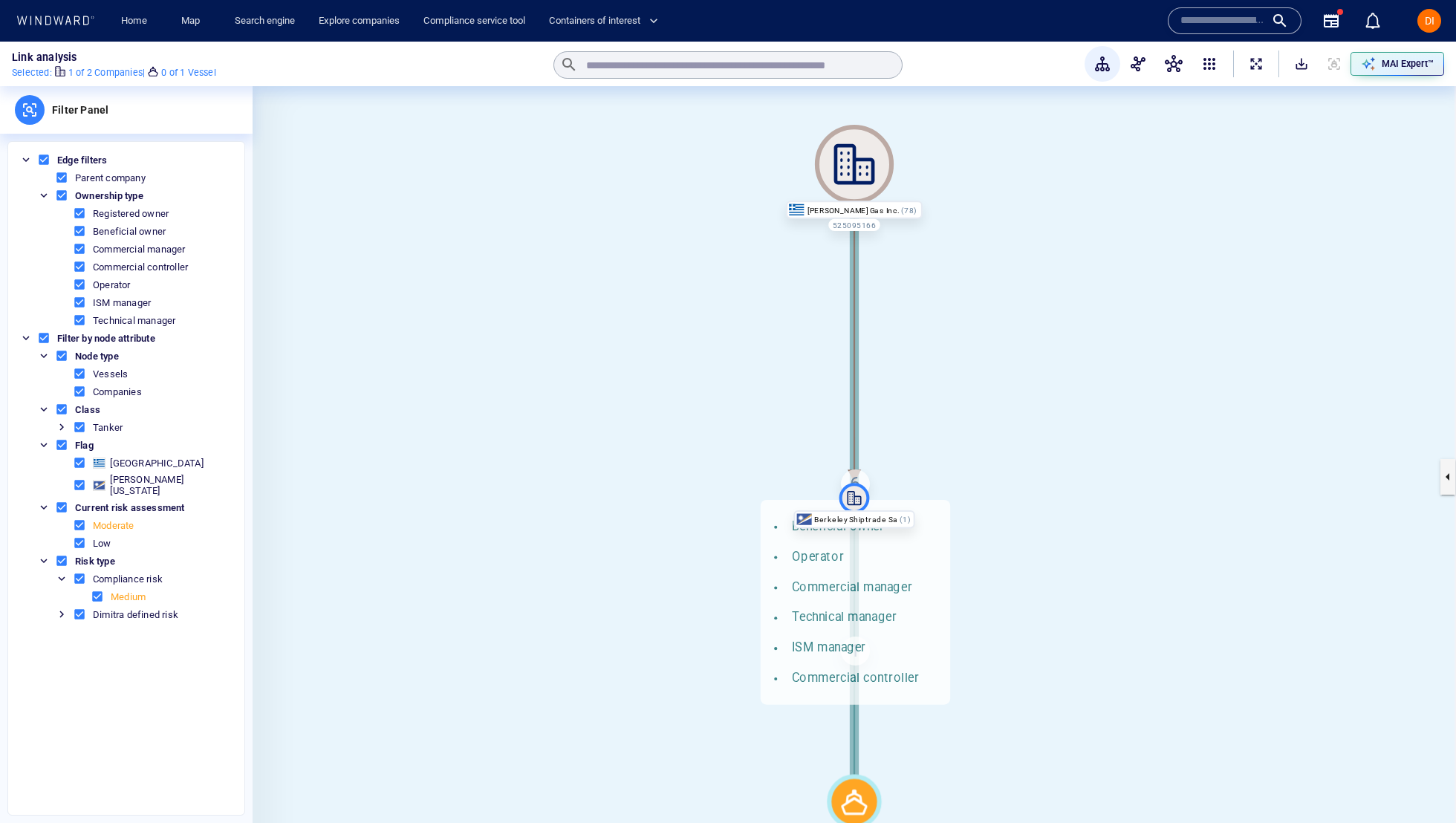
click at [858, 472] on div "6 Beneficial owner Operator Commercial manager Technical manager ISM manager Co…" at bounding box center [855, 484] width 29 height 29
click at [1186, 63] on button "button" at bounding box center [1172, 63] width 35 height 35
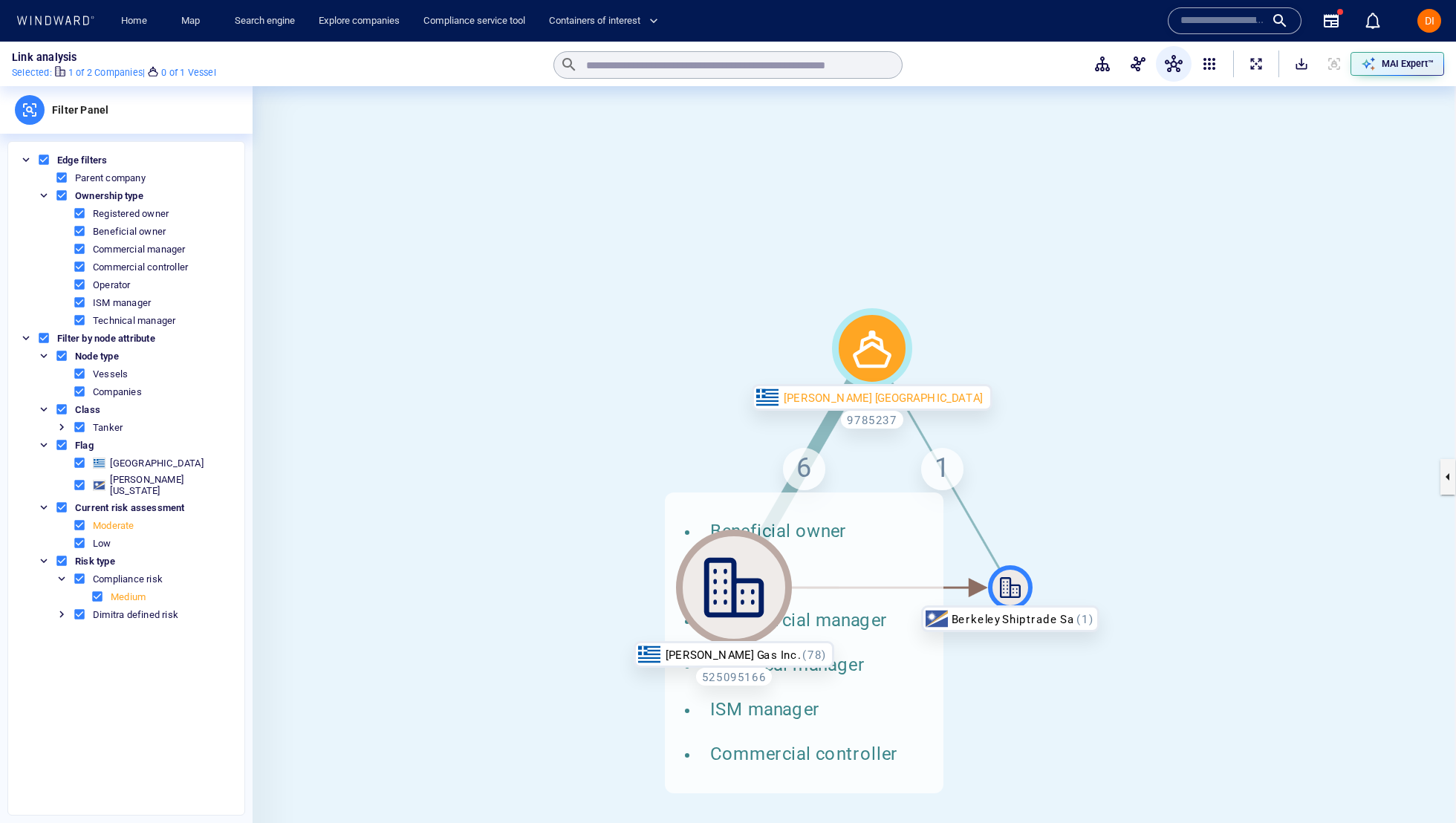
click at [808, 471] on div "6 Beneficial owner Operator Commercial manager Technical manager ISM manager Co…" at bounding box center [803, 469] width 42 height 42
click at [1330, 285] on canvas at bounding box center [853, 477] width 1203 height 782
click at [1259, 62] on span "ExpandAllNodes" at bounding box center [1256, 64] width 15 height 15
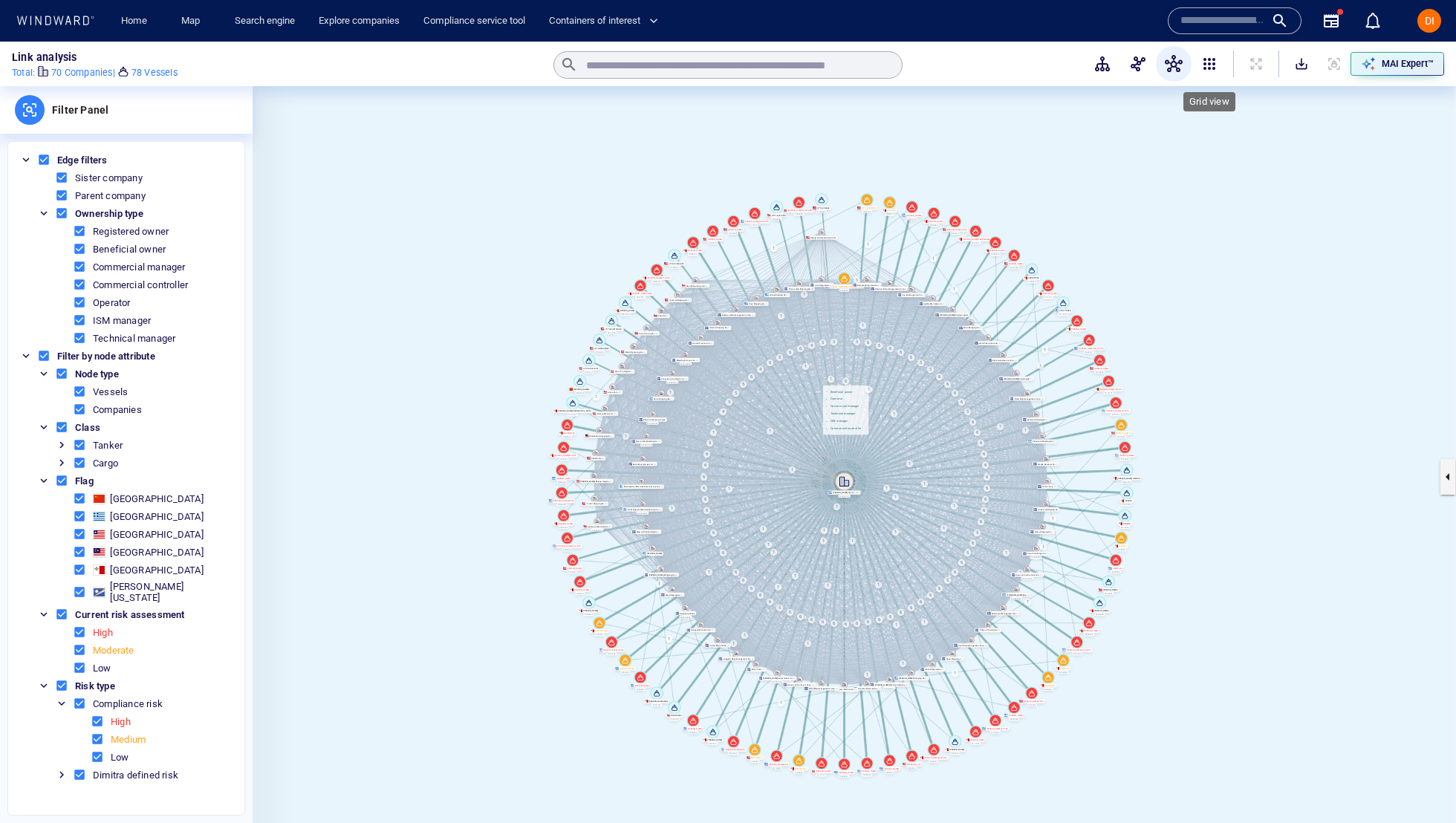
click at [1212, 64] on span "button" at bounding box center [1209, 64] width 18 height 18
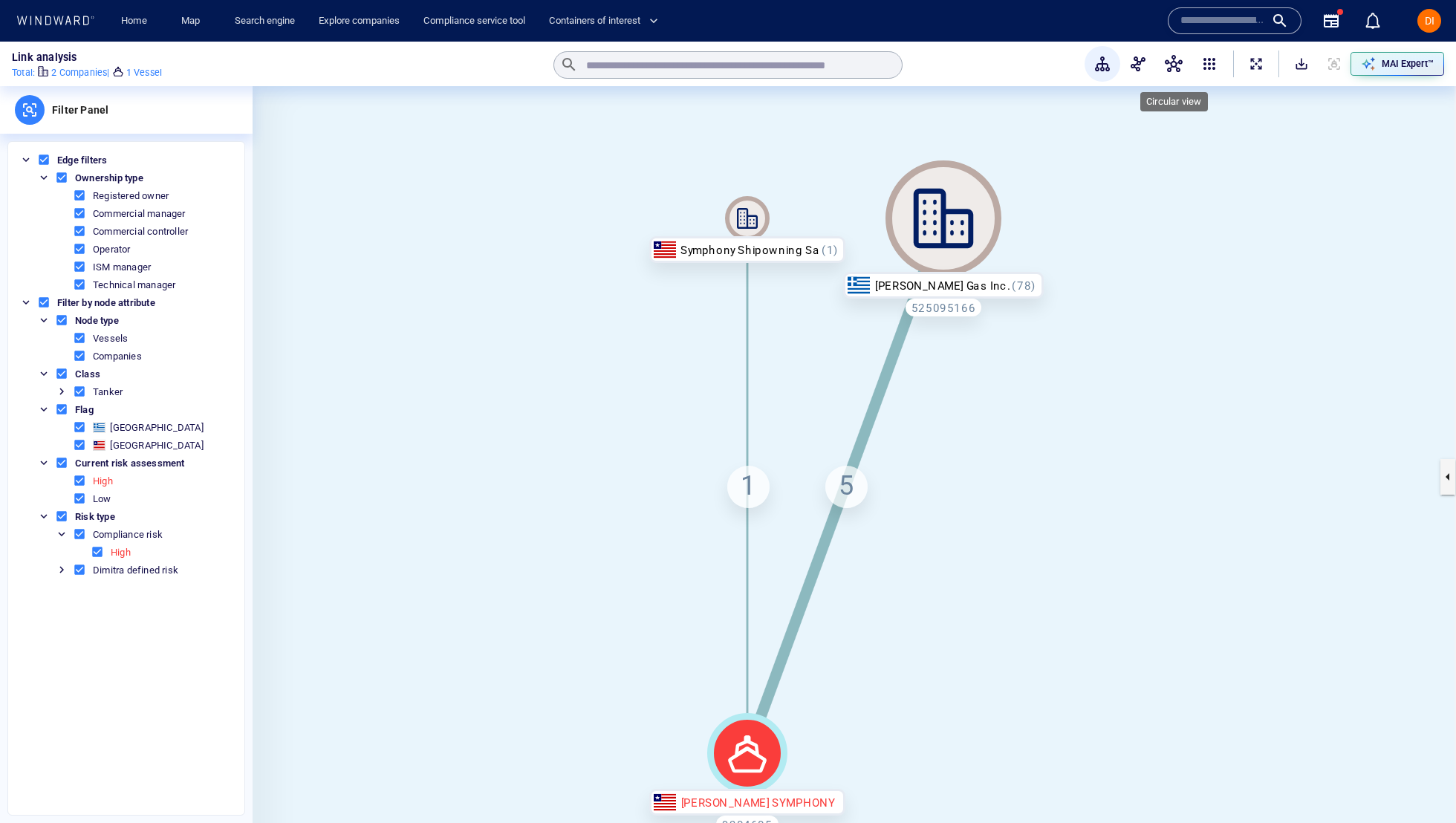
click at [1180, 63] on span "button" at bounding box center [1173, 64] width 18 height 18
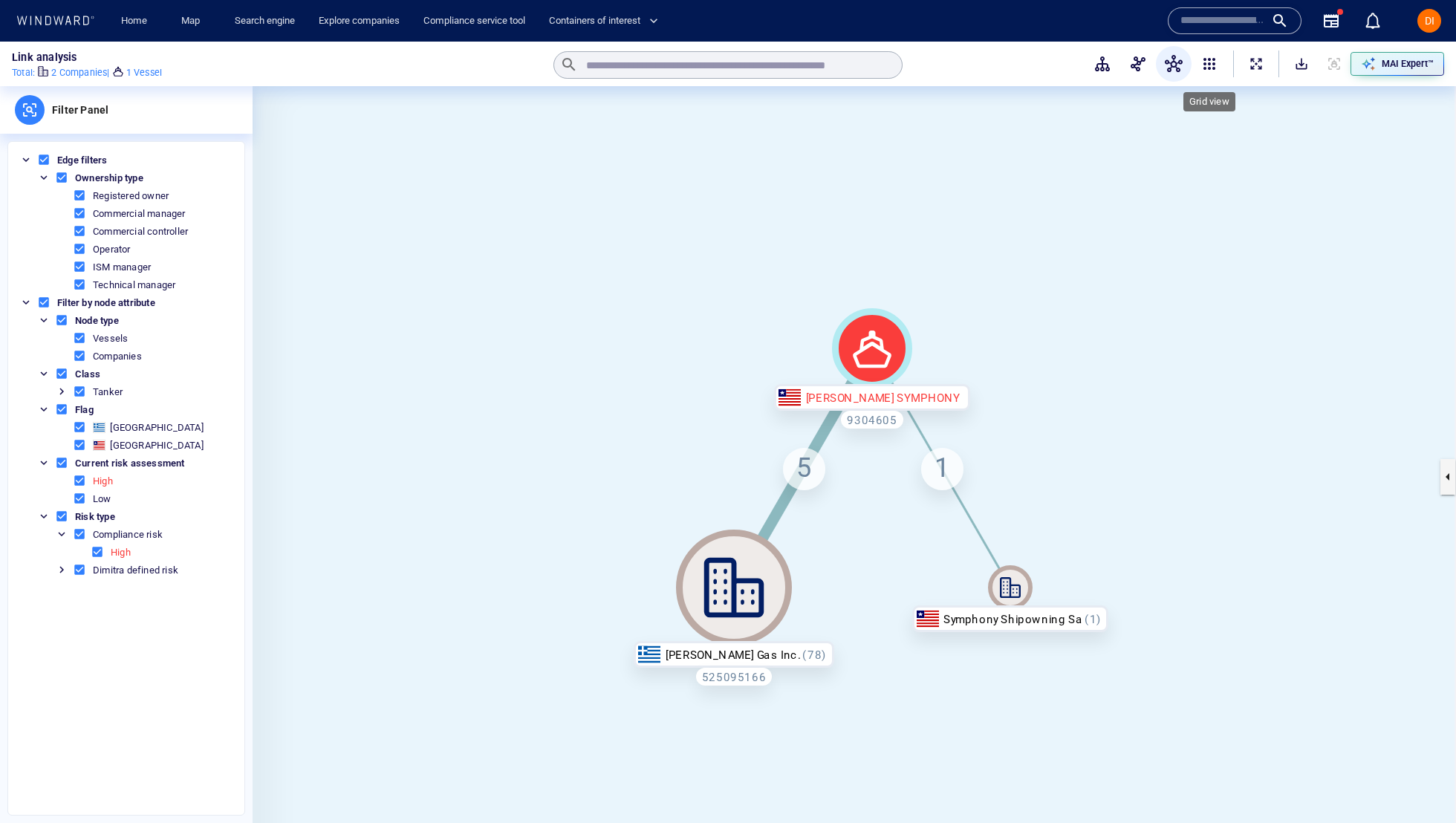
click at [1206, 60] on span "button" at bounding box center [1209, 64] width 18 height 18
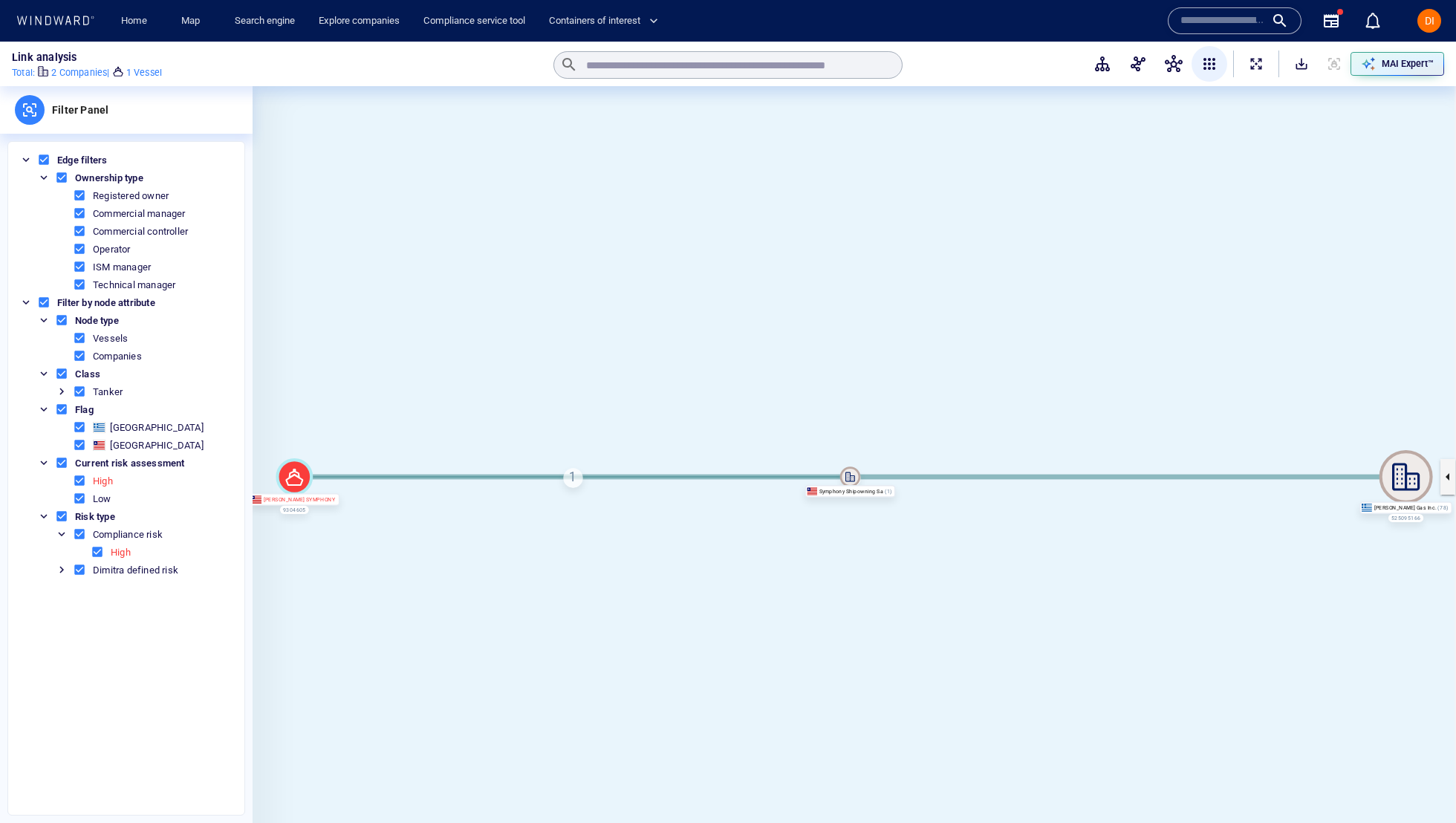
click at [859, 473] on icon at bounding box center [850, 477] width 21 height 21
click at [1255, 59] on span "ExpandAllNodes" at bounding box center [1256, 64] width 15 height 15
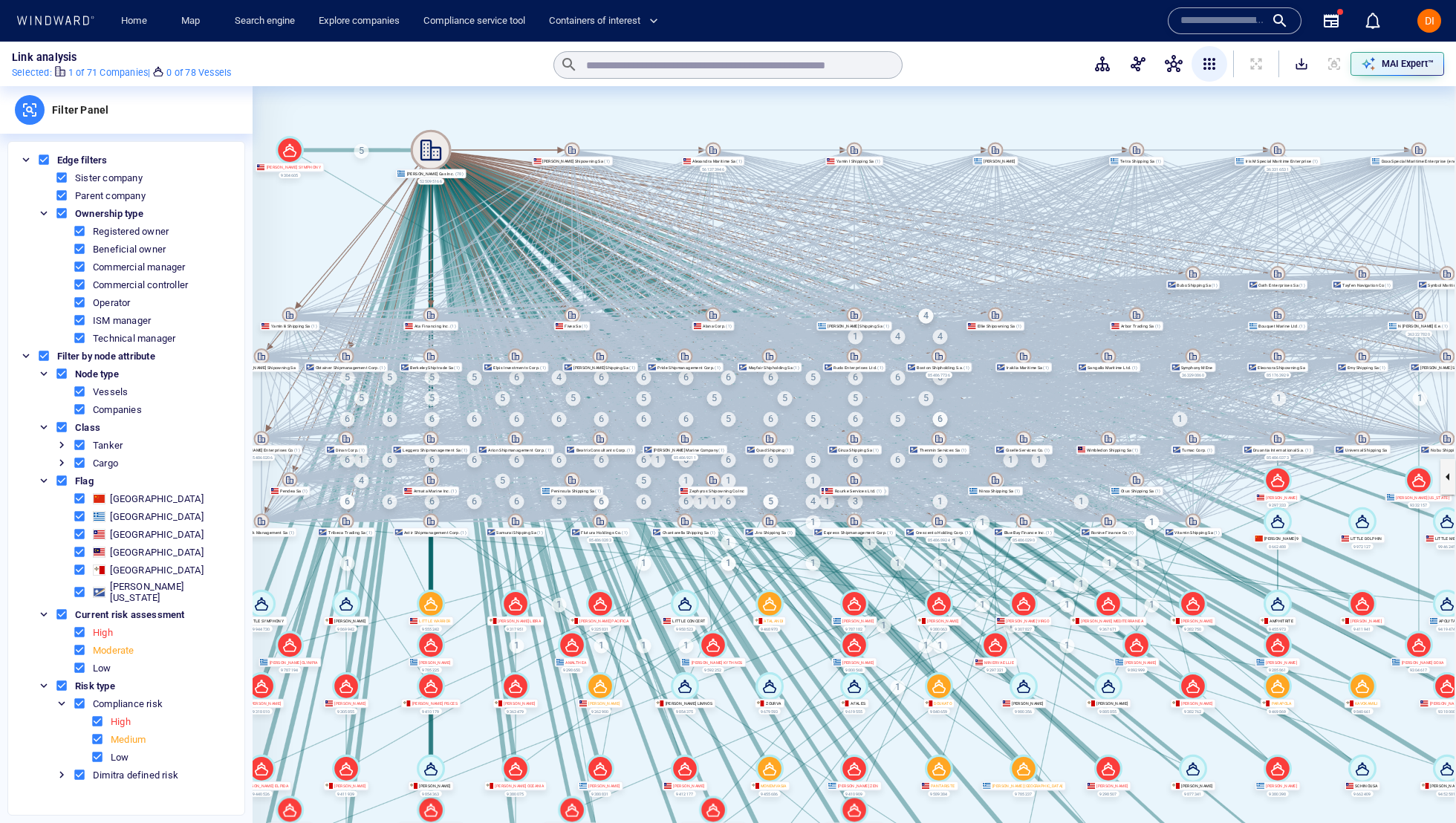
click at [1212, 14] on input "text" at bounding box center [1222, 20] width 85 height 22
